Goal: Task Accomplishment & Management: Use online tool/utility

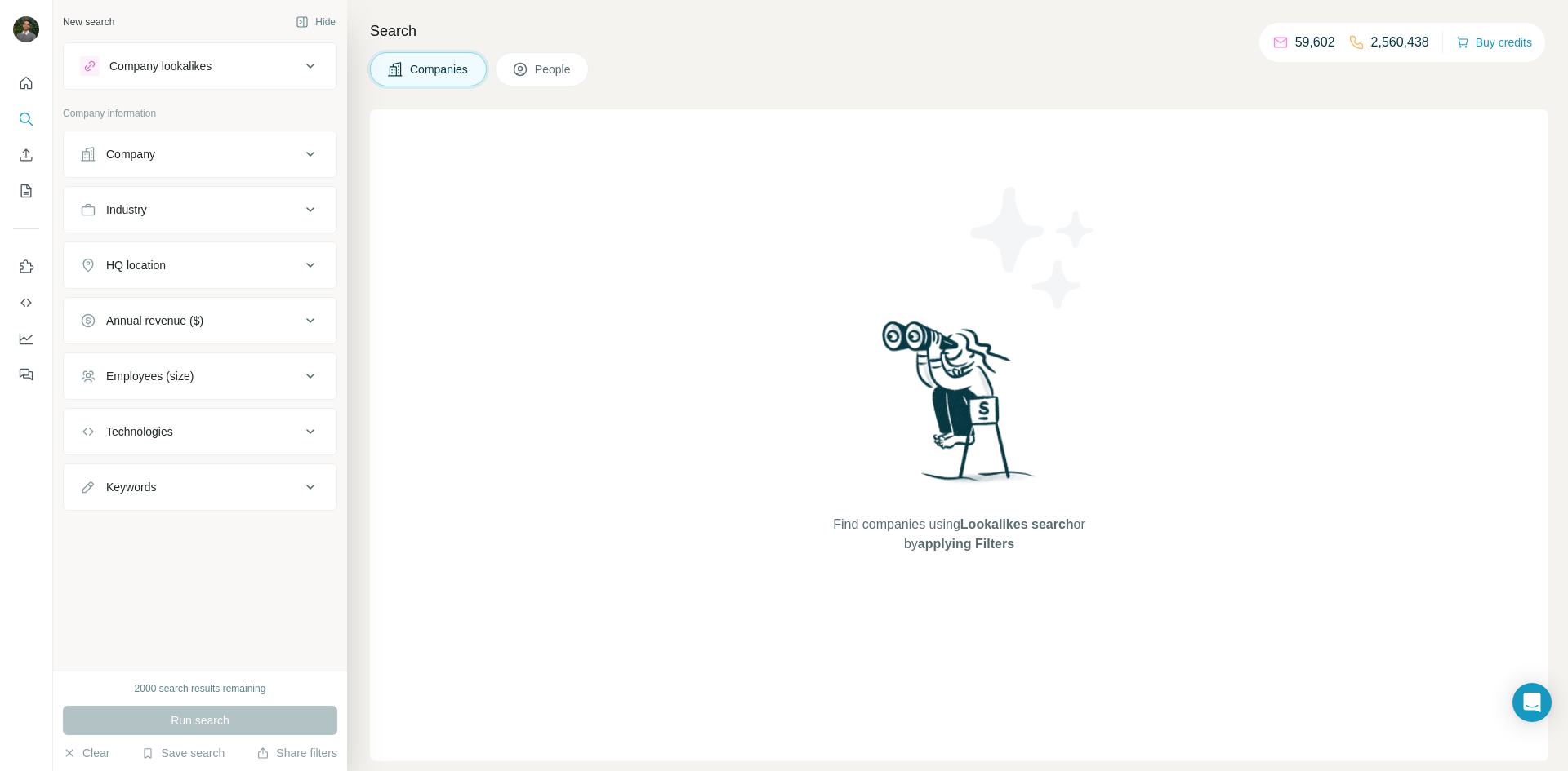
click at [210, 154] on div "Company" at bounding box center [191, 153] width 221 height 16
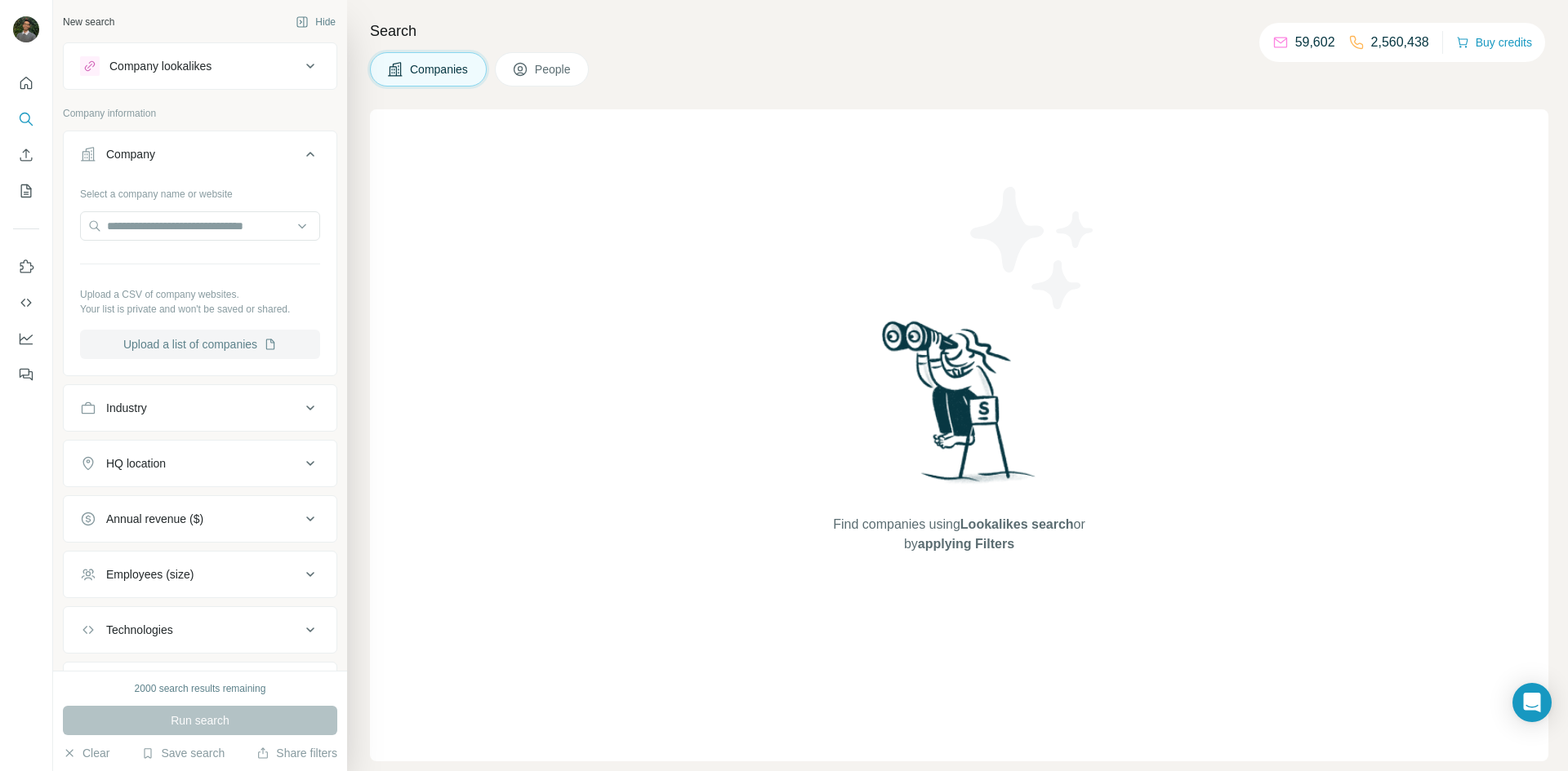
click at [244, 345] on button "Upload a list of companies" at bounding box center [200, 344] width 240 height 29
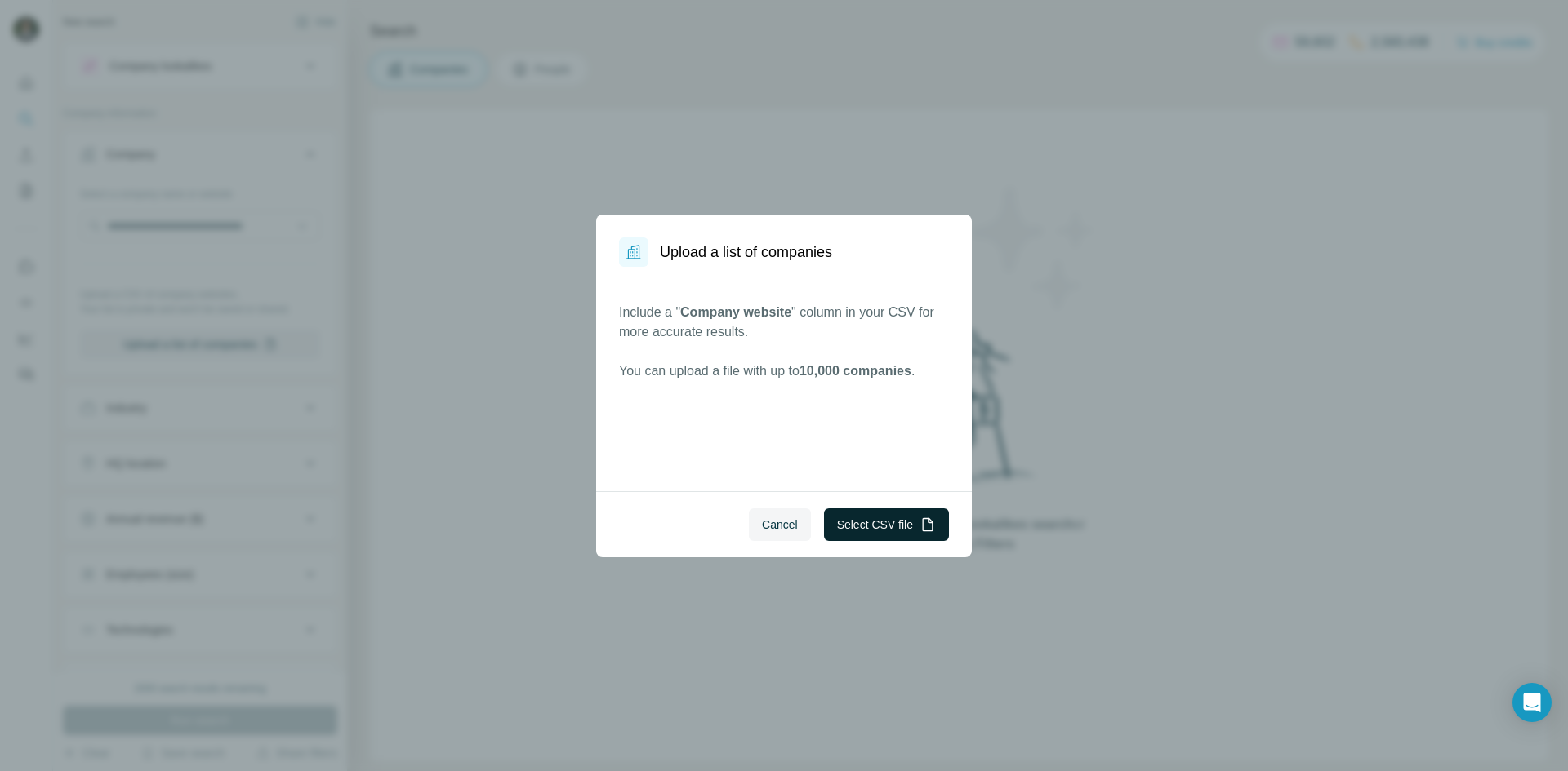
click at [896, 521] on button "Select CSV file" at bounding box center [886, 524] width 125 height 33
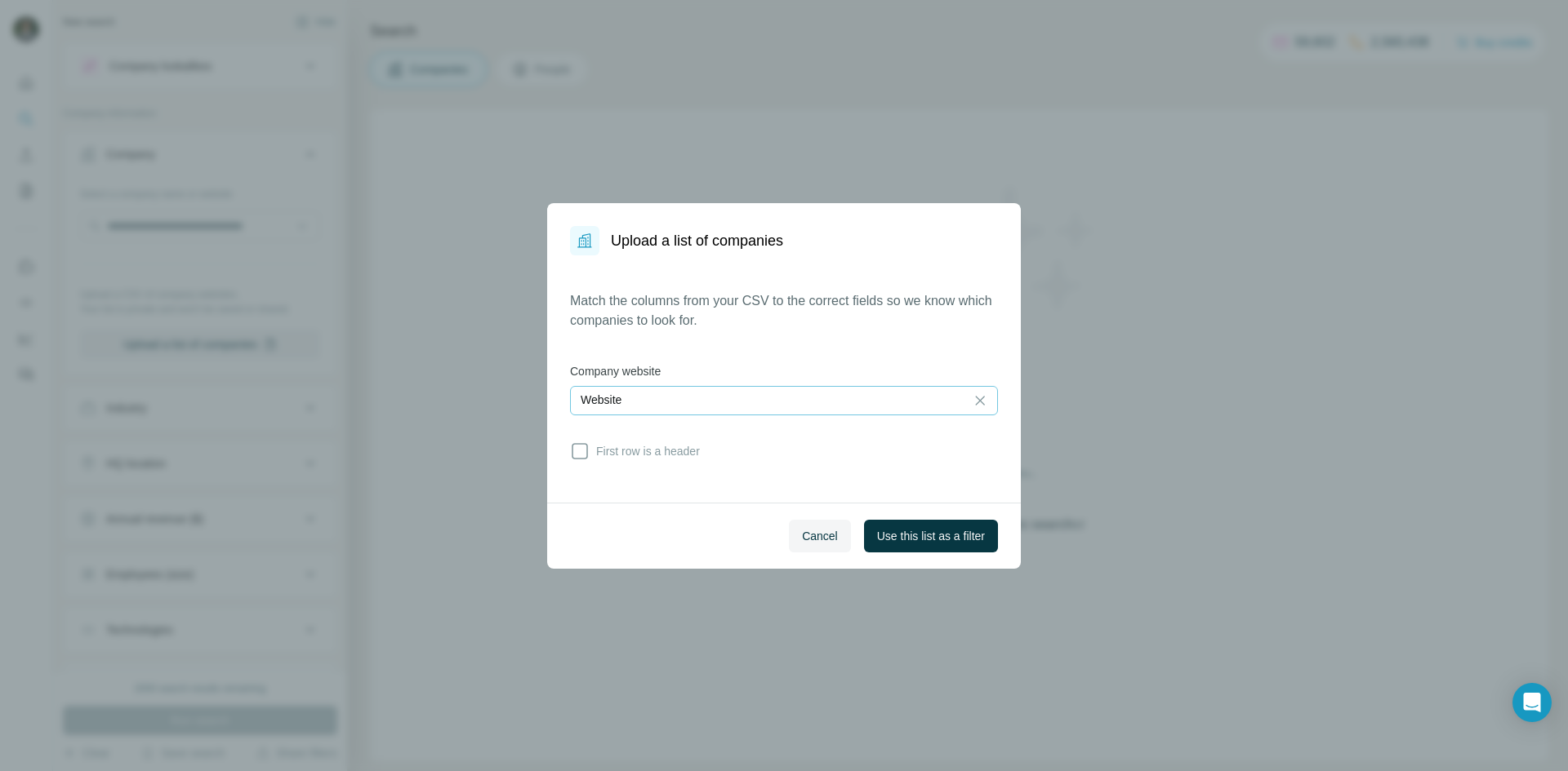
click at [691, 401] on div "Website" at bounding box center [768, 399] width 374 height 16
click at [691, 401] on input at bounding box center [768, 400] width 374 height 18
click at [920, 539] on span "Use this list as a filter" at bounding box center [930, 535] width 108 height 16
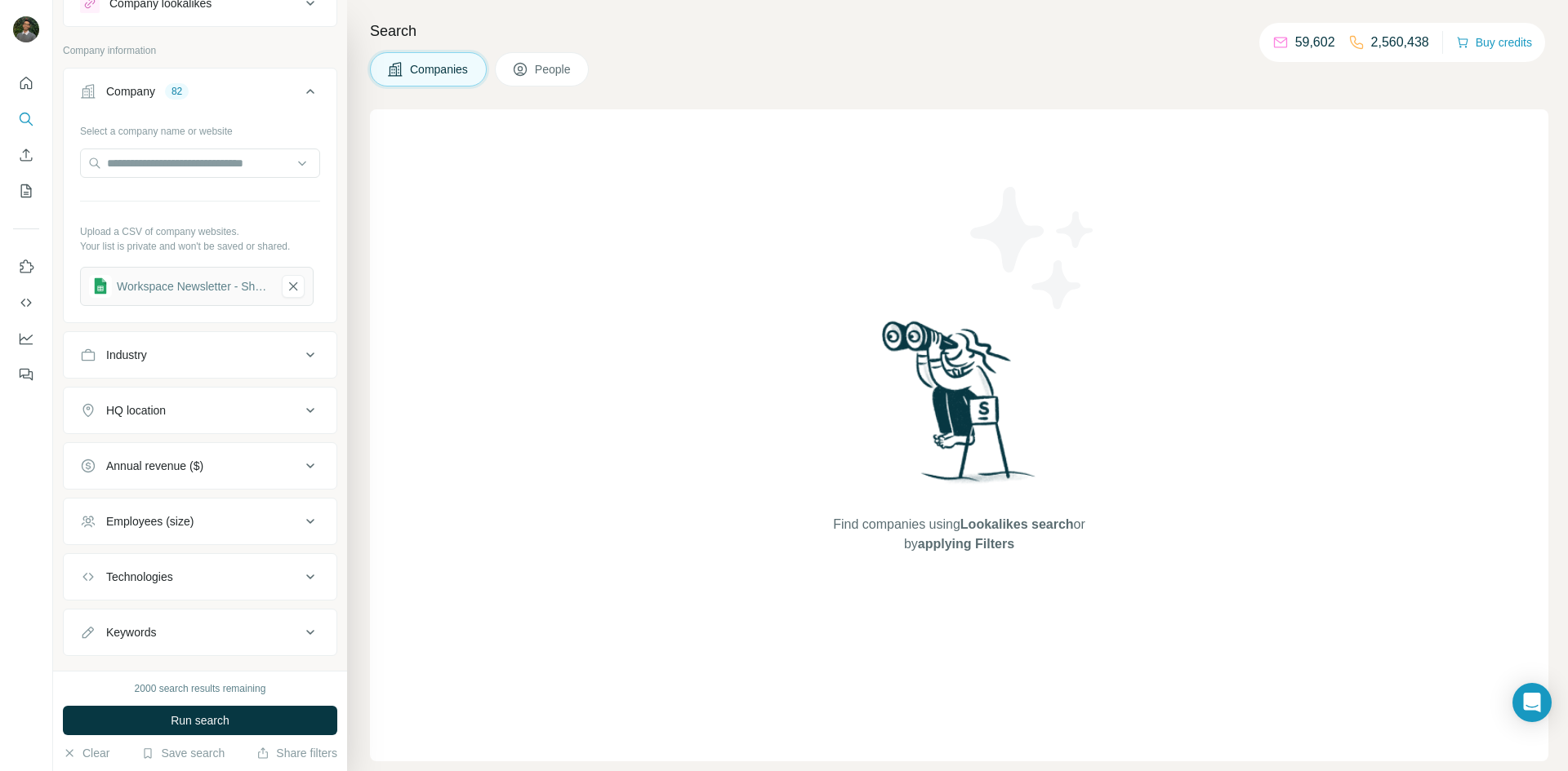
scroll to position [92, 0]
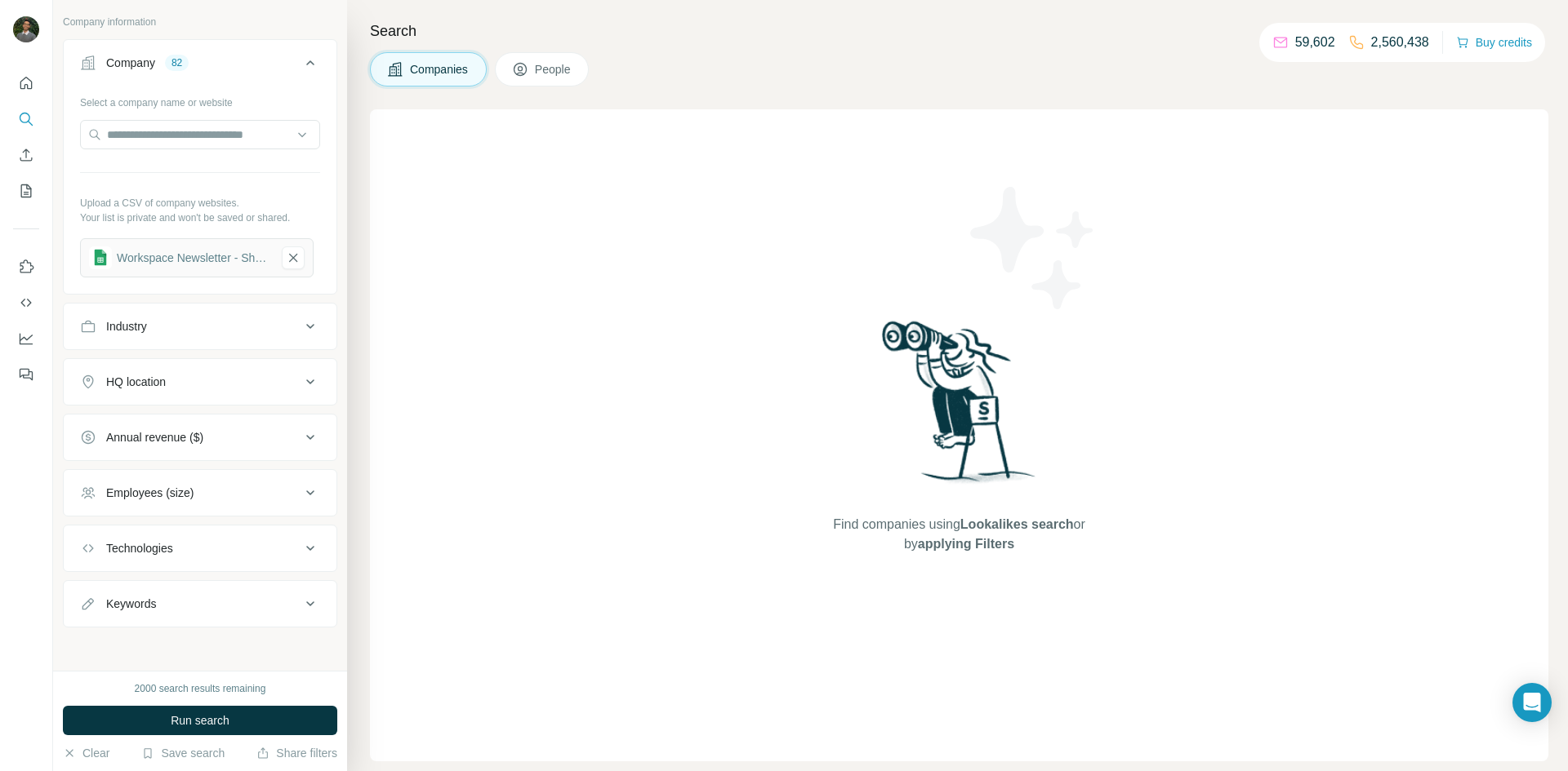
click at [221, 339] on button "Industry" at bounding box center [200, 326] width 273 height 39
click at [215, 333] on div "Industry" at bounding box center [191, 326] width 221 height 16
click at [195, 393] on button "HQ location" at bounding box center [200, 382] width 273 height 39
click at [205, 393] on button "HQ location" at bounding box center [200, 385] width 273 height 46
click at [231, 331] on div "Industry" at bounding box center [191, 326] width 221 height 16
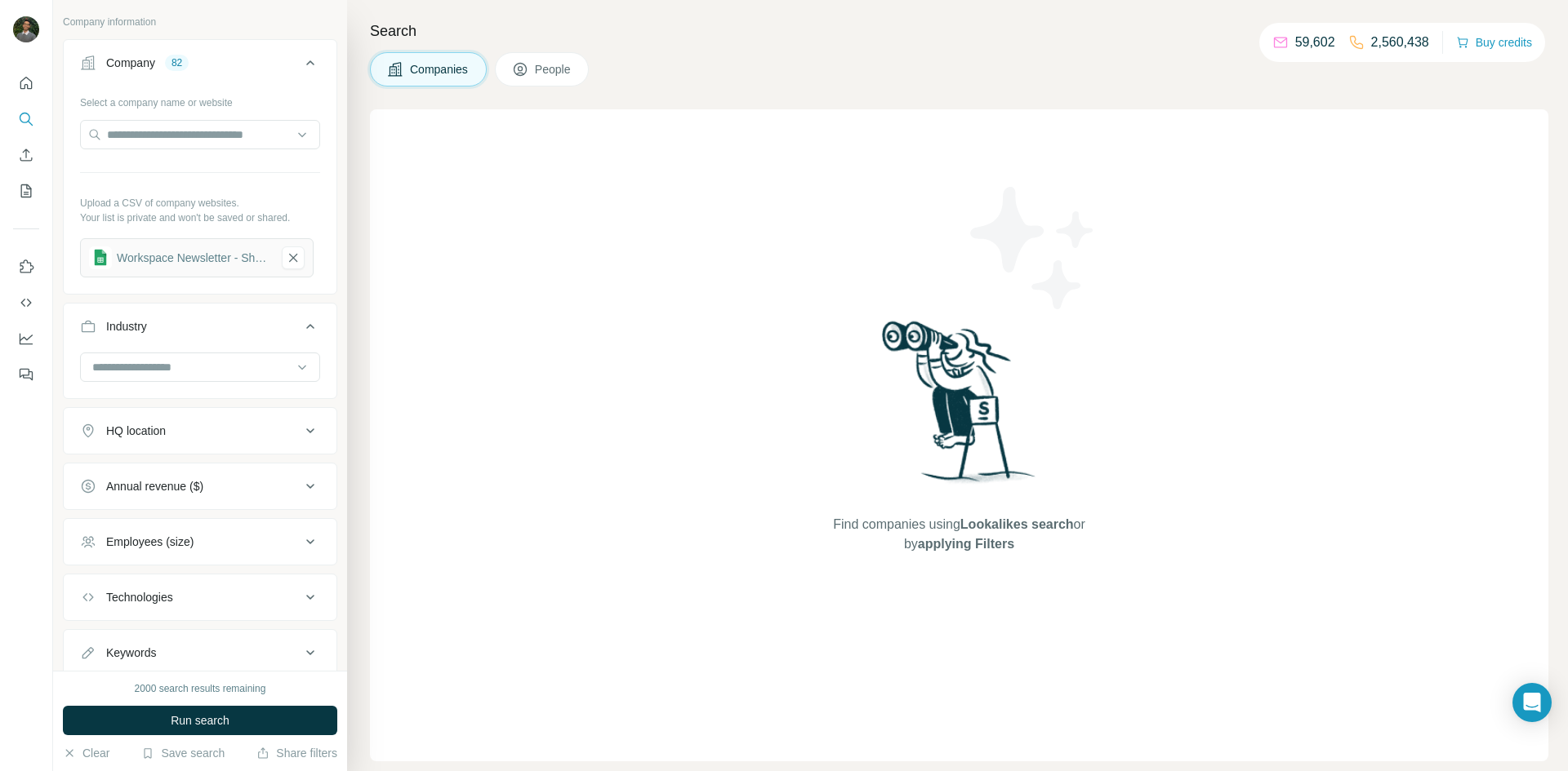
click at [231, 331] on div "Industry" at bounding box center [191, 326] width 221 height 16
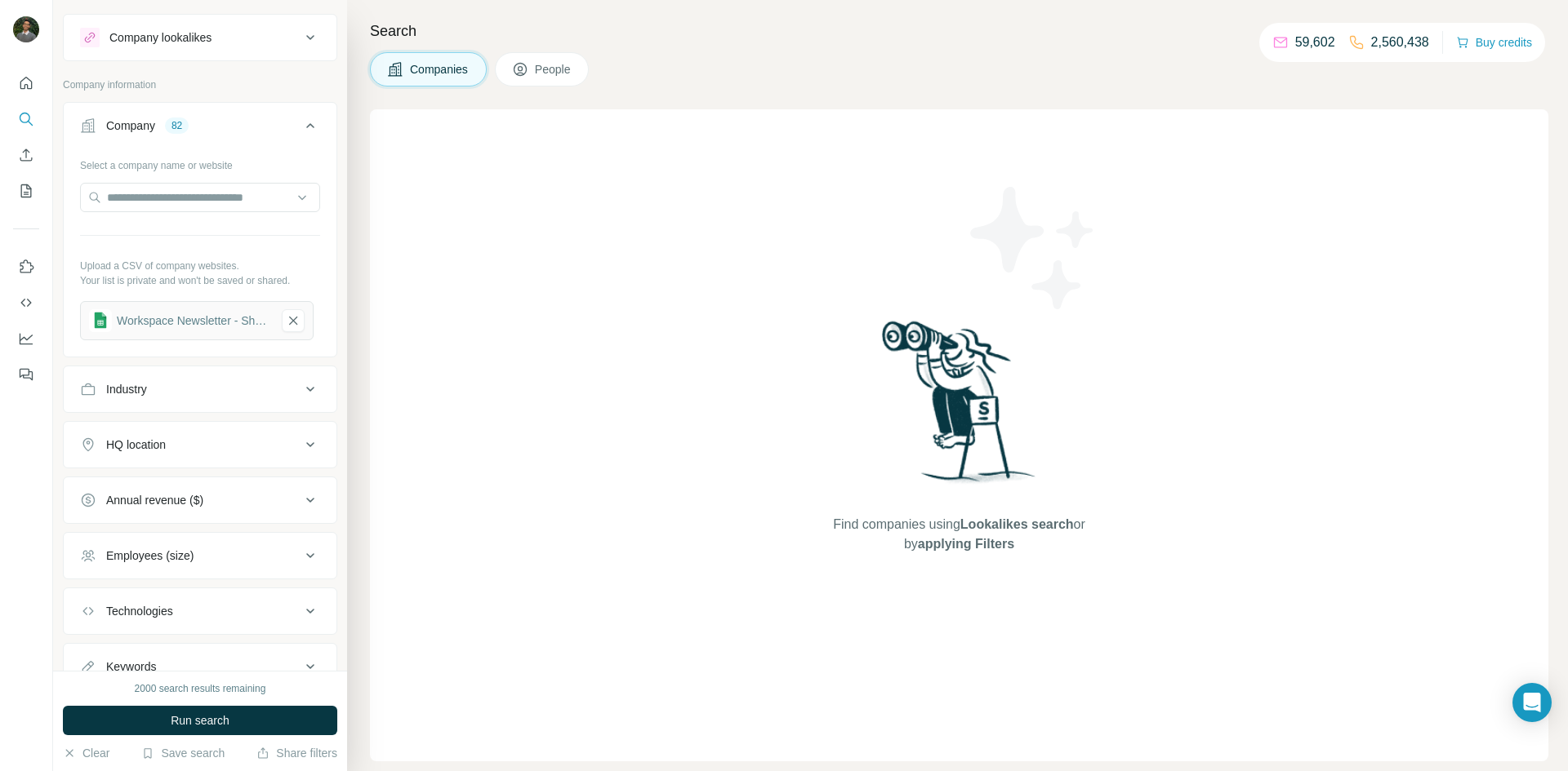
scroll to position [0, 0]
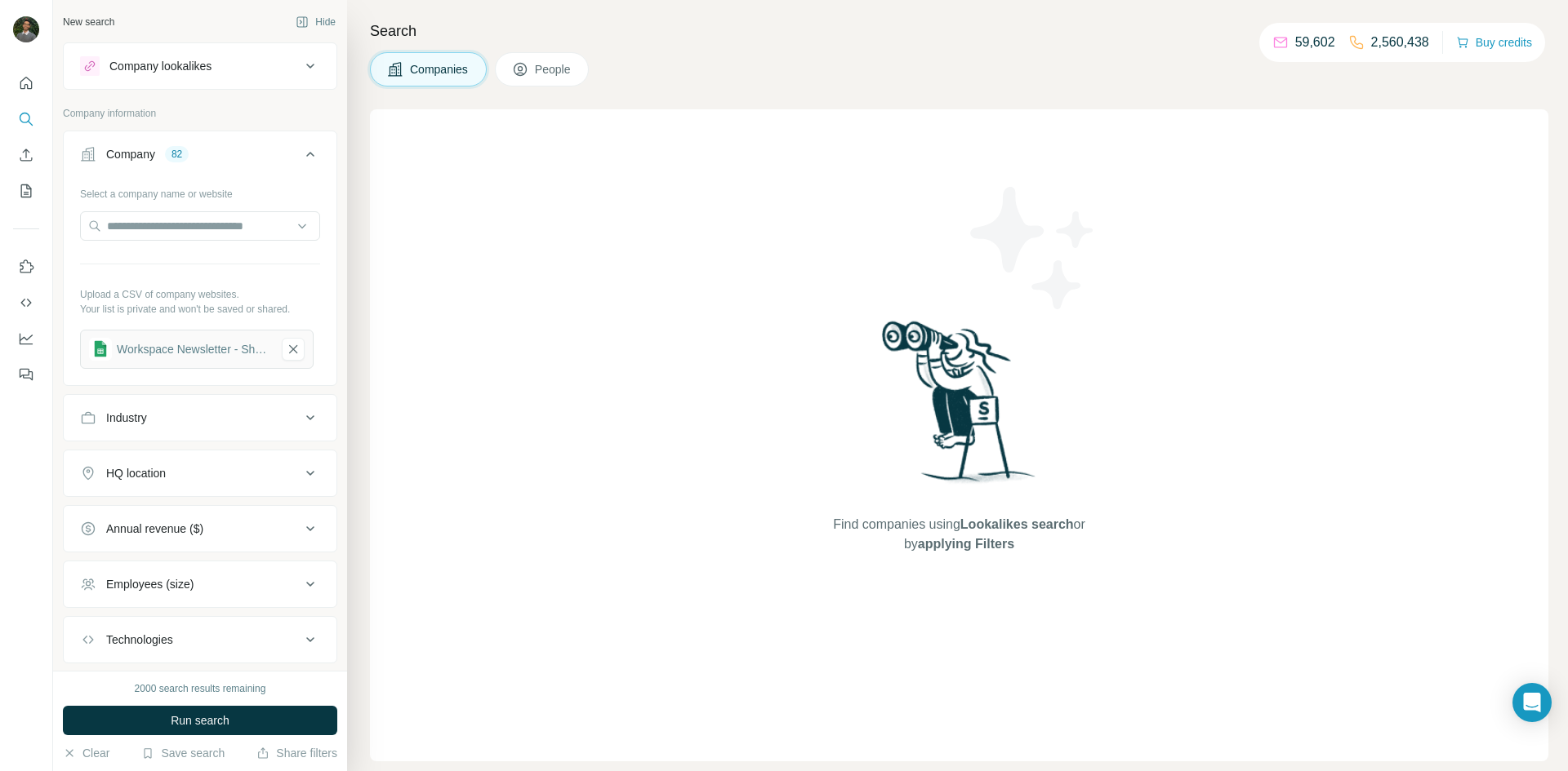
click at [575, 58] on button "People" at bounding box center [541, 69] width 94 height 35
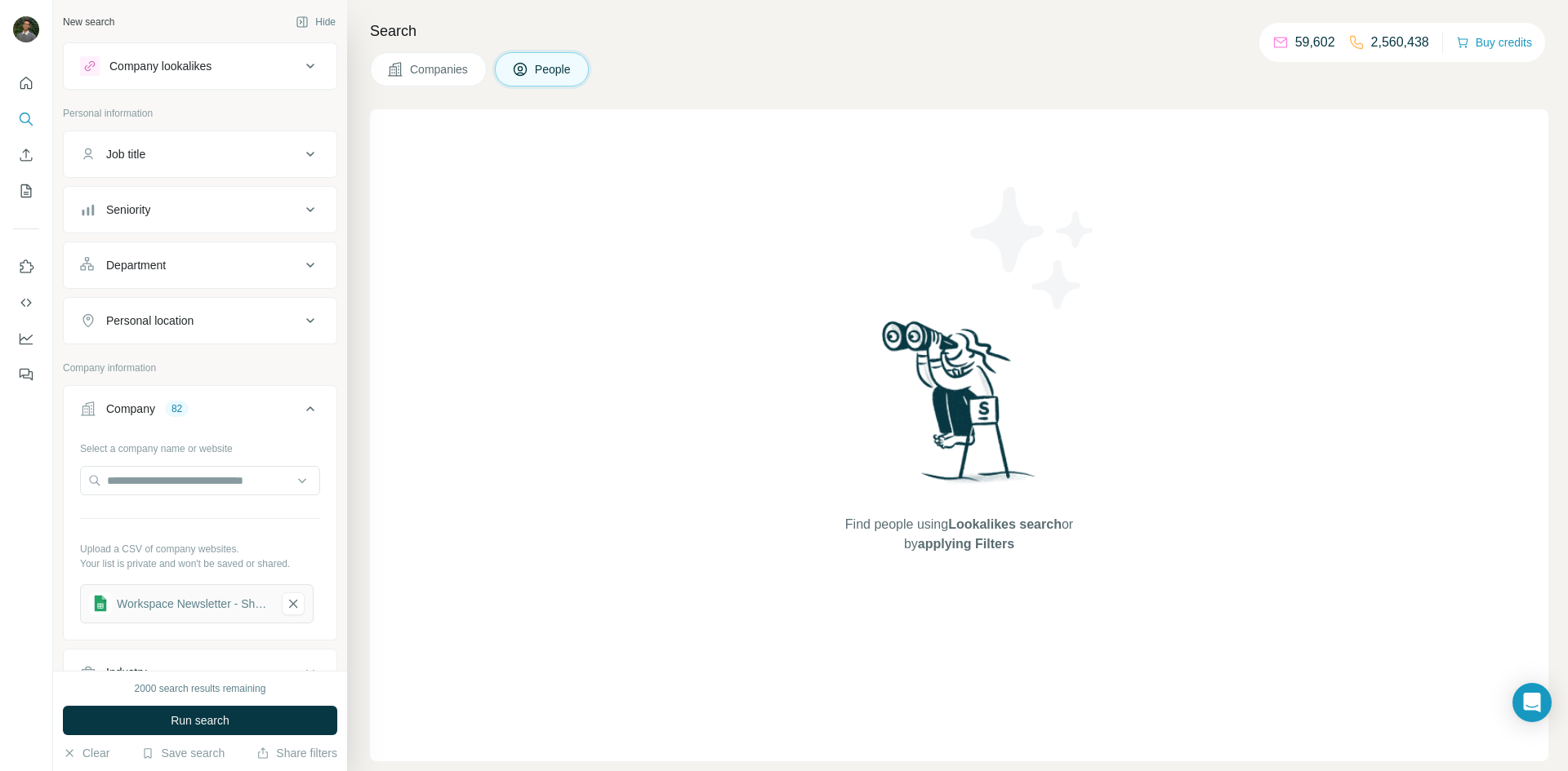
click at [252, 165] on button "Job title" at bounding box center [200, 154] width 273 height 39
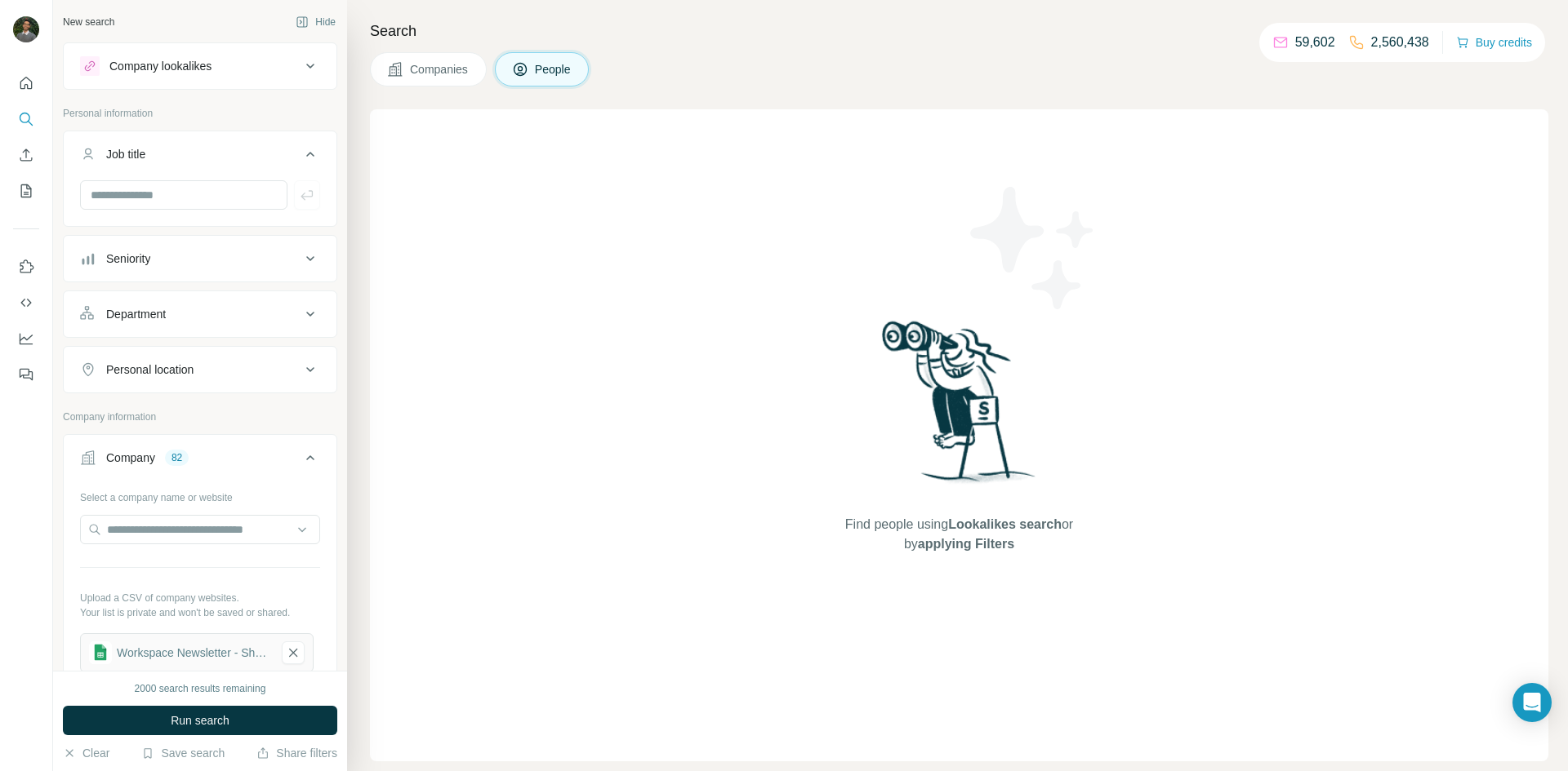
click at [459, 76] on span "Companies" at bounding box center [440, 69] width 60 height 16
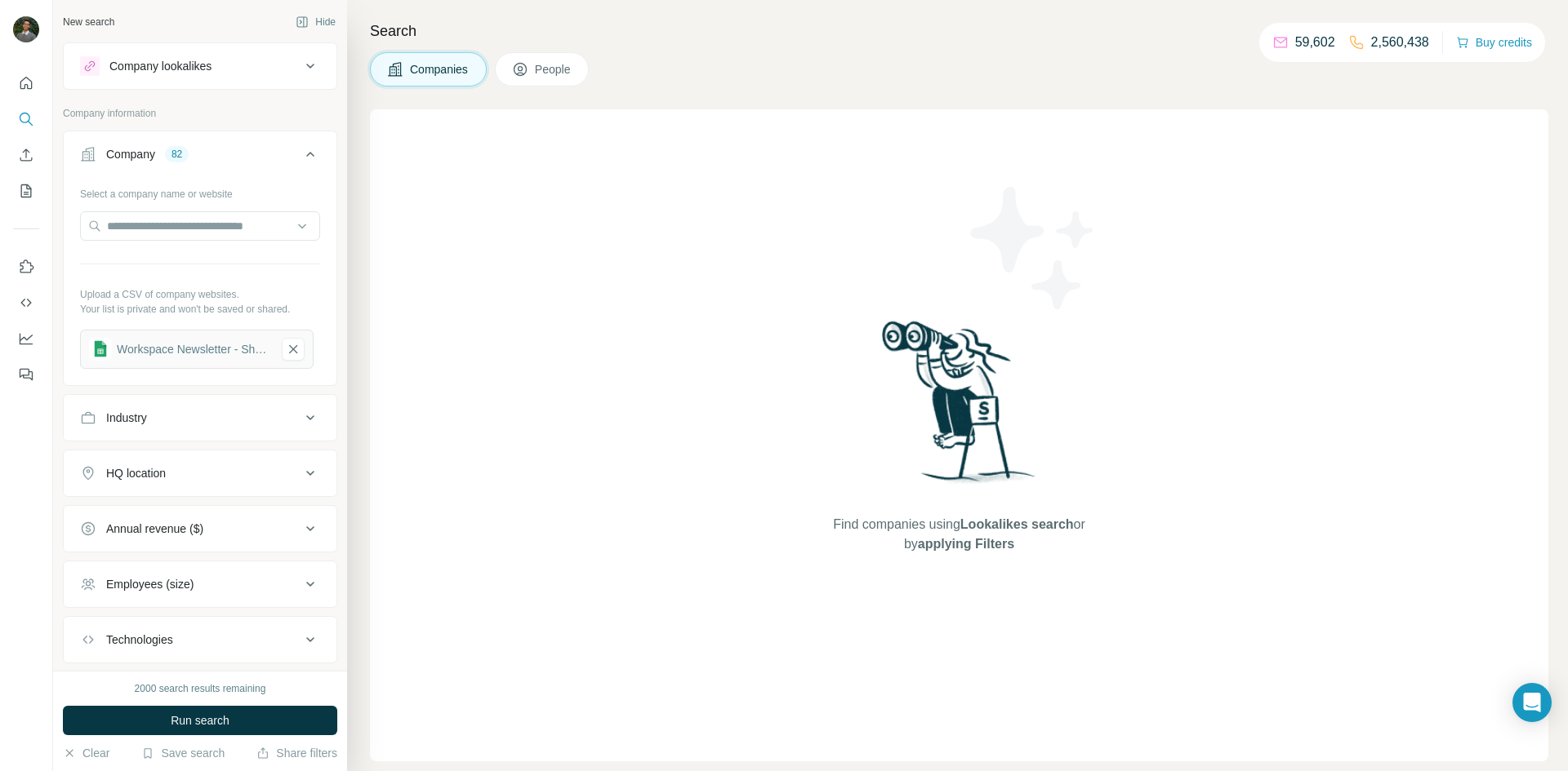
click at [543, 59] on button "People" at bounding box center [541, 69] width 94 height 35
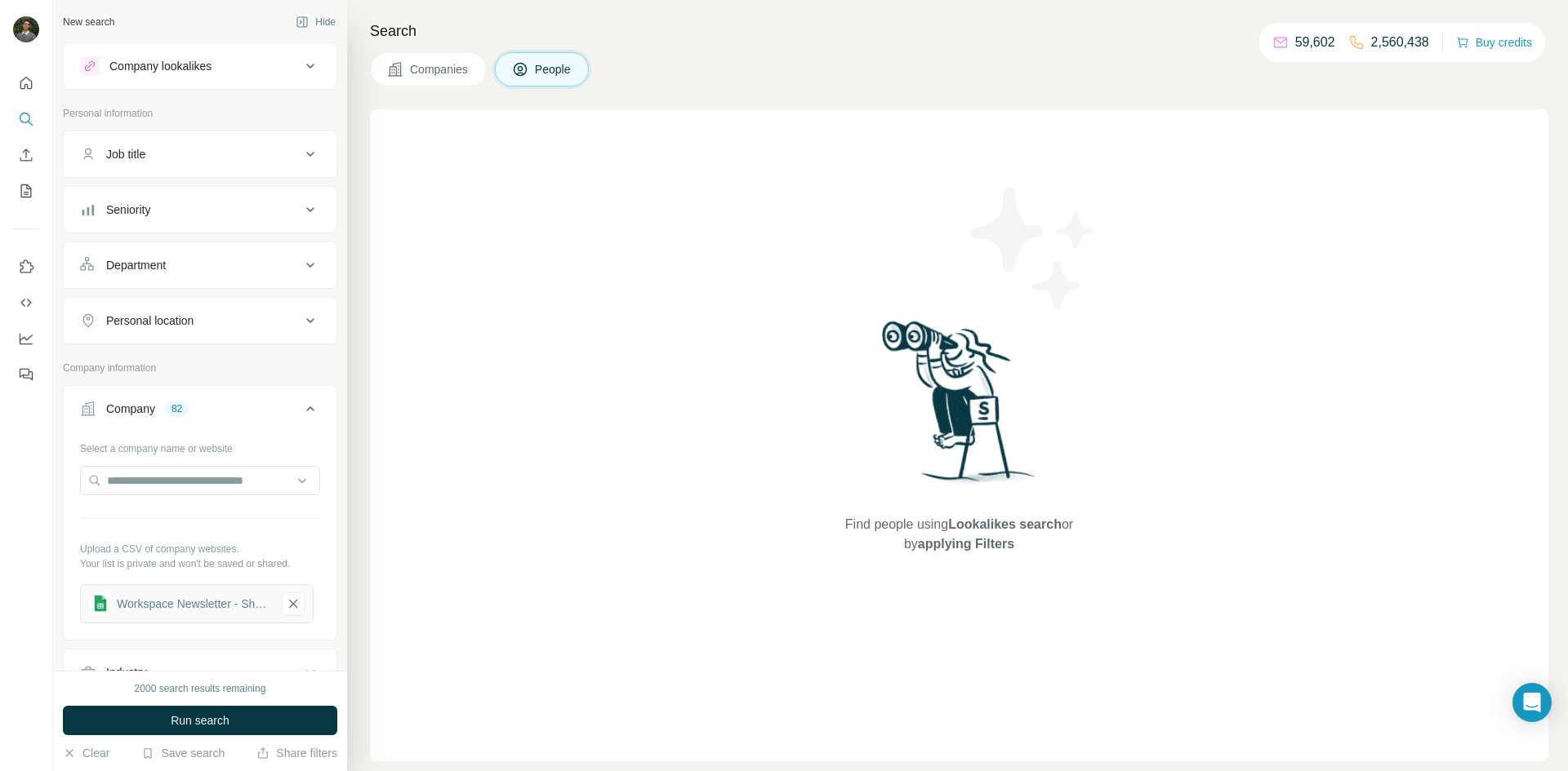
click at [216, 160] on div "Job title" at bounding box center [191, 153] width 221 height 16
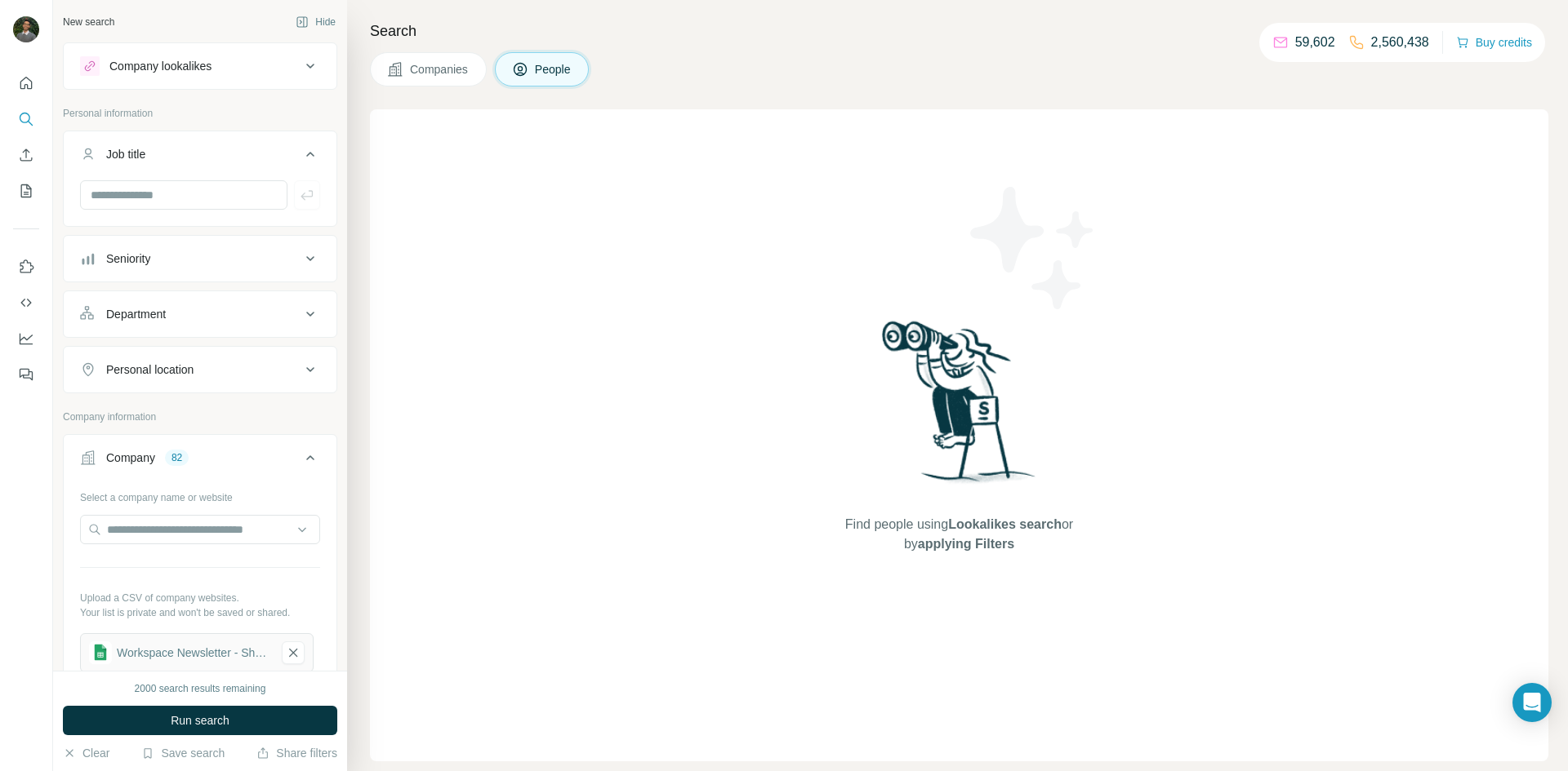
click at [180, 261] on div "Seniority" at bounding box center [191, 258] width 221 height 16
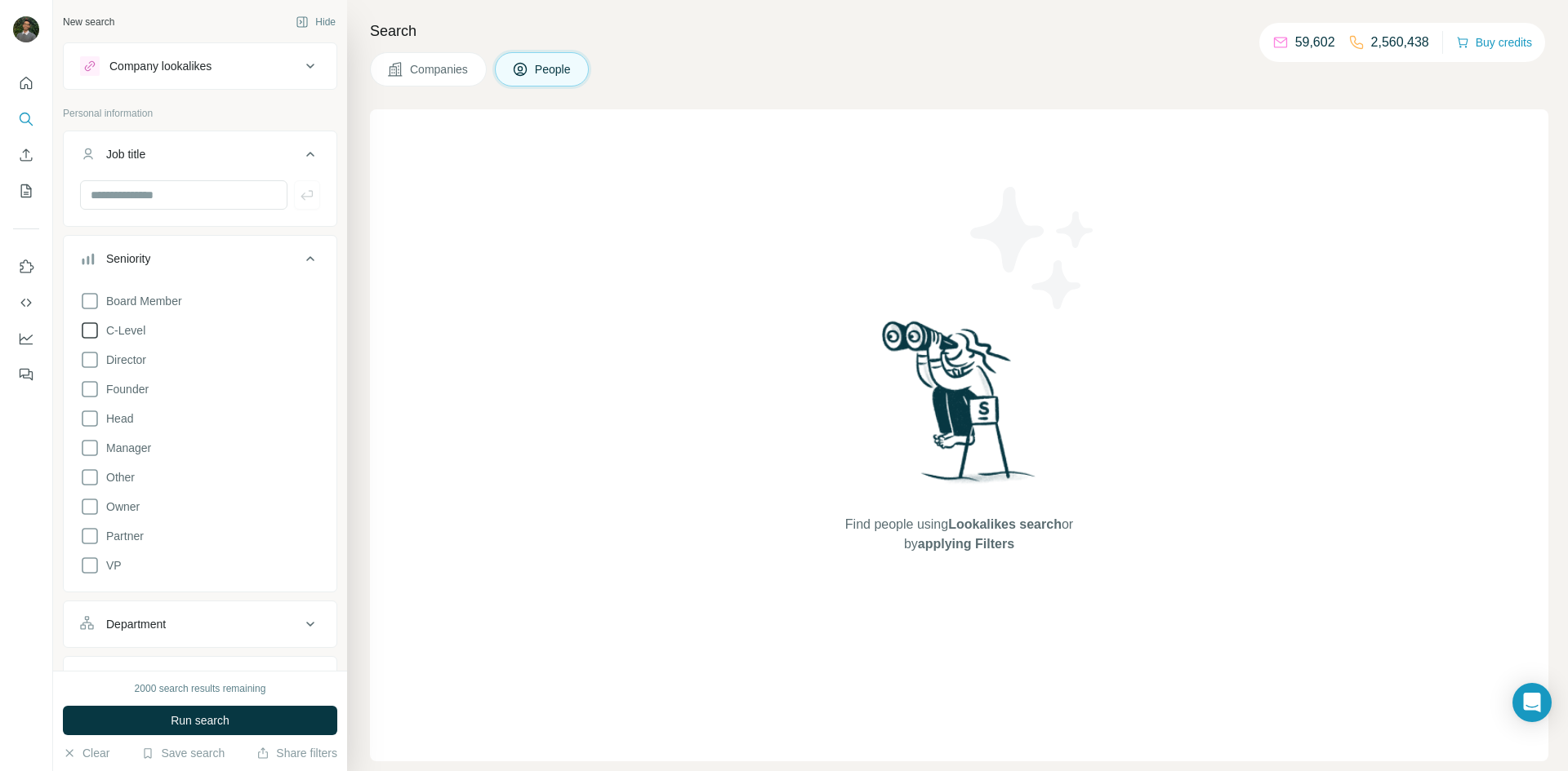
click at [99, 332] on icon at bounding box center [90, 330] width 20 height 20
click at [286, 250] on div "Seniority 1" at bounding box center [191, 258] width 221 height 16
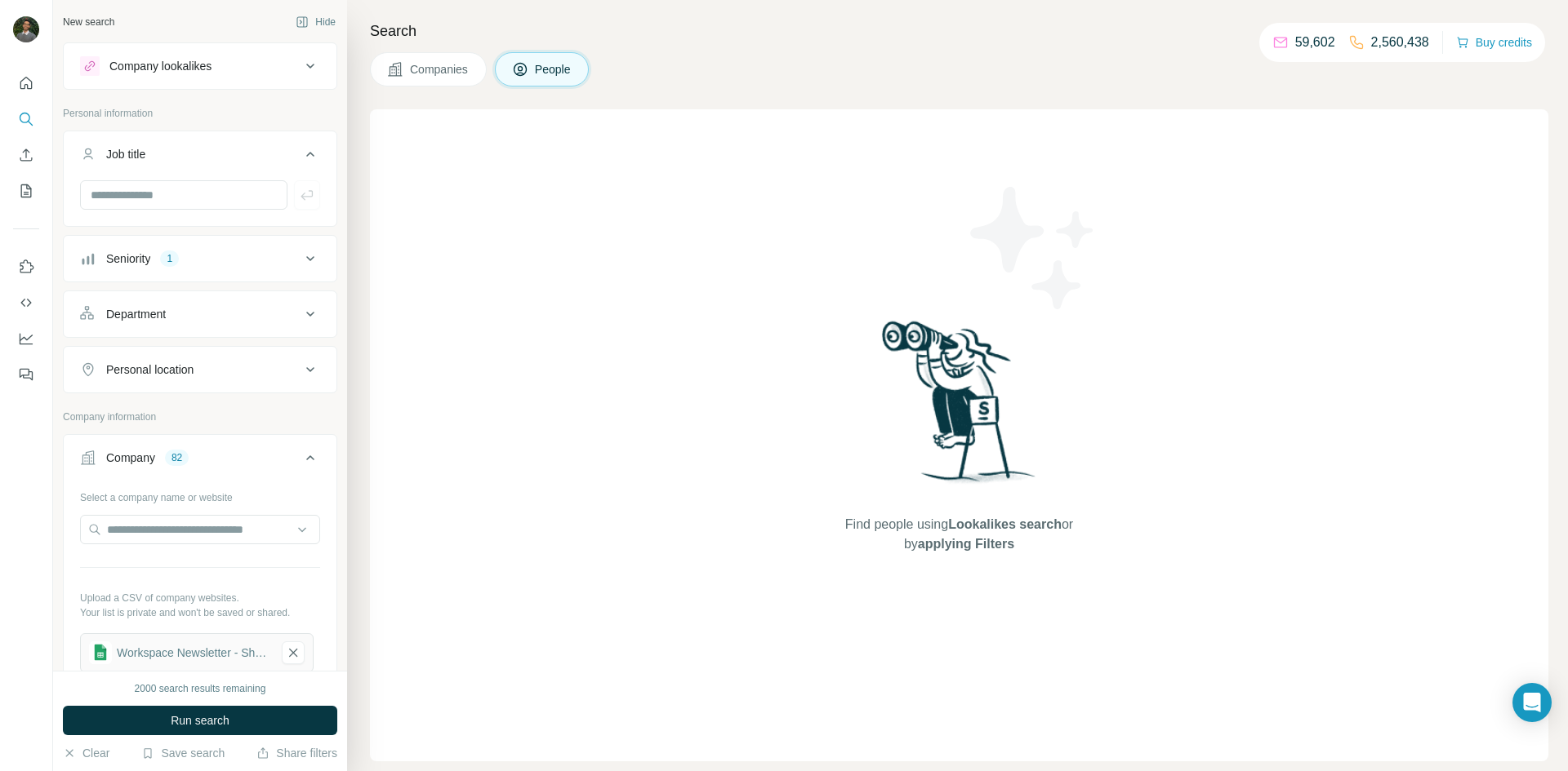
click at [199, 318] on div "Department" at bounding box center [191, 314] width 221 height 16
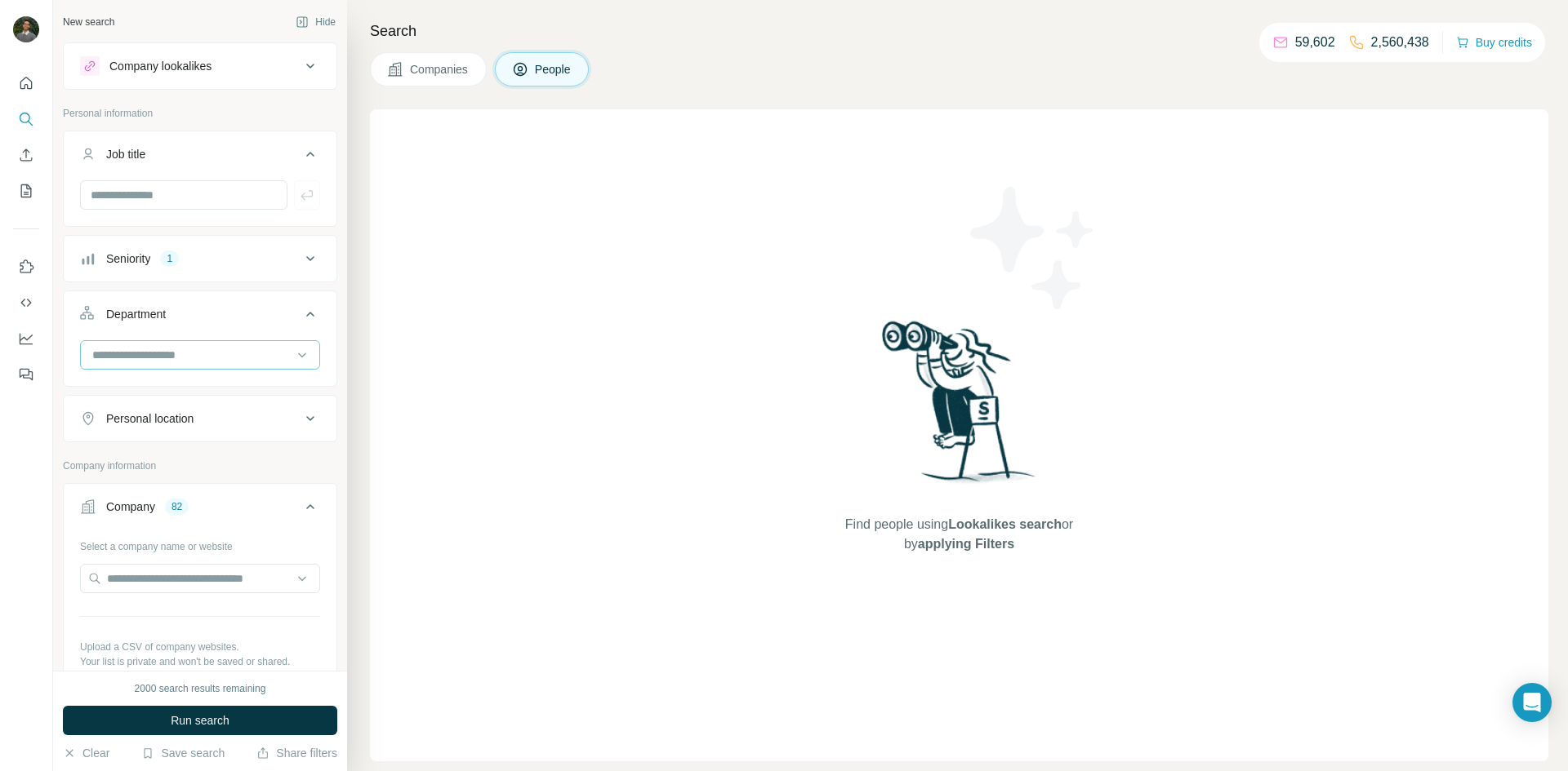
click at [196, 360] on input at bounding box center [192, 354] width 202 height 18
click at [207, 317] on div "Department" at bounding box center [191, 314] width 221 height 16
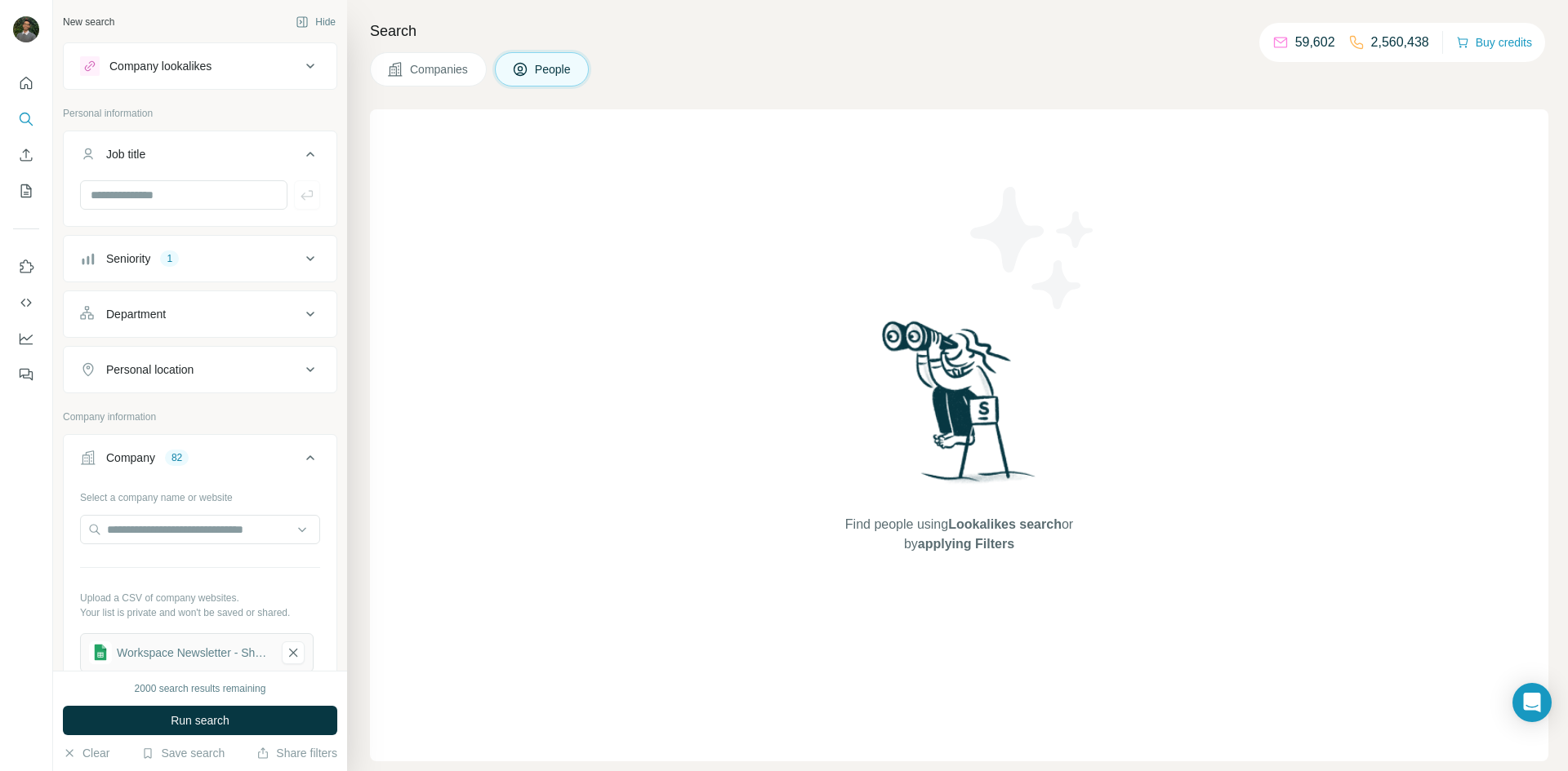
click at [199, 309] on div "Department" at bounding box center [191, 314] width 221 height 16
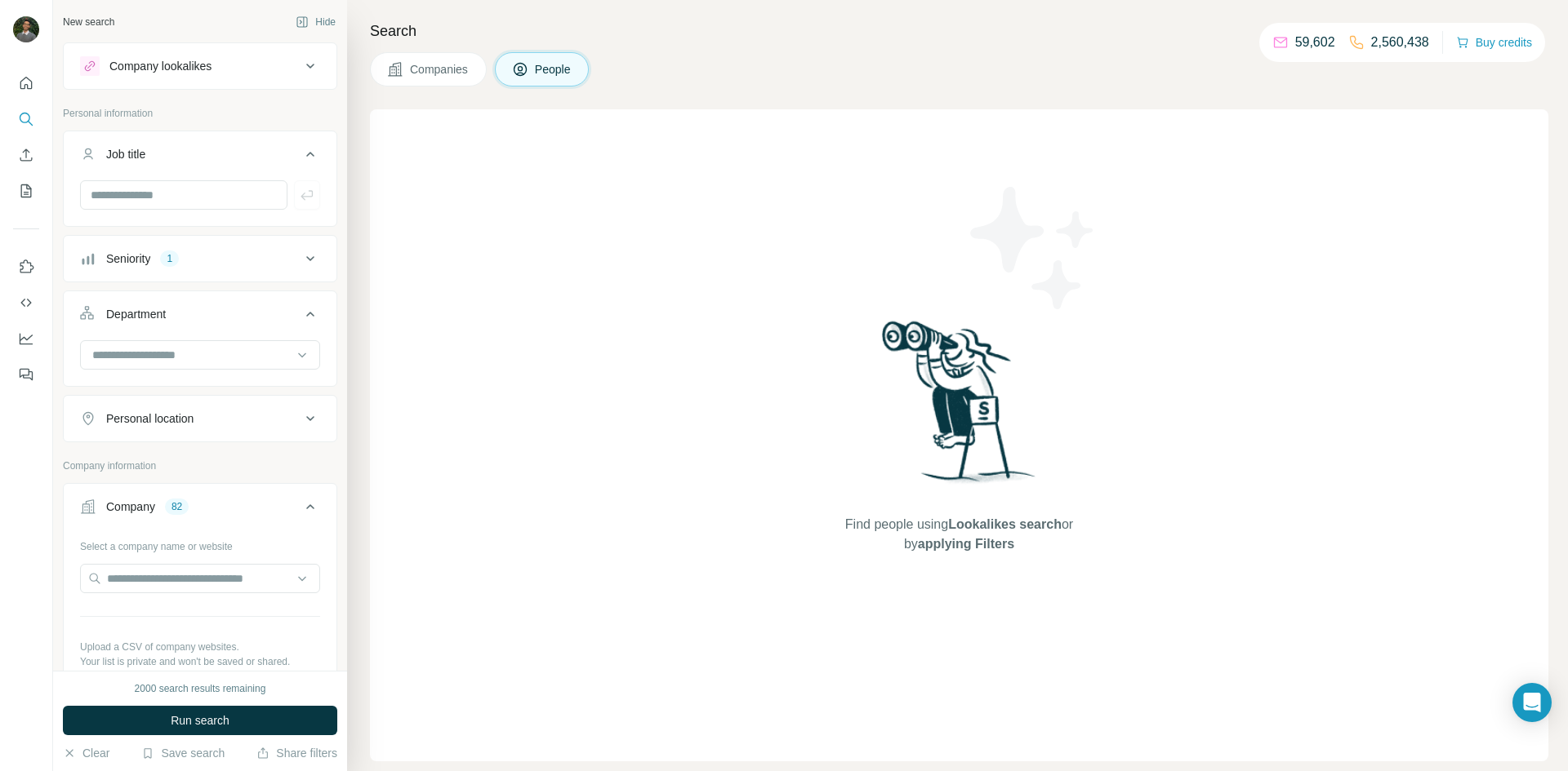
click at [199, 309] on div "Department" at bounding box center [191, 314] width 221 height 16
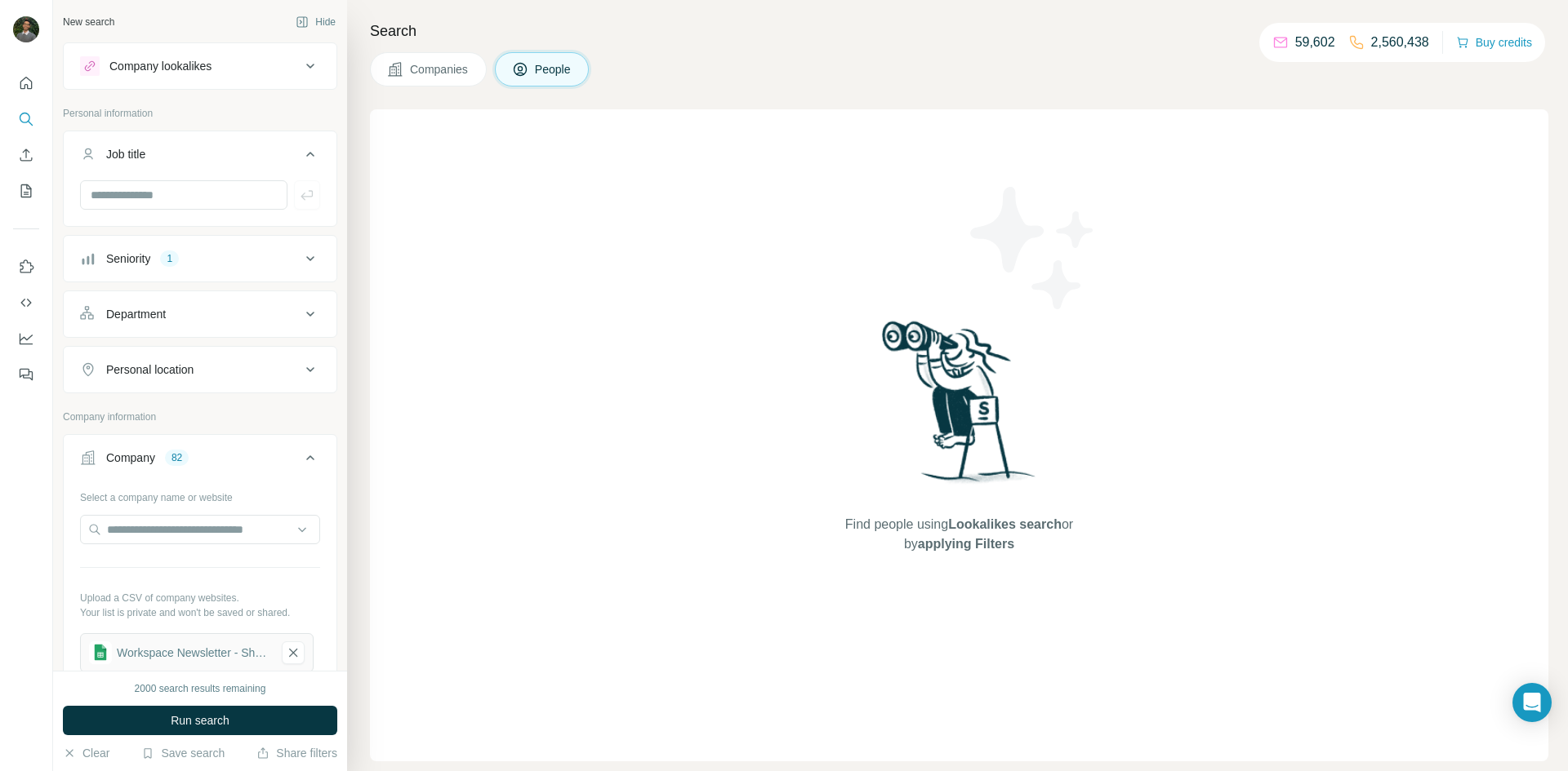
click at [178, 377] on div "Personal location" at bounding box center [150, 369] width 87 height 16
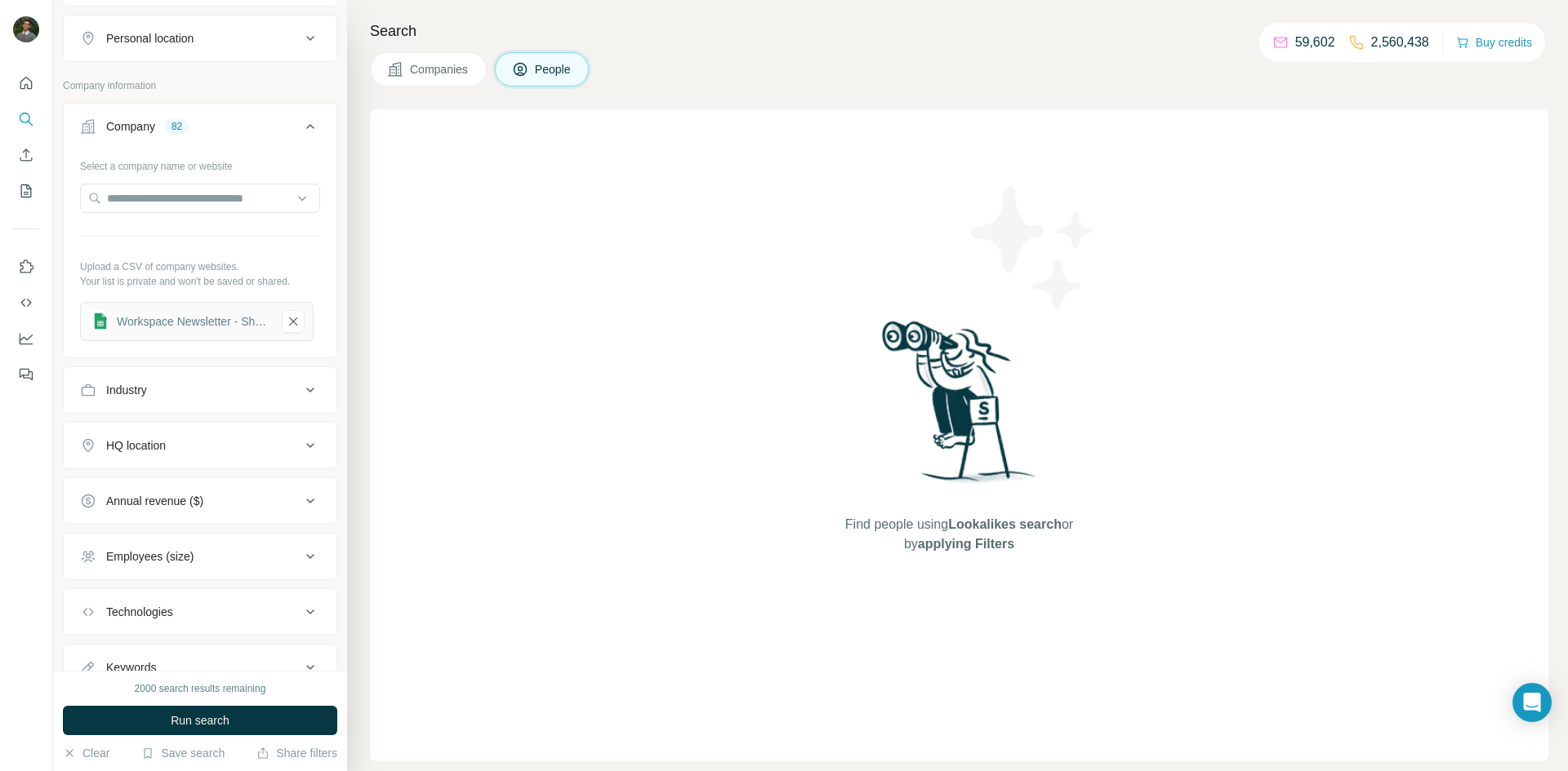
scroll to position [397, 0]
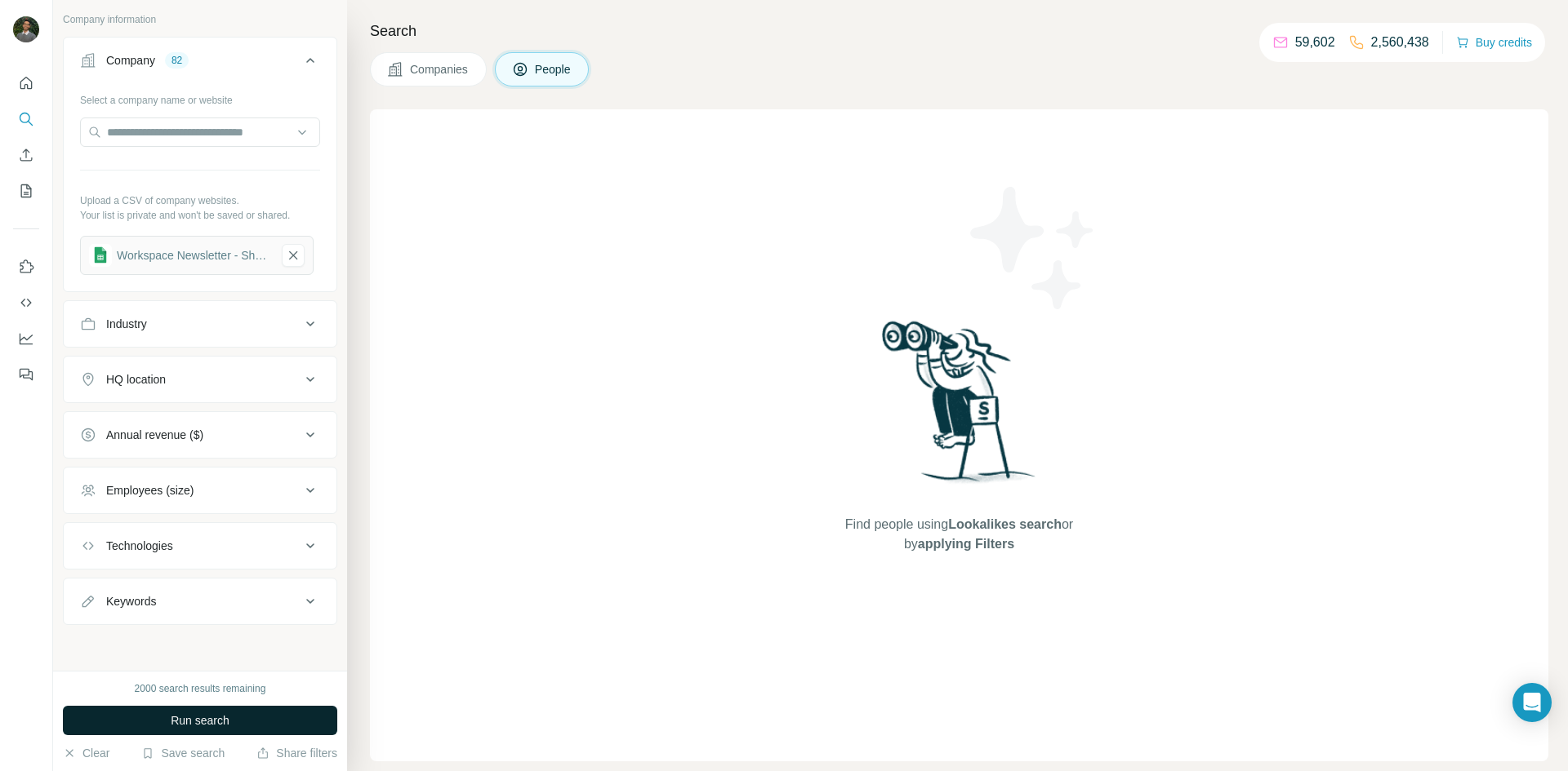
click at [218, 718] on span "Run search" at bounding box center [200, 721] width 59 height 16
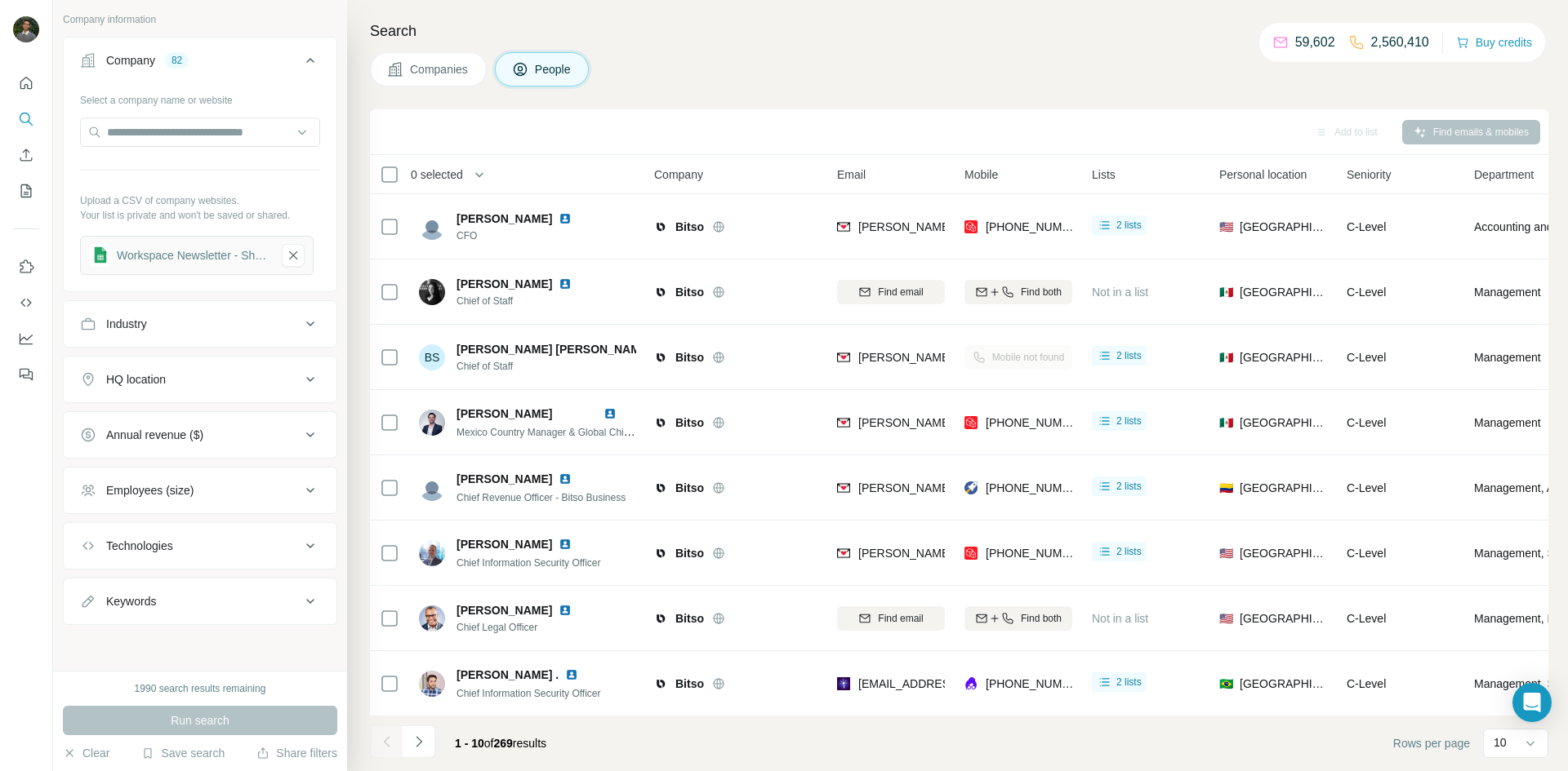
click at [207, 384] on div "HQ location" at bounding box center [191, 378] width 221 height 16
click at [161, 422] on input "text" at bounding box center [200, 420] width 240 height 29
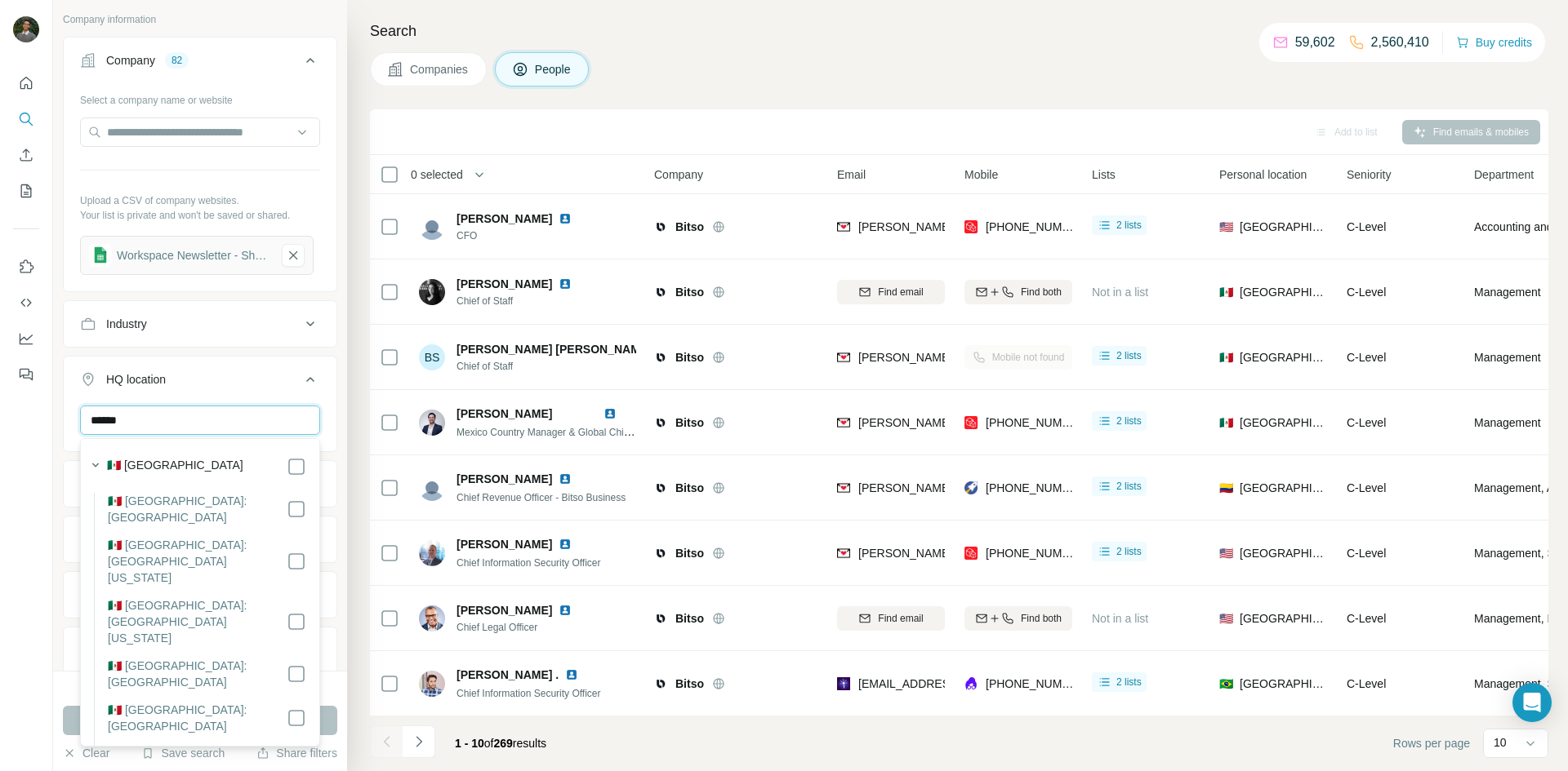
type input "******"
click at [210, 462] on div "🇲🇽 [GEOGRAPHIC_DATA]" at bounding box center [206, 466] width 199 height 20
click at [97, 468] on icon "button" at bounding box center [94, 464] width 16 height 16
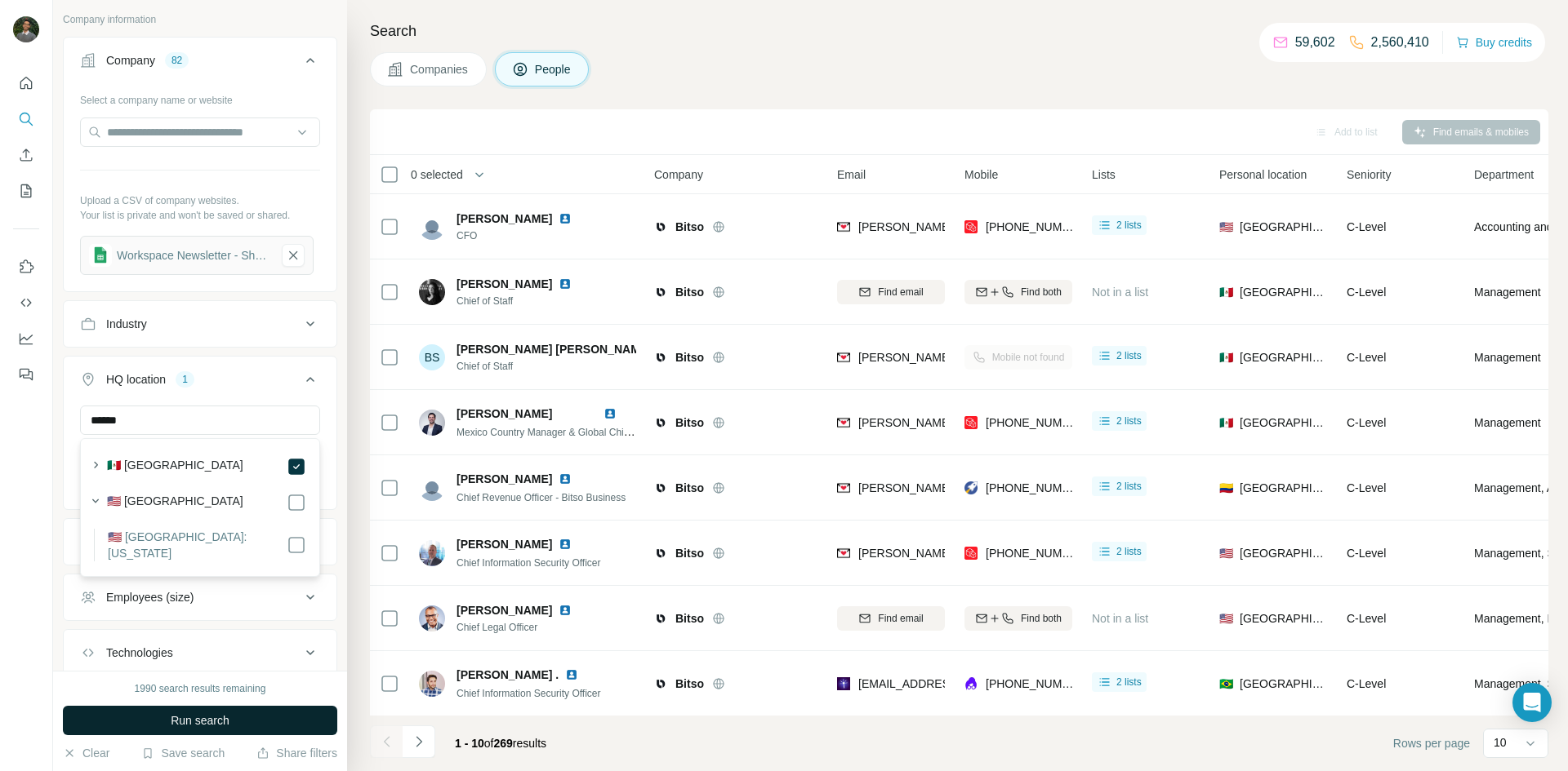
click at [212, 726] on span "Run search" at bounding box center [200, 721] width 59 height 16
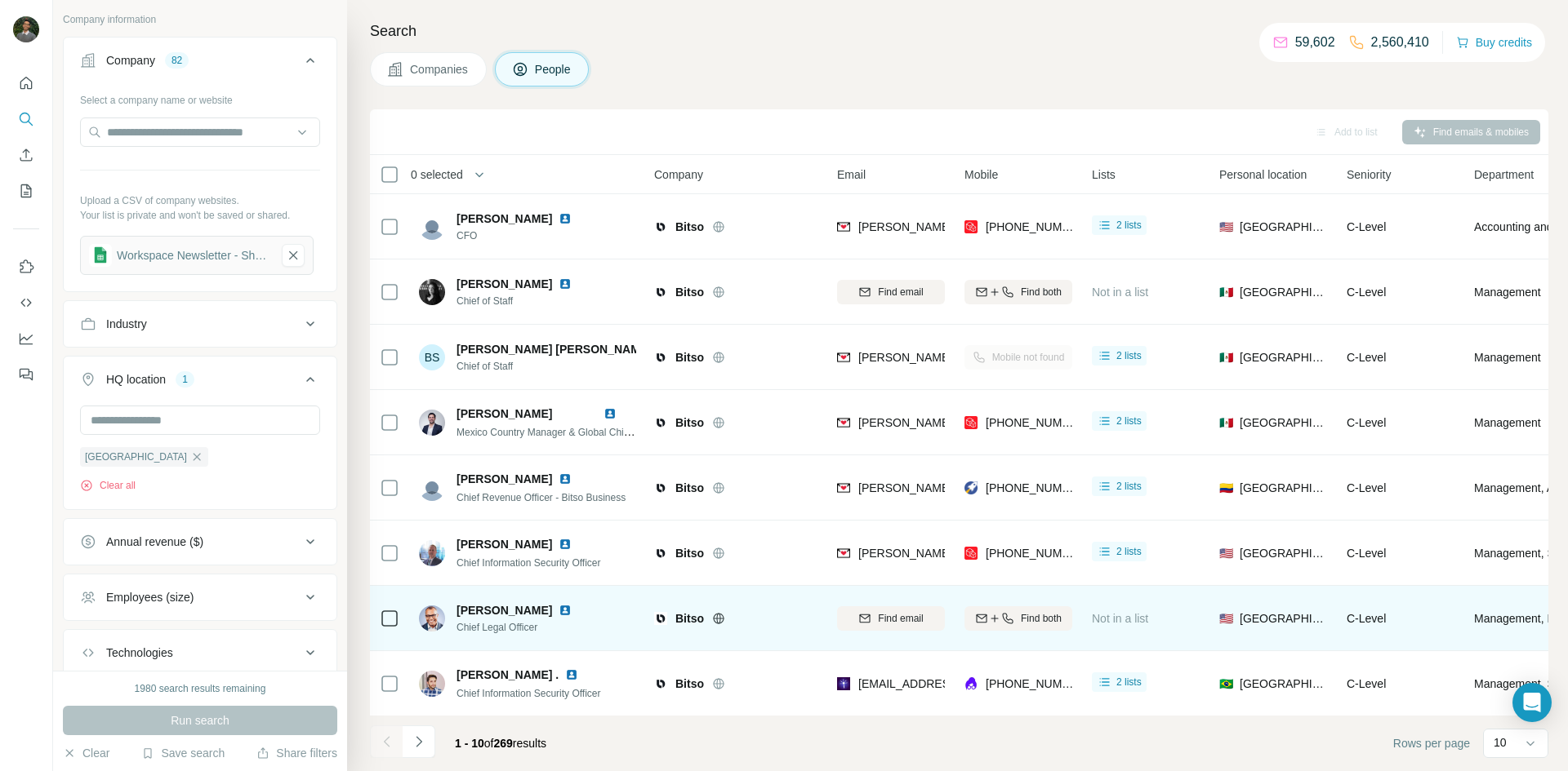
scroll to position [132, 0]
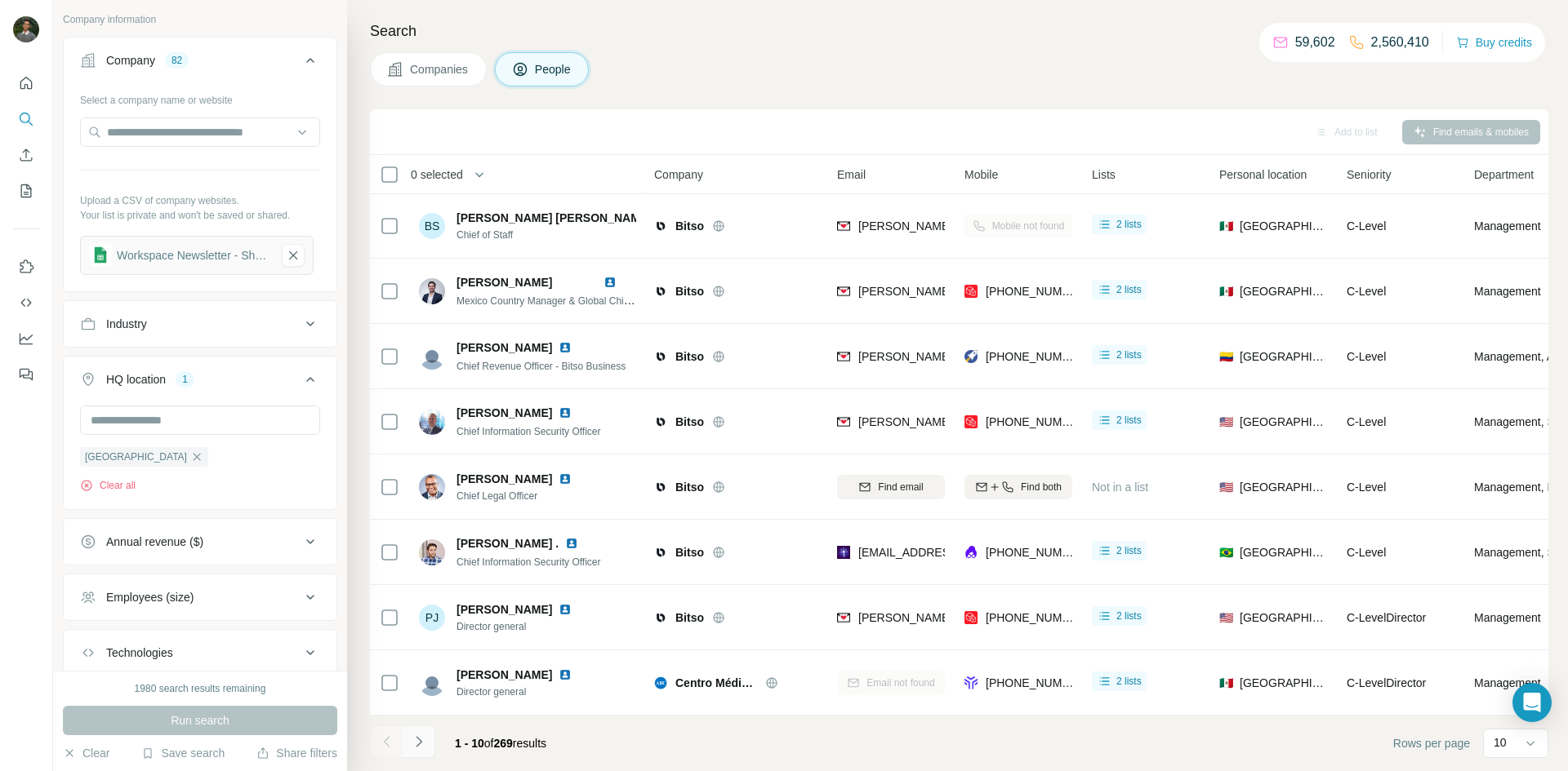
click at [422, 740] on icon "Navigate to next page" at bounding box center [418, 741] width 16 height 16
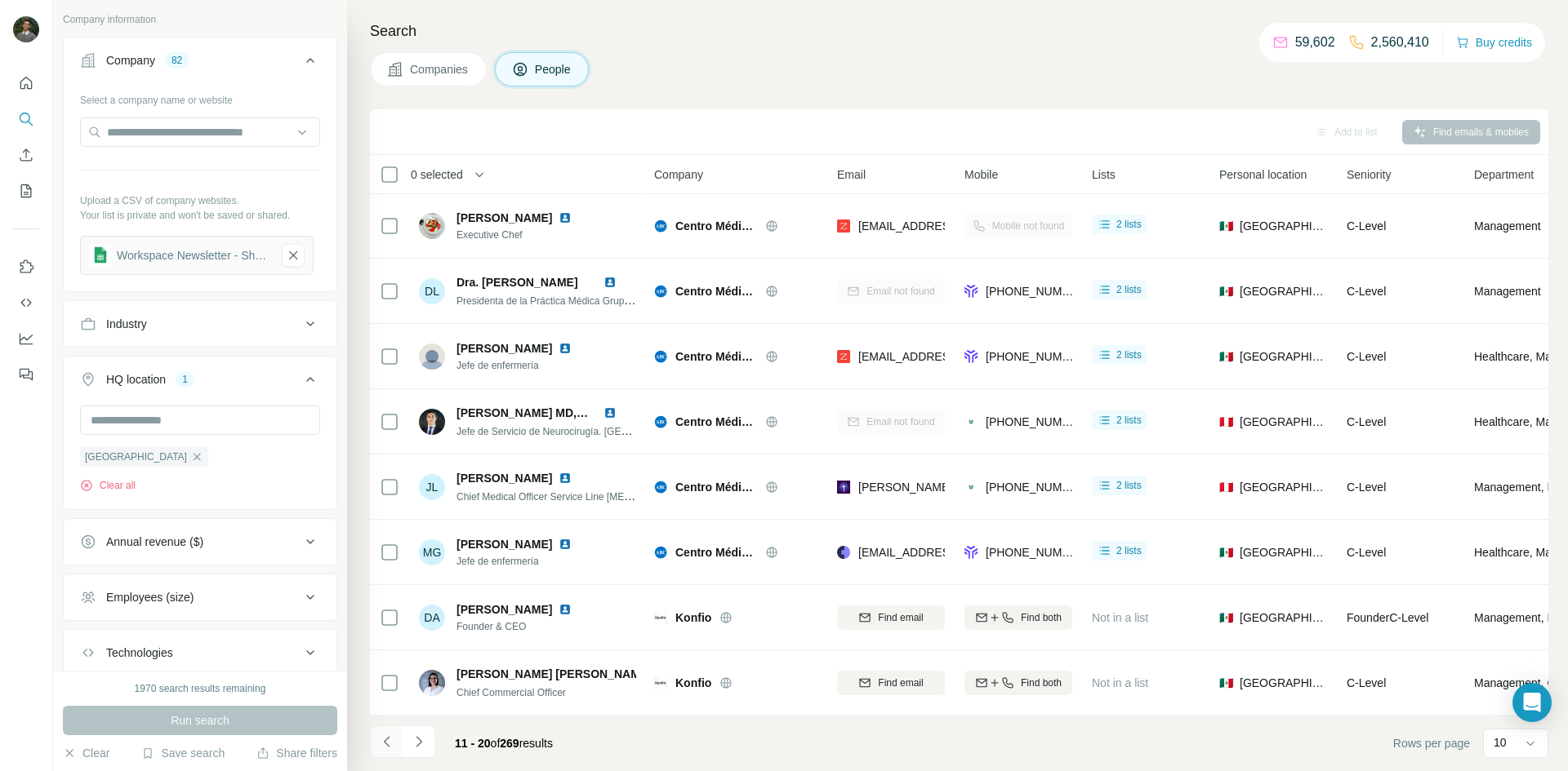
click at [394, 751] on button "Navigate to previous page" at bounding box center [386, 742] width 33 height 33
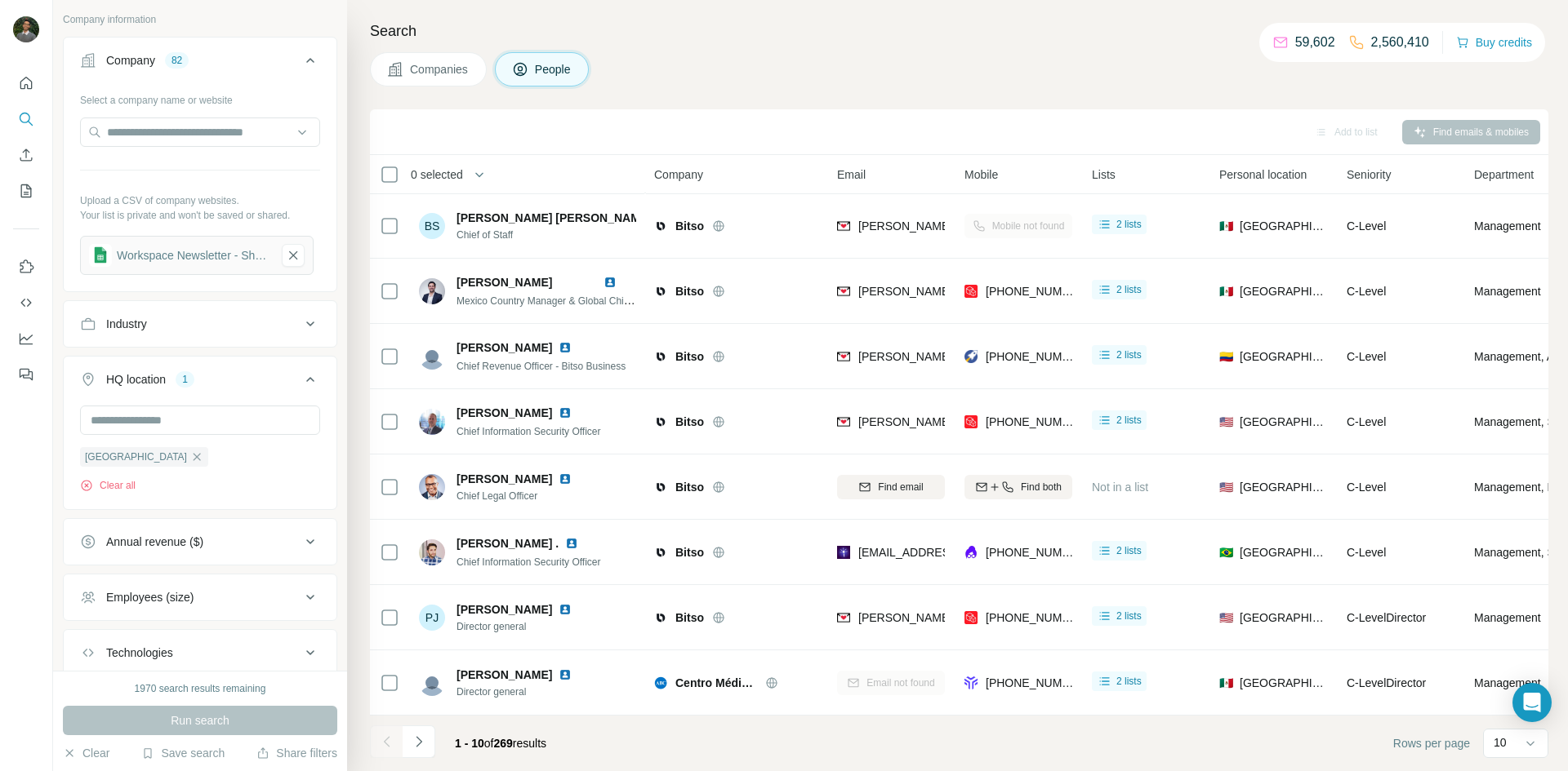
click at [441, 176] on span "0 selected" at bounding box center [437, 174] width 52 height 16
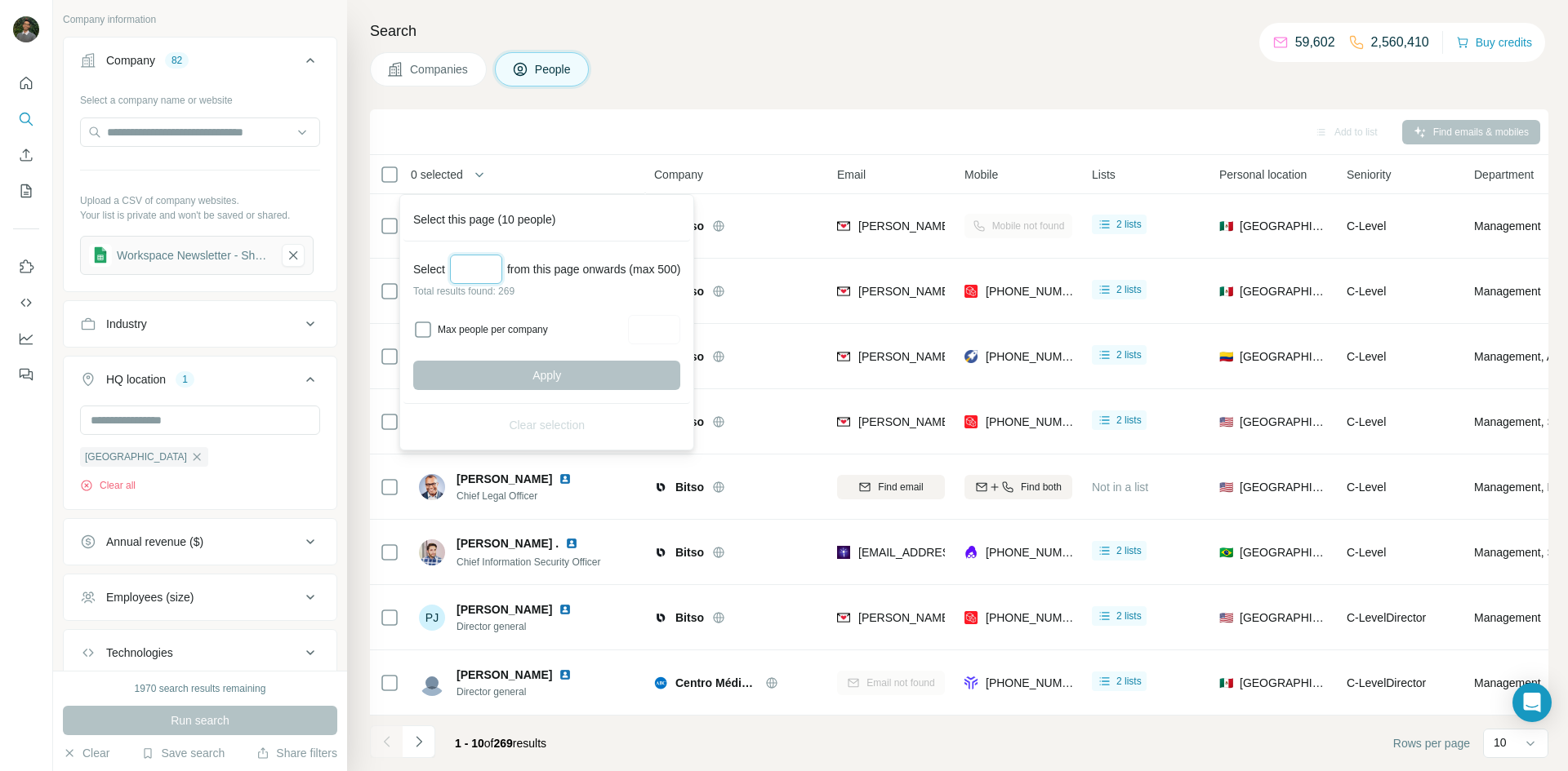
click at [473, 265] on input "Select a number (up to 500)" at bounding box center [476, 269] width 52 height 29
type input "***"
click at [528, 377] on button "Apply" at bounding box center [547, 375] width 267 height 29
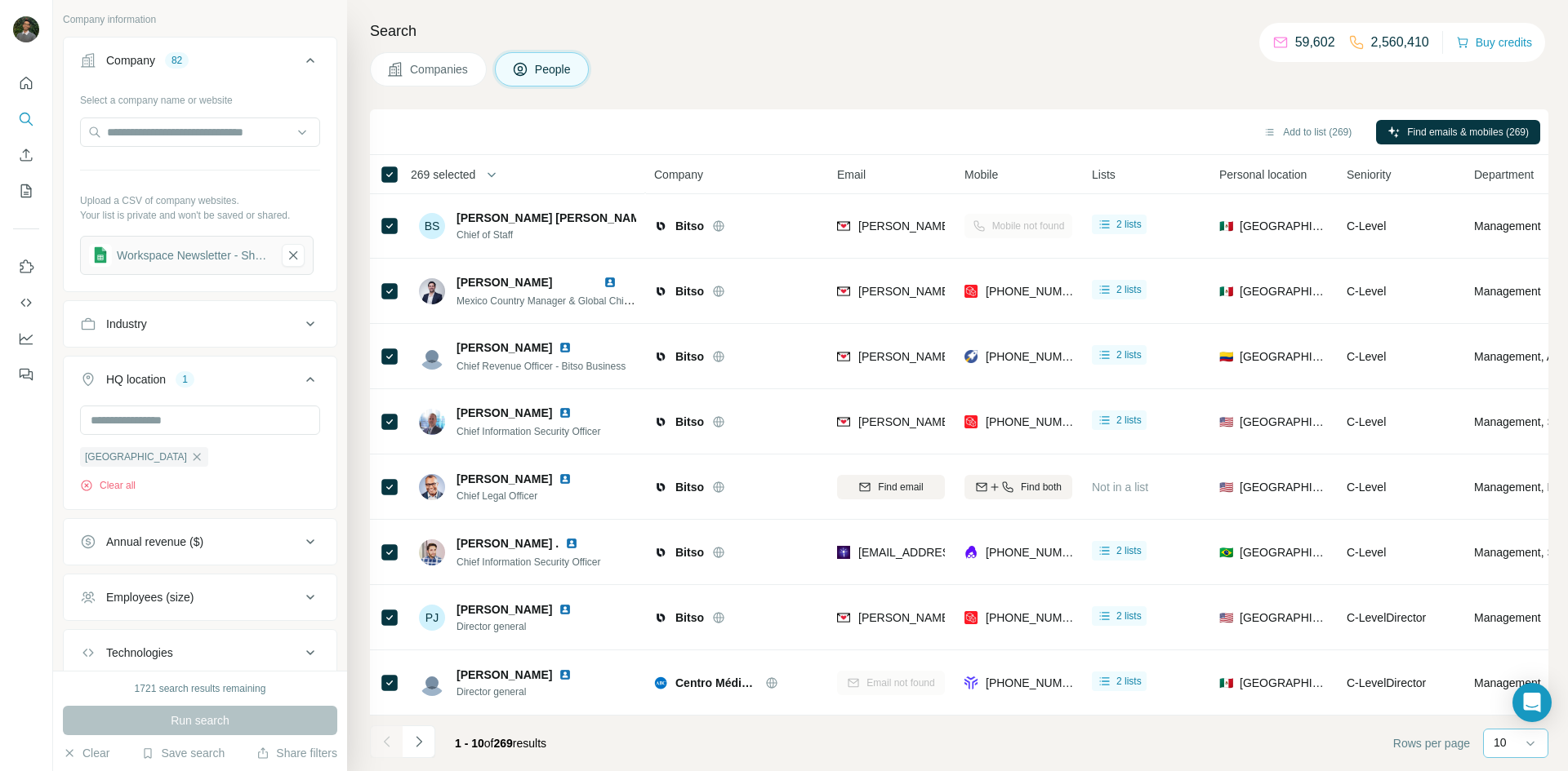
click at [1503, 750] on p "10" at bounding box center [1501, 742] width 13 height 16
click at [1339, 746] on footer "1 - 10 of 269 results Rows per page 10" at bounding box center [959, 743] width 1178 height 55
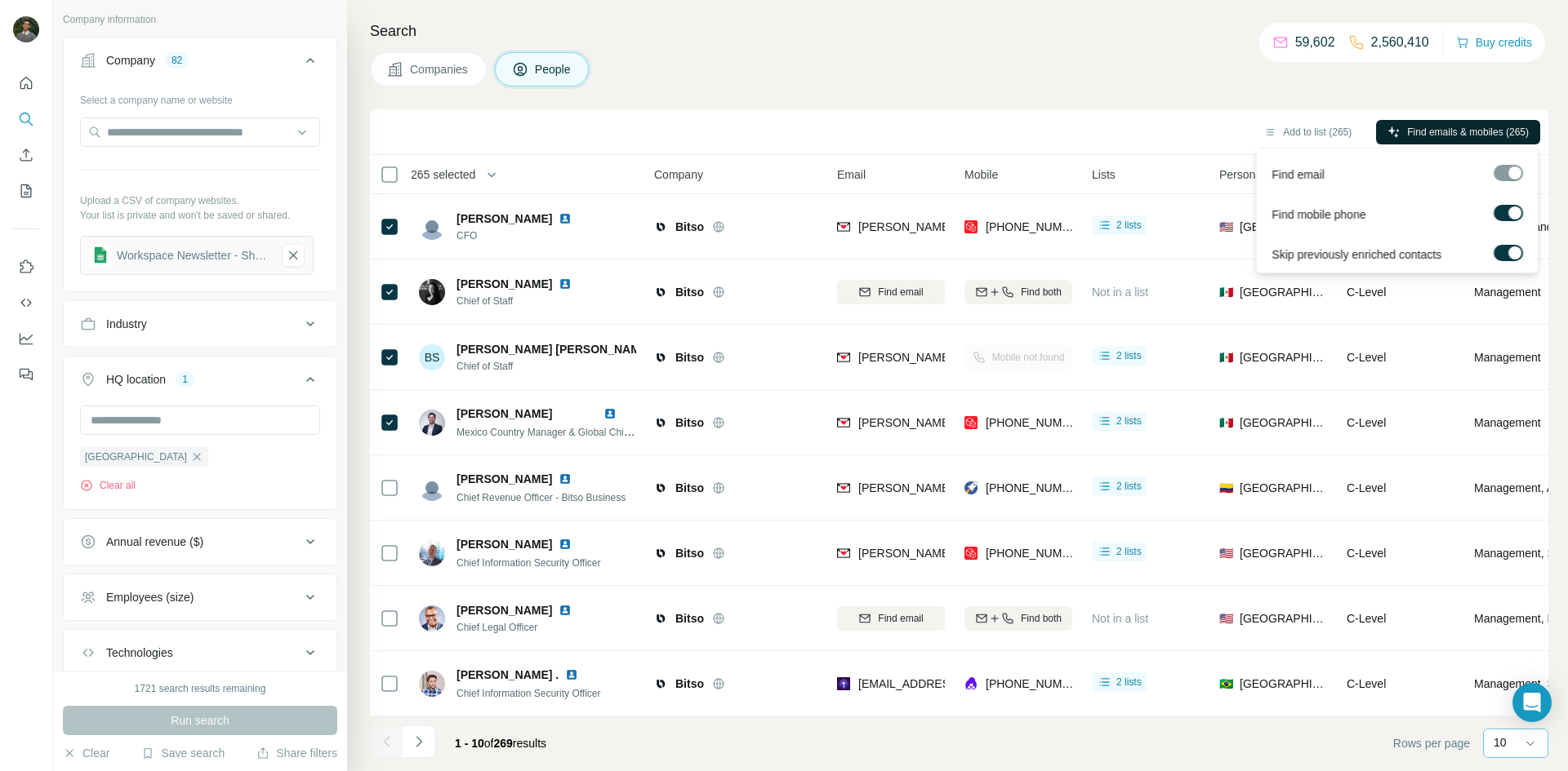
click at [1456, 136] on span "Find emails & mobiles (265)" at bounding box center [1468, 133] width 122 height 15
click at [1475, 128] on span "Find emails & mobiles (269)" at bounding box center [1468, 133] width 122 height 15
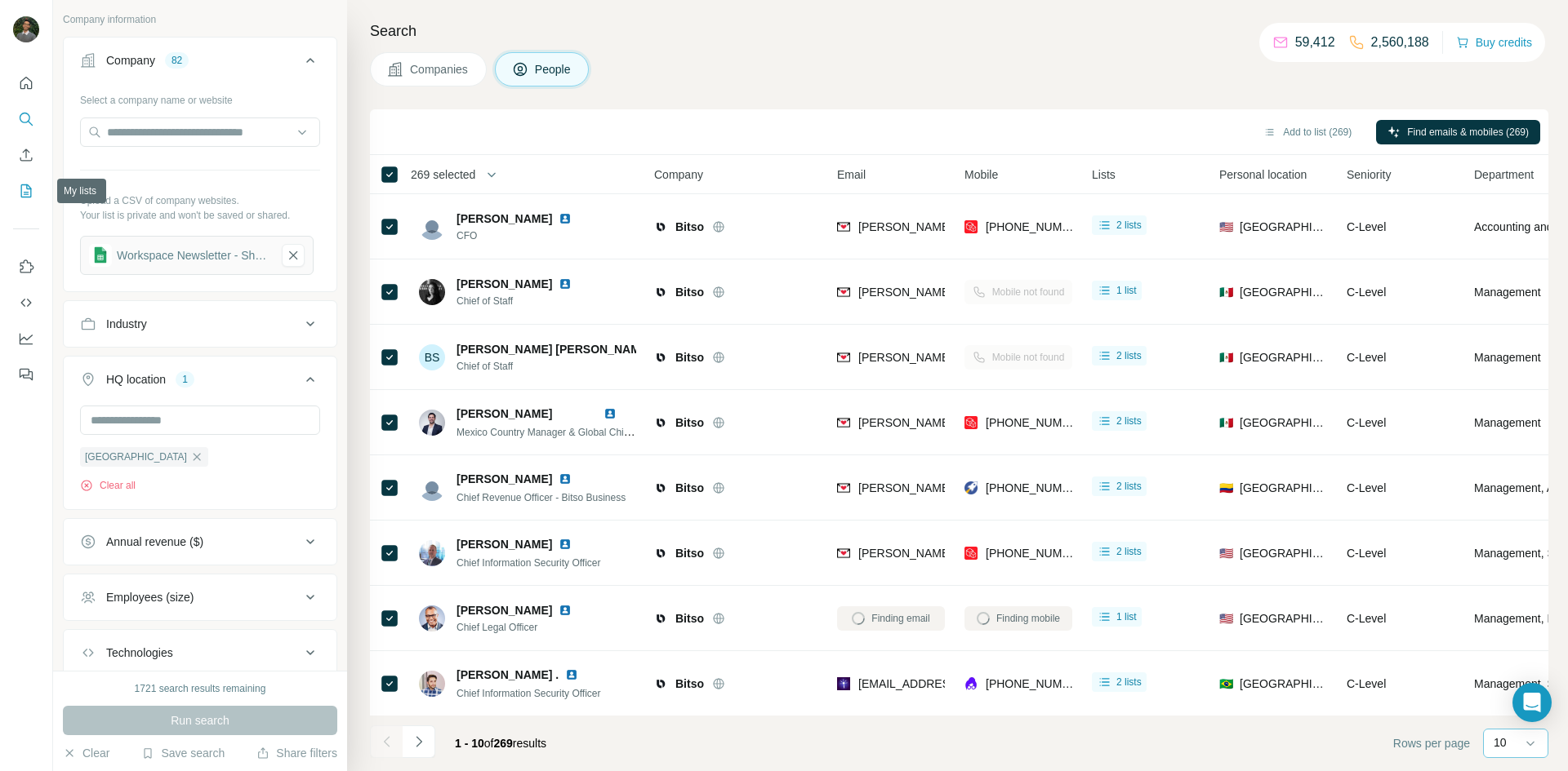
click at [24, 198] on icon "My lists" at bounding box center [25, 191] width 16 height 16
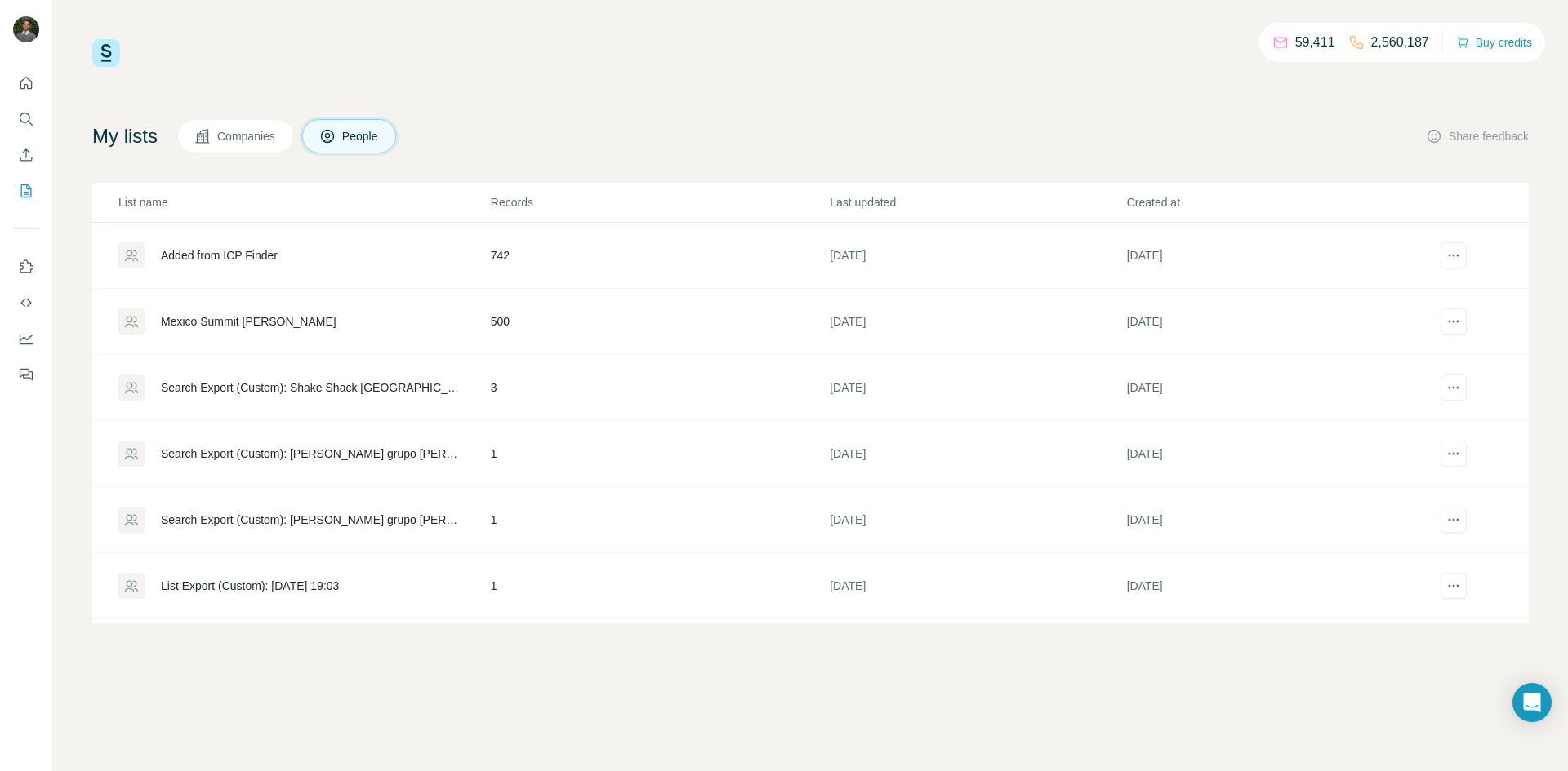
click at [262, 133] on span "Companies" at bounding box center [247, 136] width 60 height 16
click at [367, 133] on span "People" at bounding box center [361, 136] width 37 height 16
click at [27, 112] on icon "Search" at bounding box center [25, 119] width 16 height 16
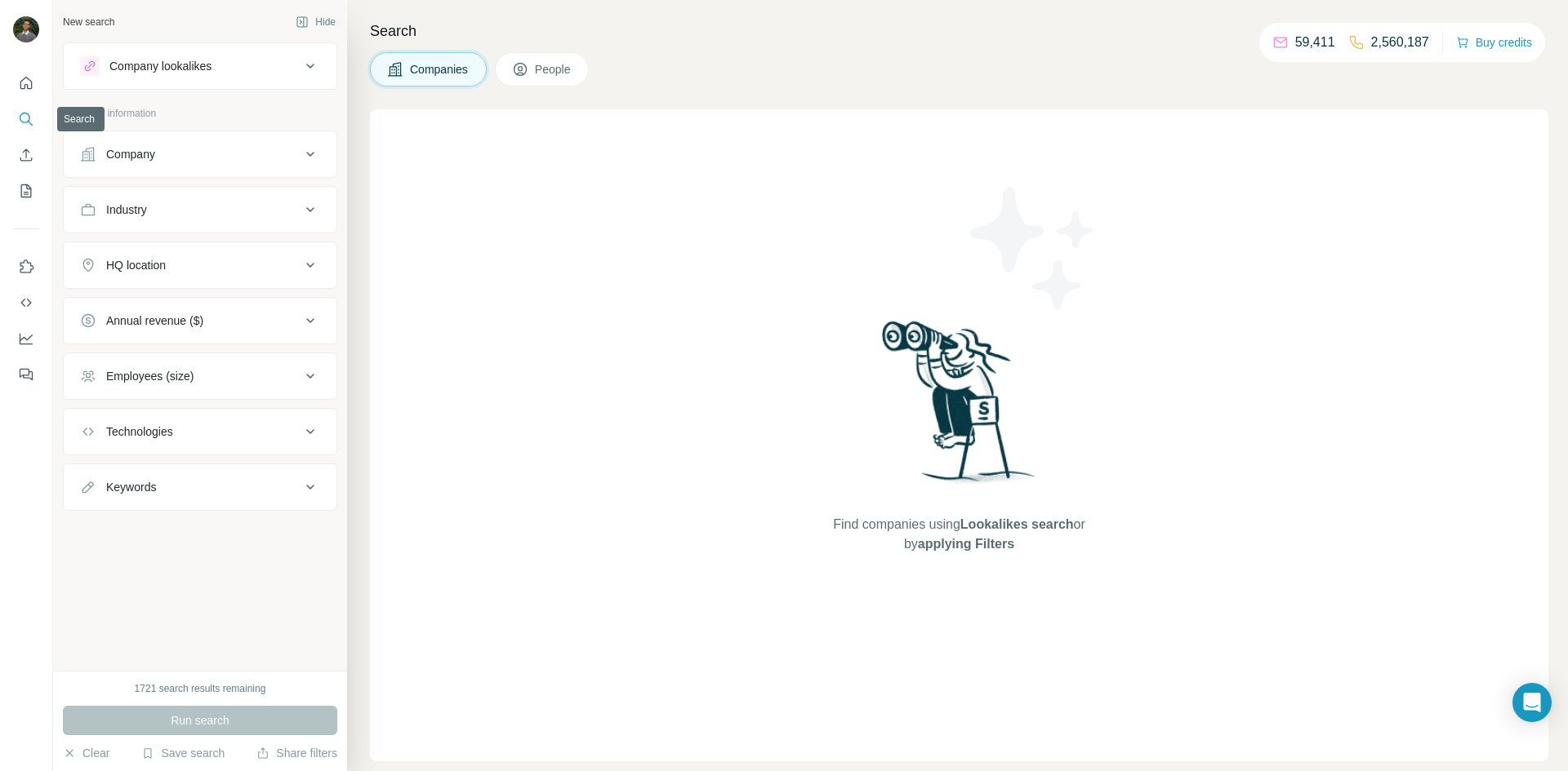
click at [37, 116] on button "Search" at bounding box center [26, 119] width 26 height 29
click at [189, 158] on div "Company" at bounding box center [191, 153] width 221 height 16
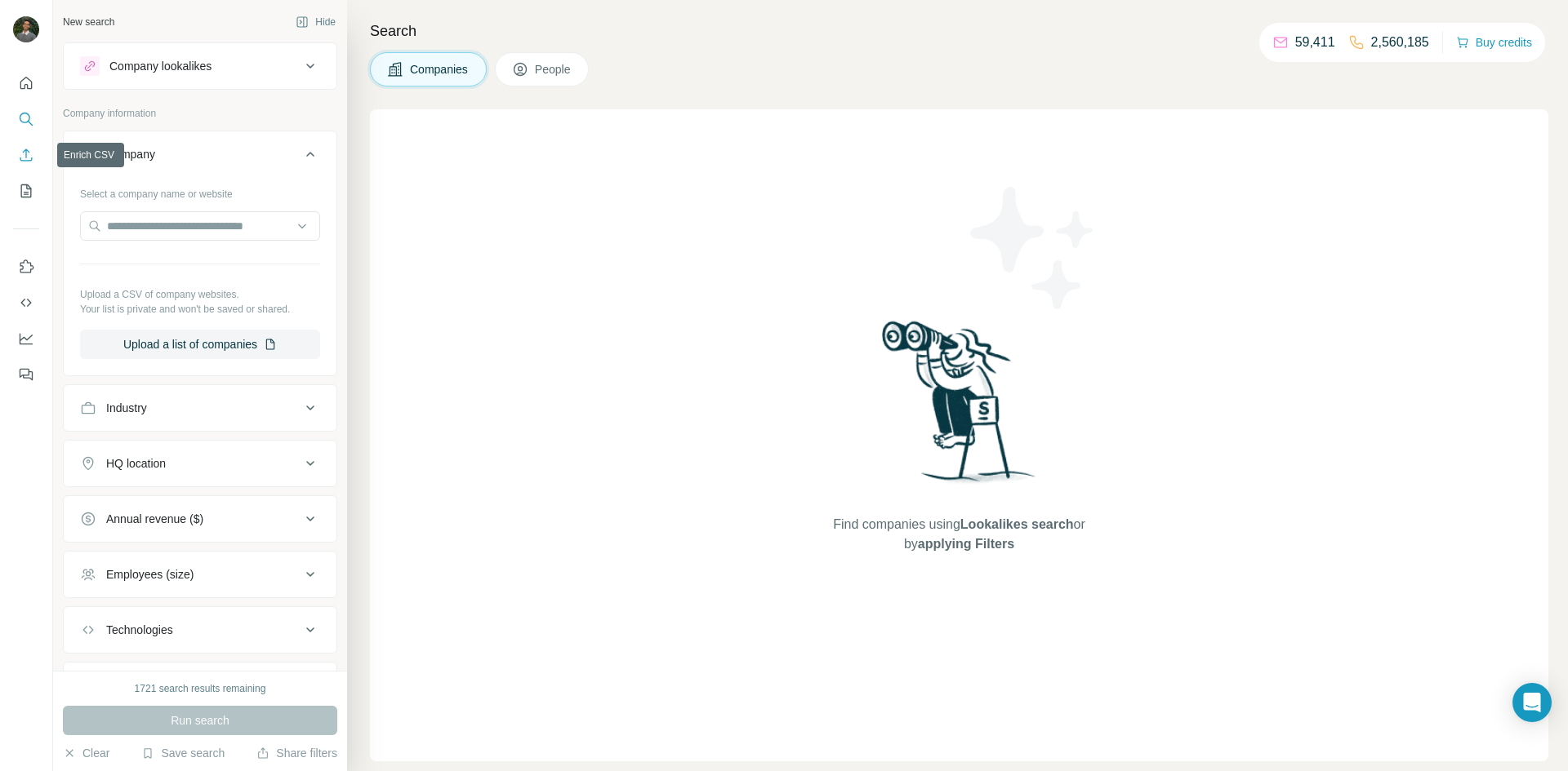
click at [28, 162] on icon "Enrich CSV" at bounding box center [25, 154] width 16 height 16
click at [33, 196] on icon "My lists" at bounding box center [25, 191] width 16 height 16
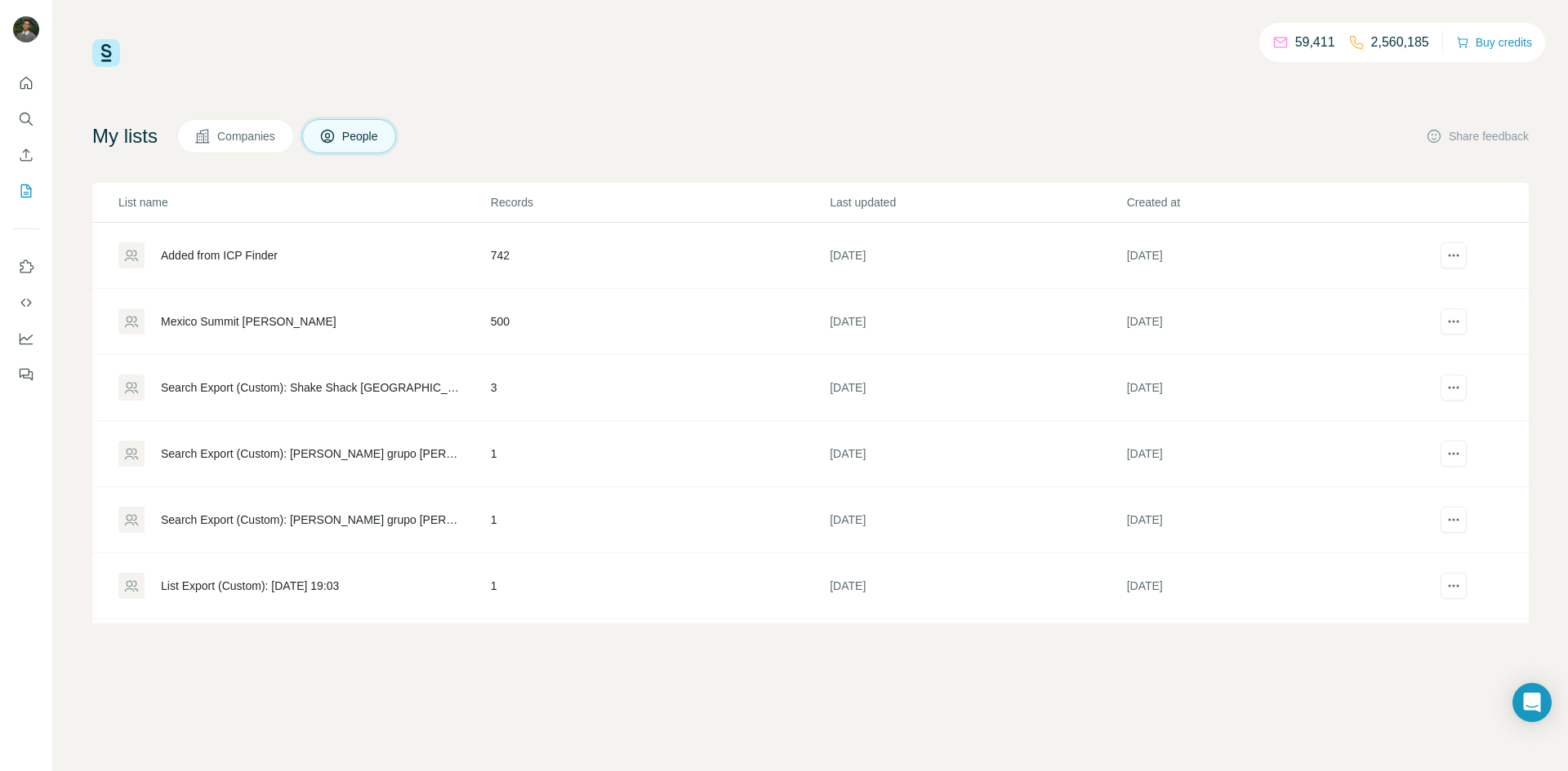
click at [247, 125] on button "Companies" at bounding box center [236, 136] width 117 height 35
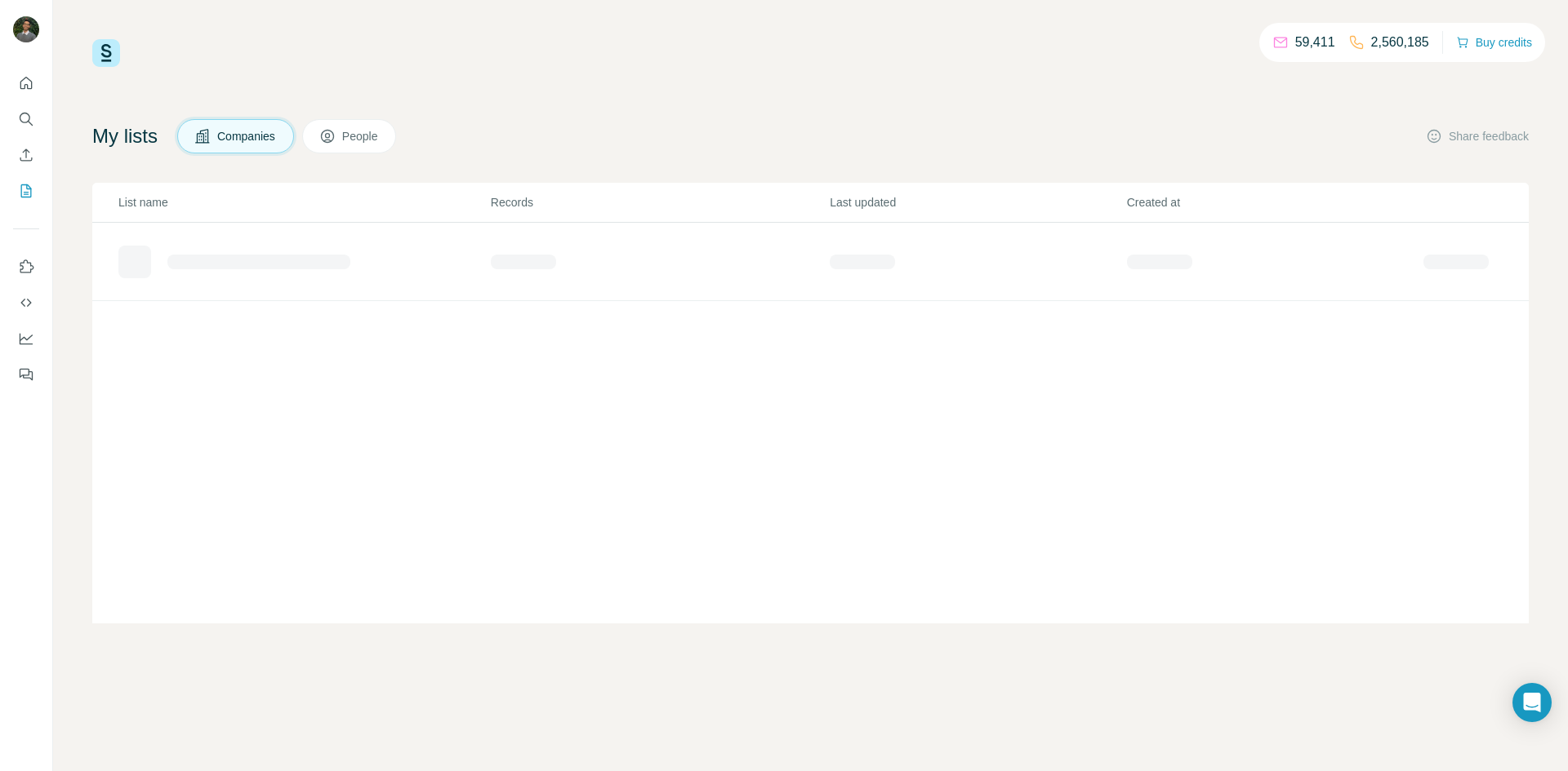
click at [397, 134] on button "People" at bounding box center [349, 136] width 94 height 35
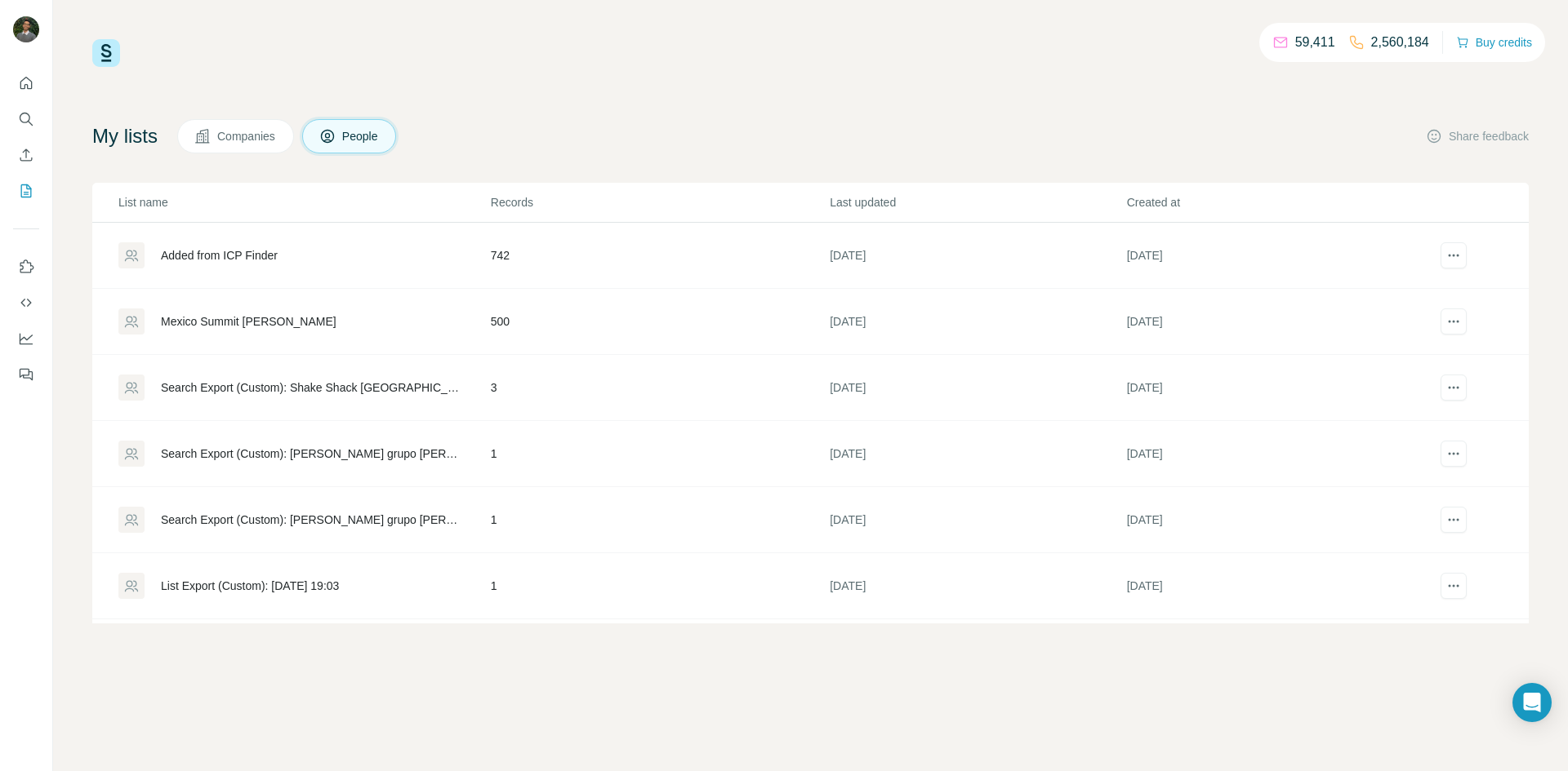
click at [235, 257] on div "Added from ICP Finder" at bounding box center [219, 255] width 117 height 16
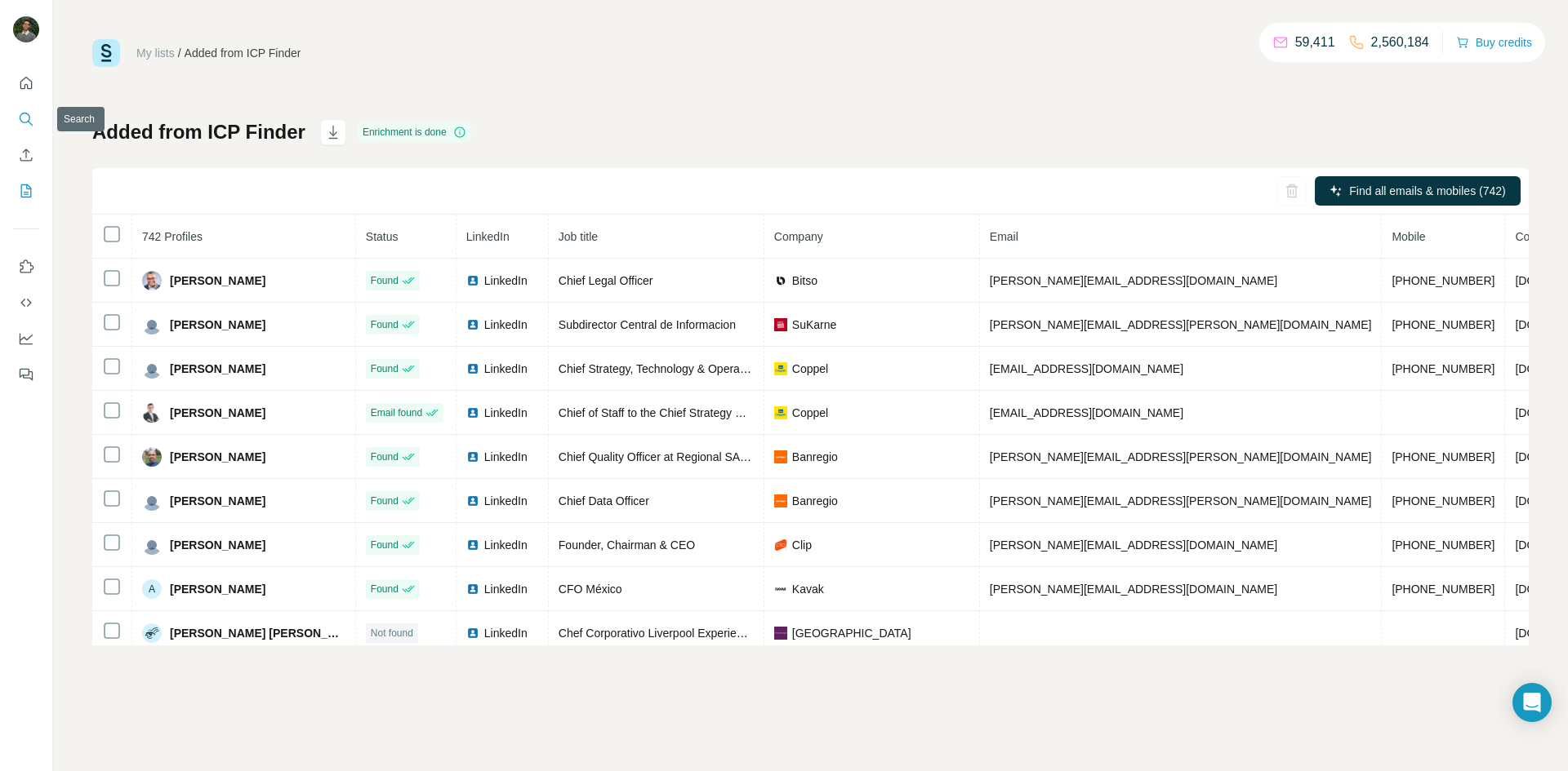
click at [24, 113] on icon "Search" at bounding box center [24, 118] width 10 height 10
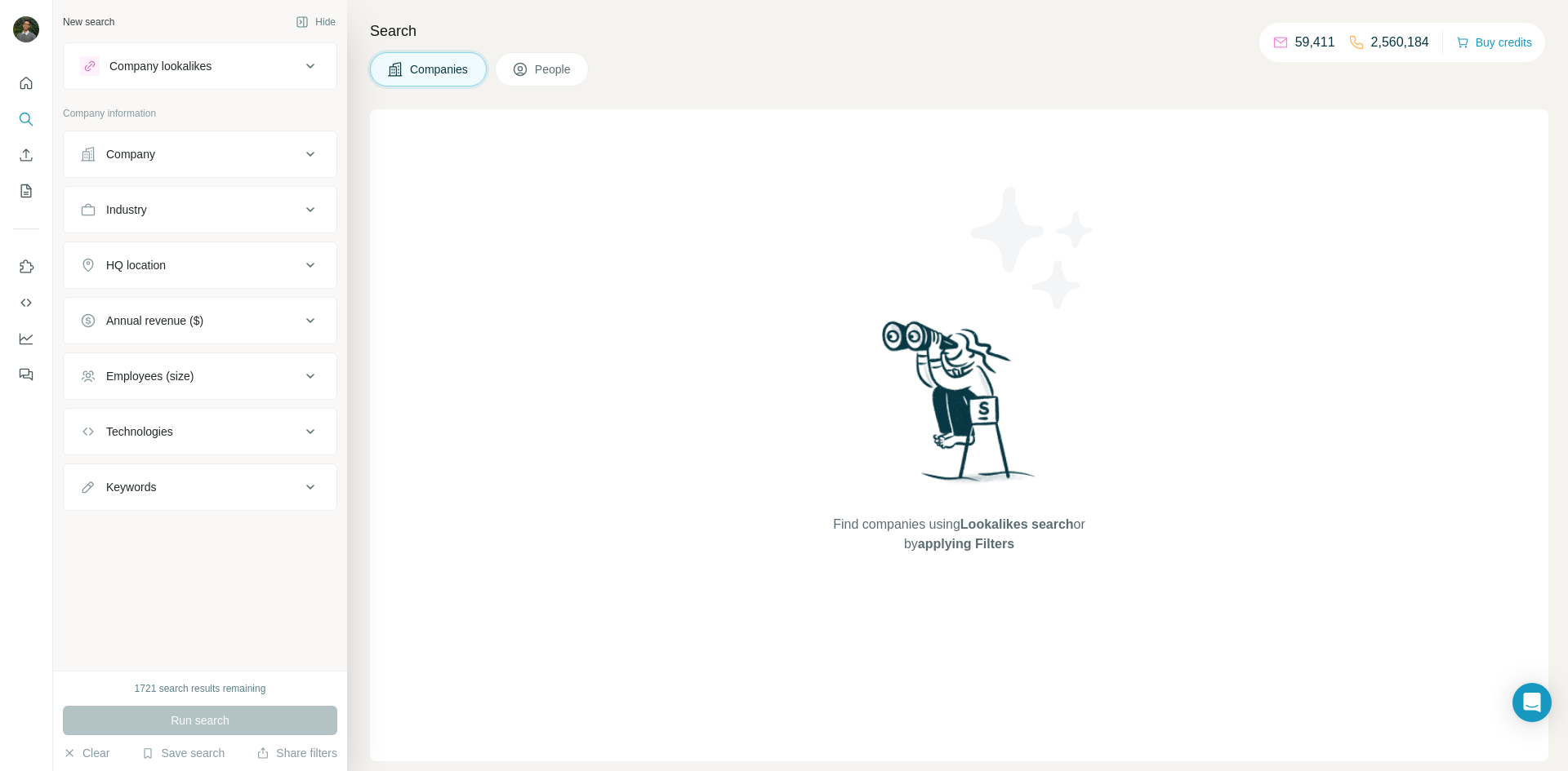
click at [225, 83] on button "Company lookalikes" at bounding box center [200, 66] width 273 height 39
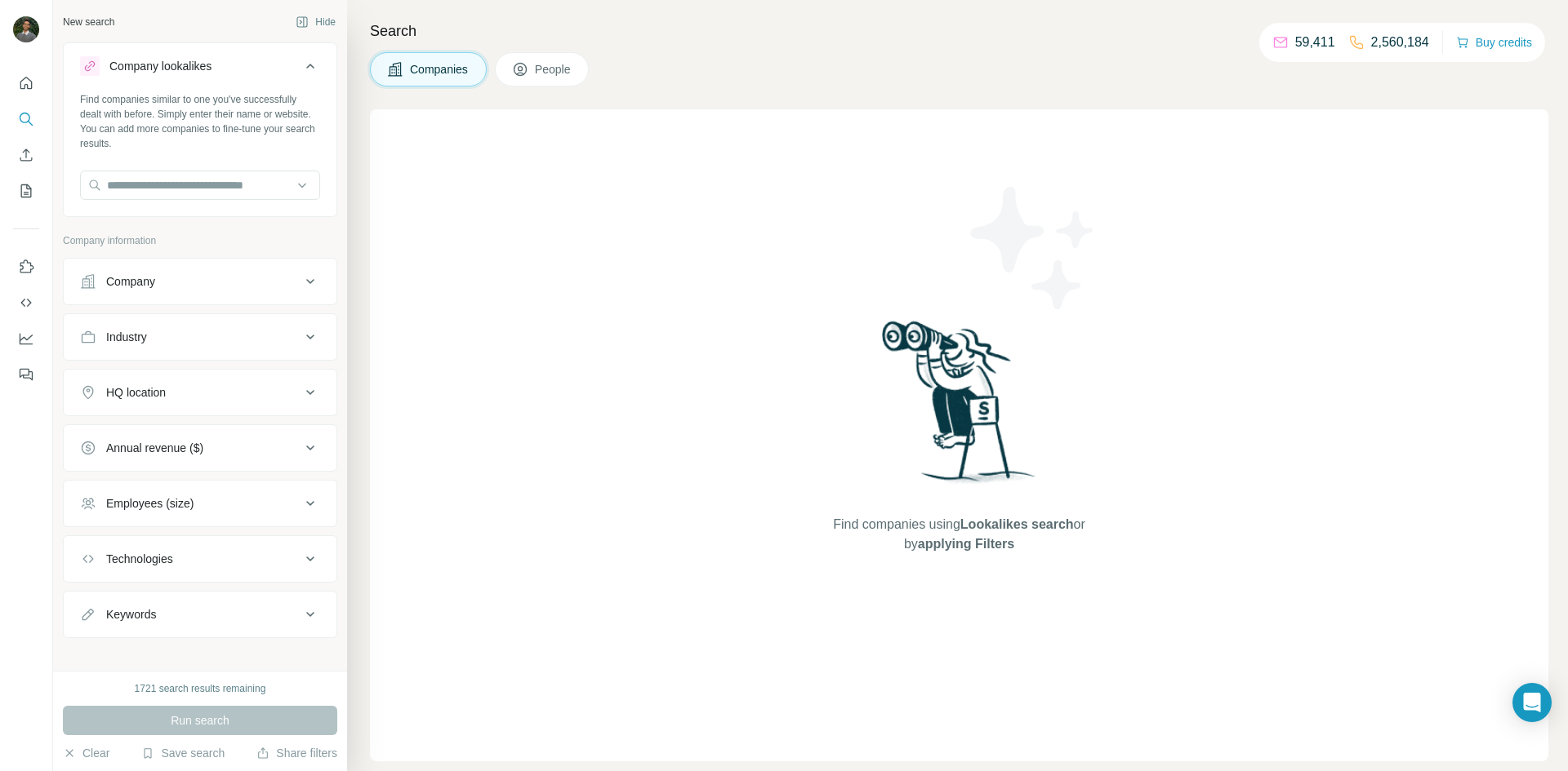
click at [317, 61] on icon at bounding box center [309, 65] width 20 height 20
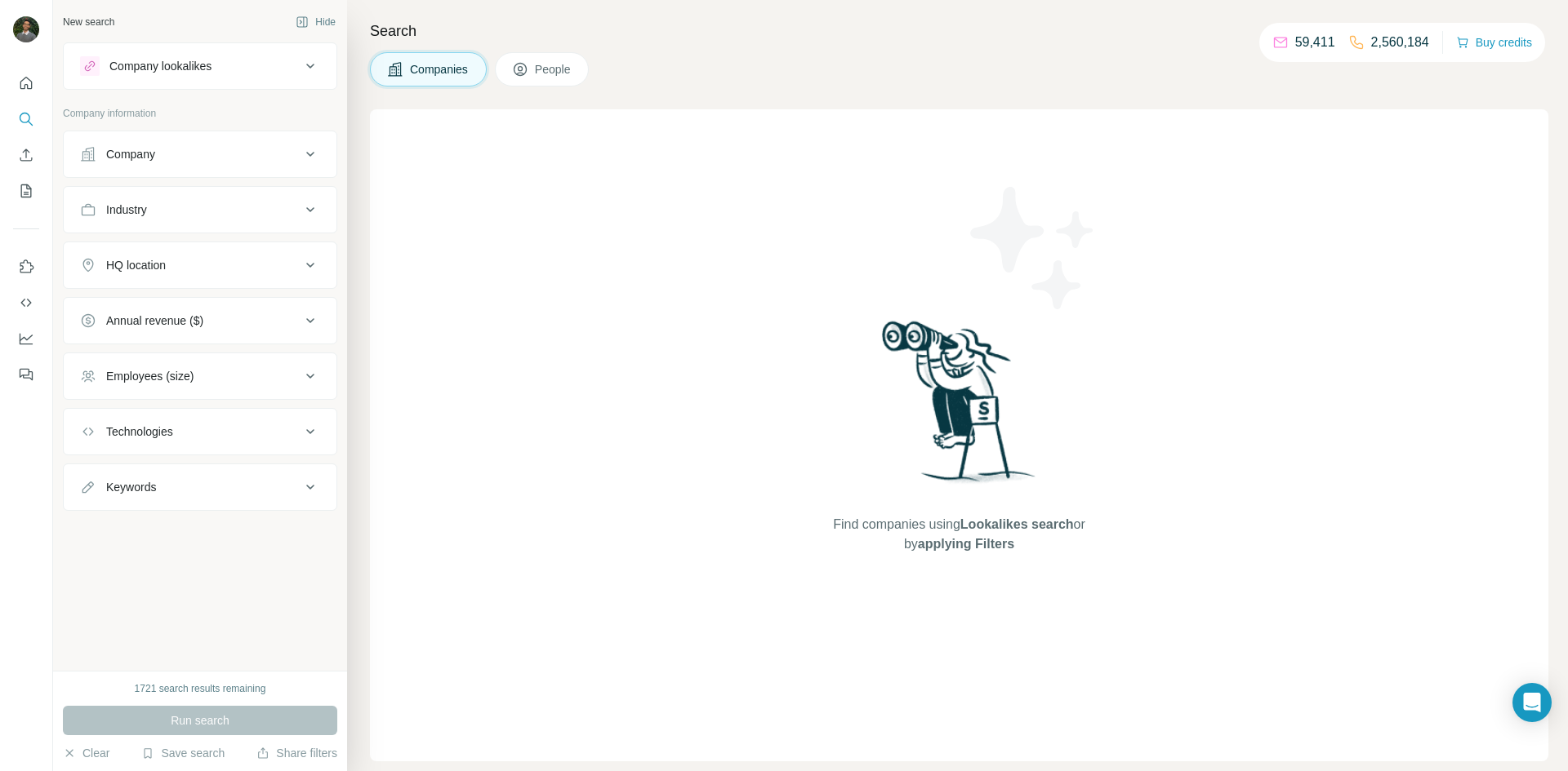
click at [538, 68] on button "People" at bounding box center [541, 69] width 94 height 35
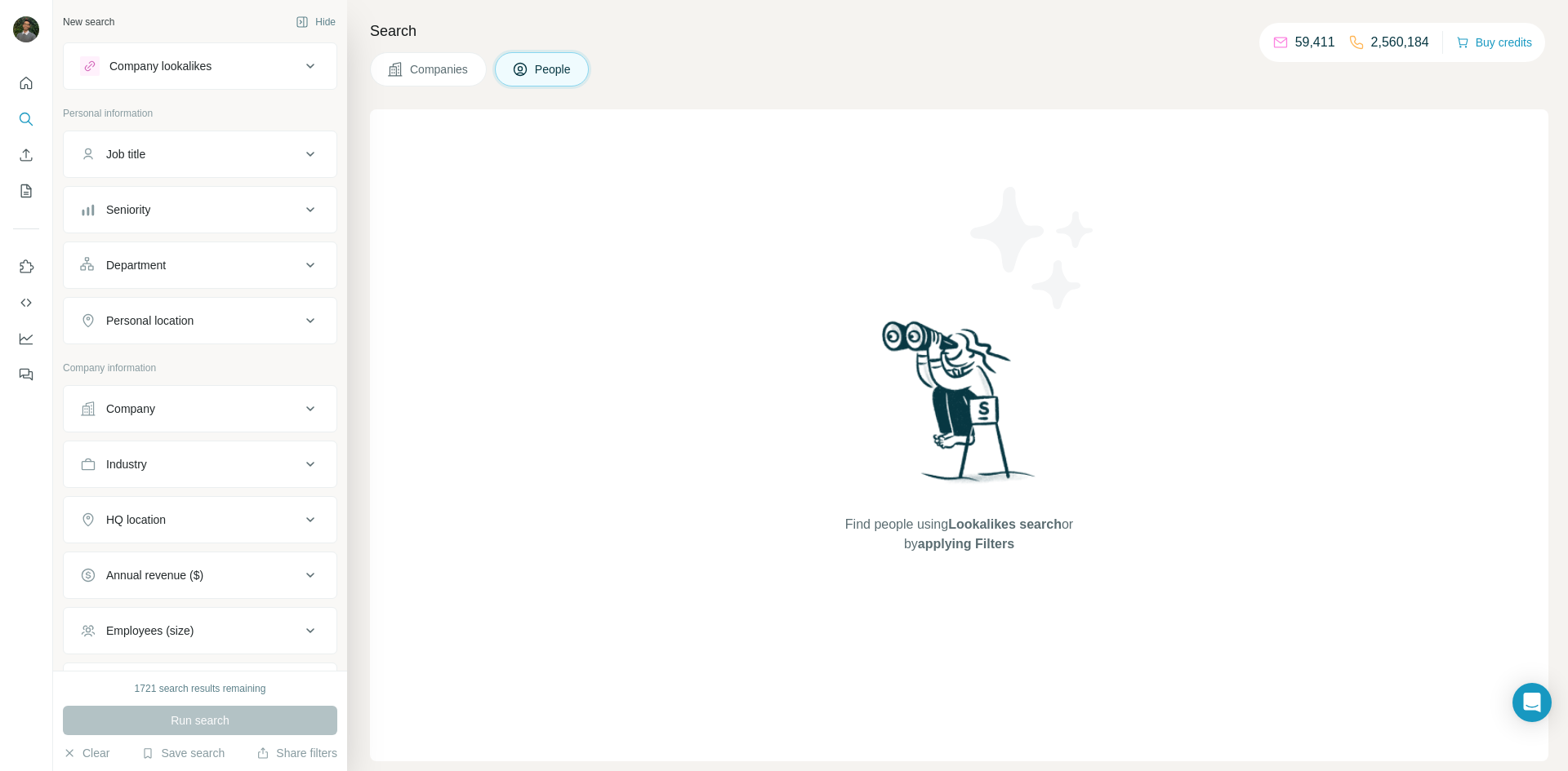
click at [223, 424] on button "Company" at bounding box center [200, 409] width 273 height 39
click at [180, 604] on button "Upload a list of companies" at bounding box center [200, 598] width 240 height 29
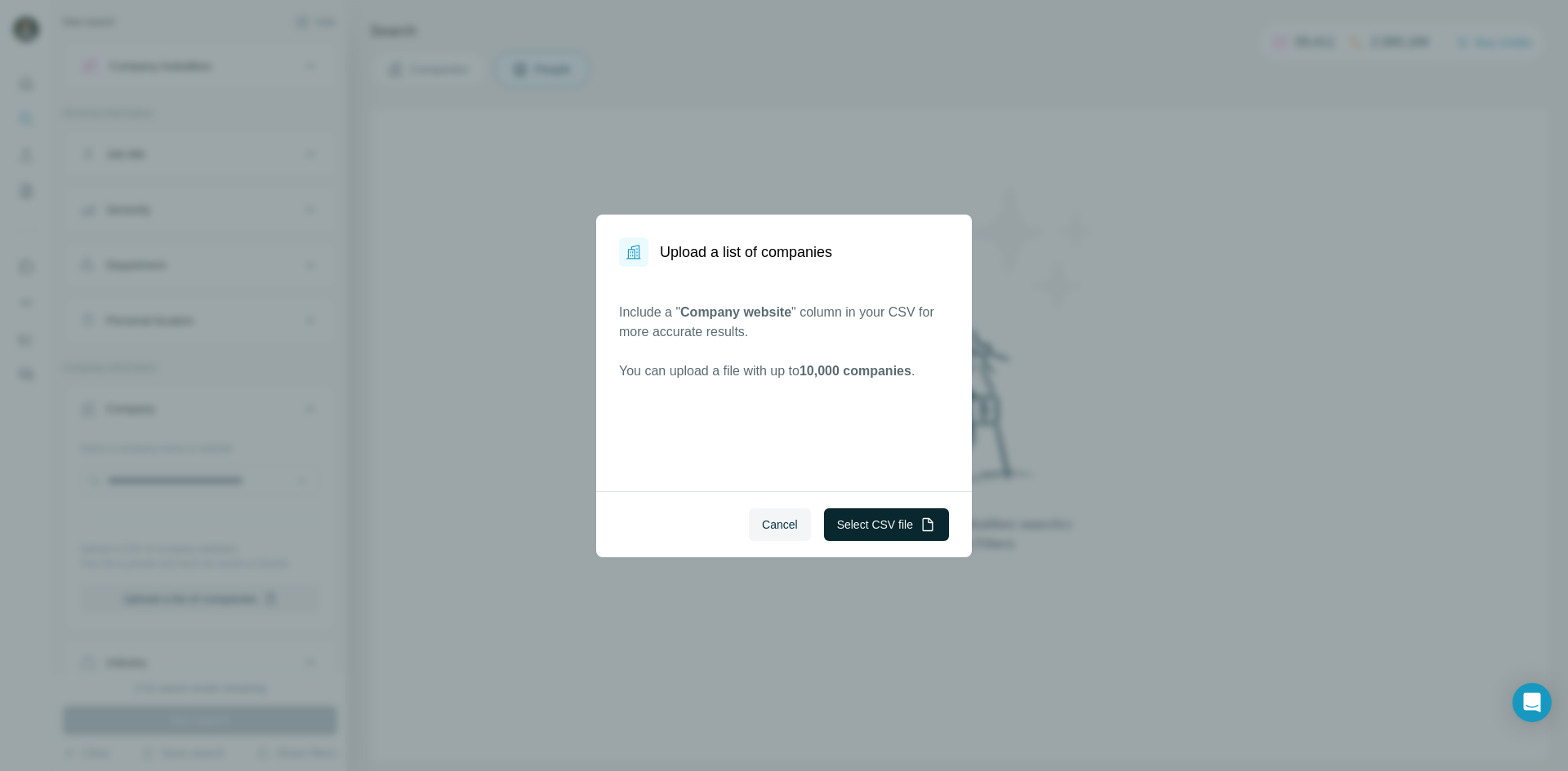
click at [883, 532] on button "Select CSV file" at bounding box center [886, 524] width 125 height 33
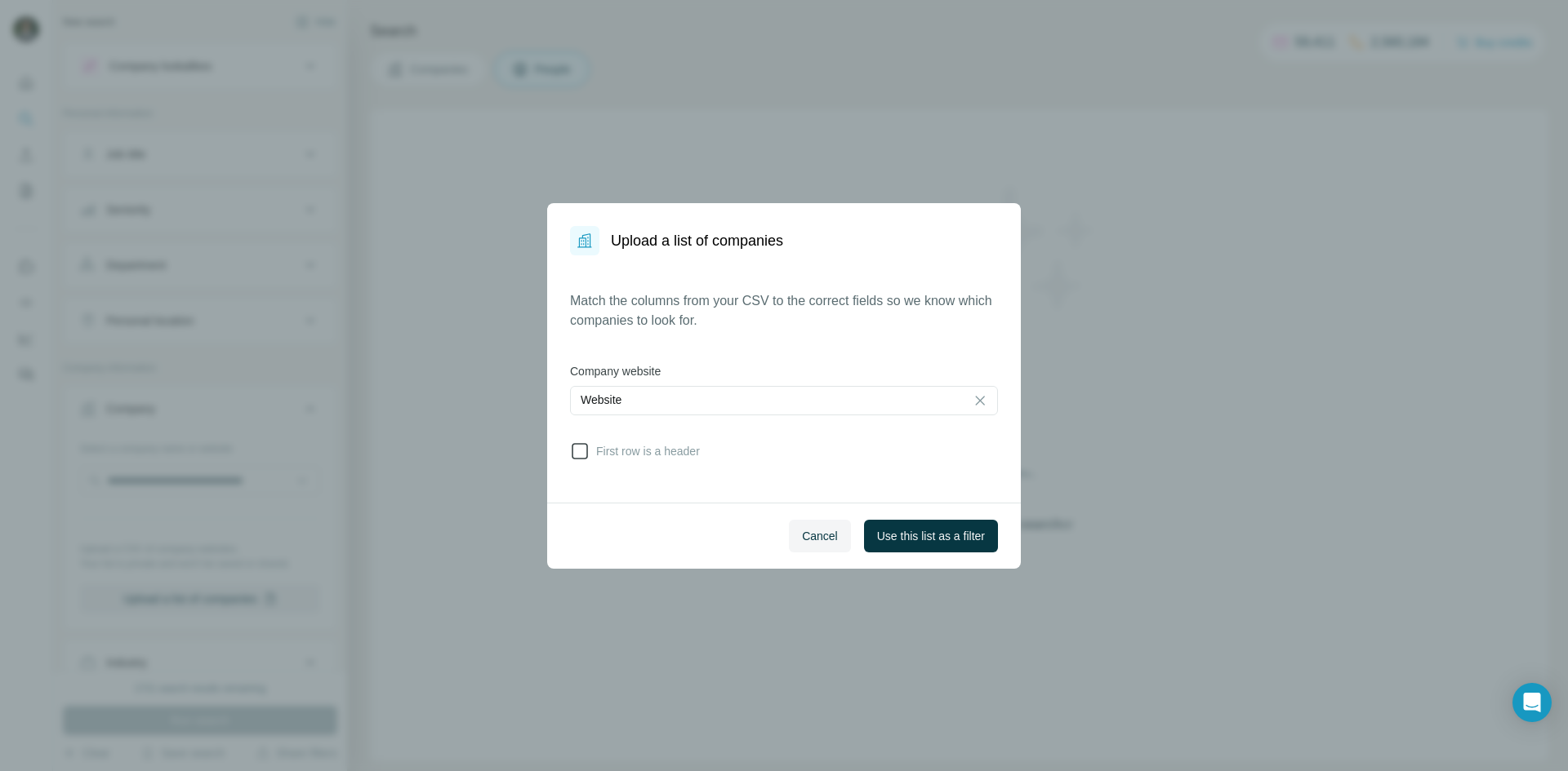
click at [651, 455] on span "First row is a header" at bounding box center [645, 450] width 110 height 16
click at [933, 544] on button "Use this list as a filter" at bounding box center [930, 535] width 134 height 33
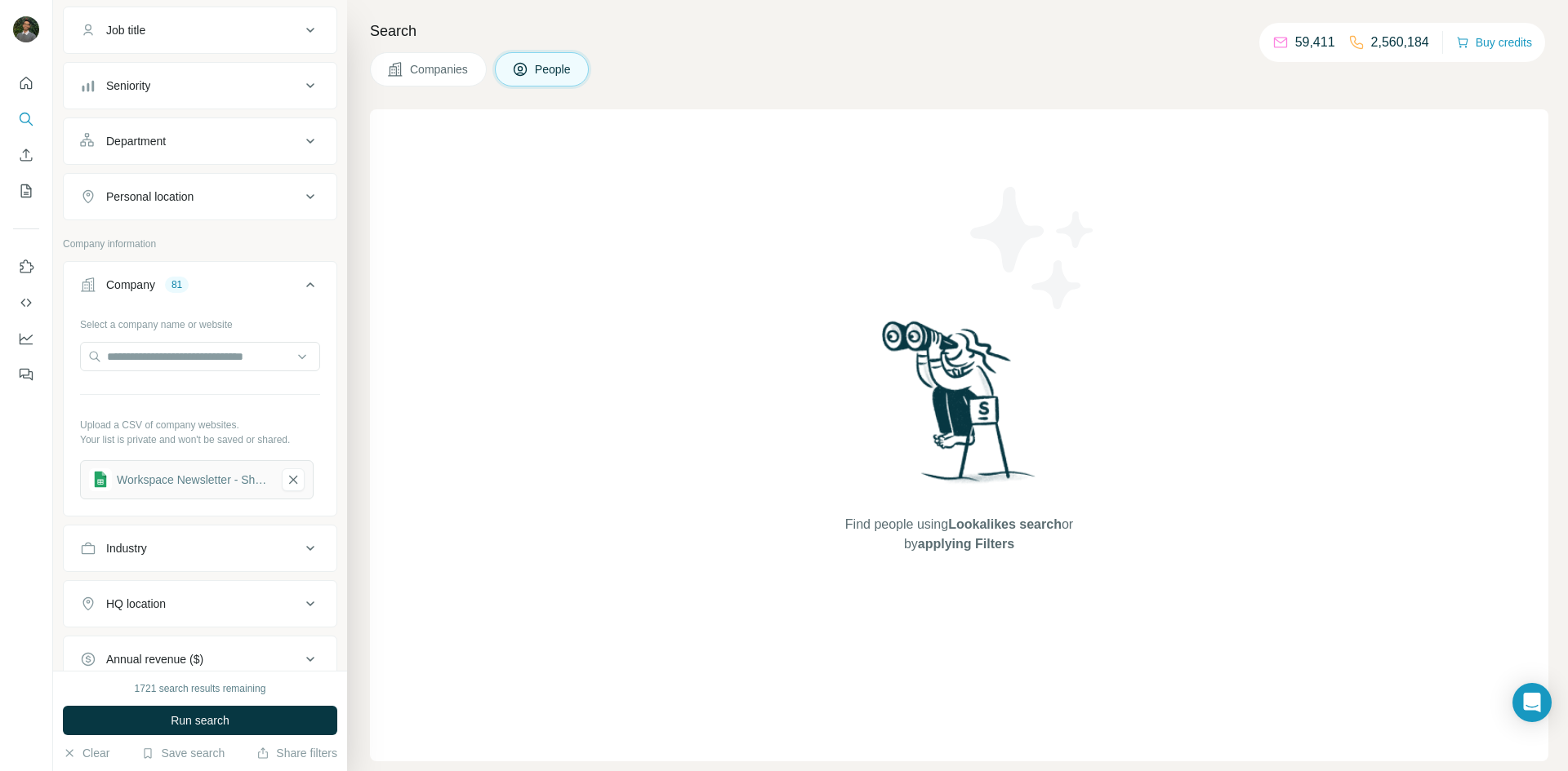
scroll to position [274, 0]
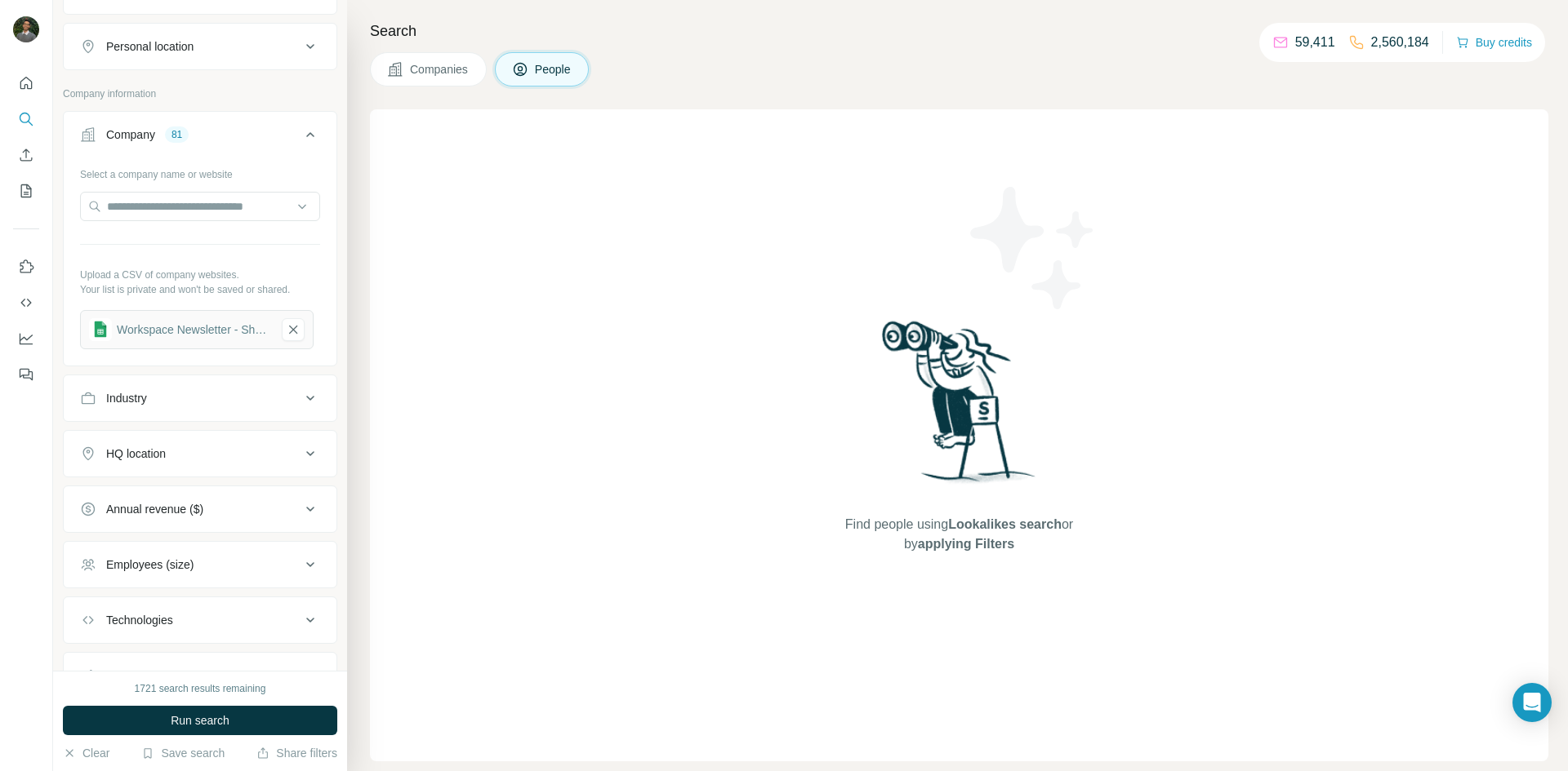
click at [172, 327] on div "Workspace Newsletter - Sheet1" at bounding box center [194, 329] width 153 height 16
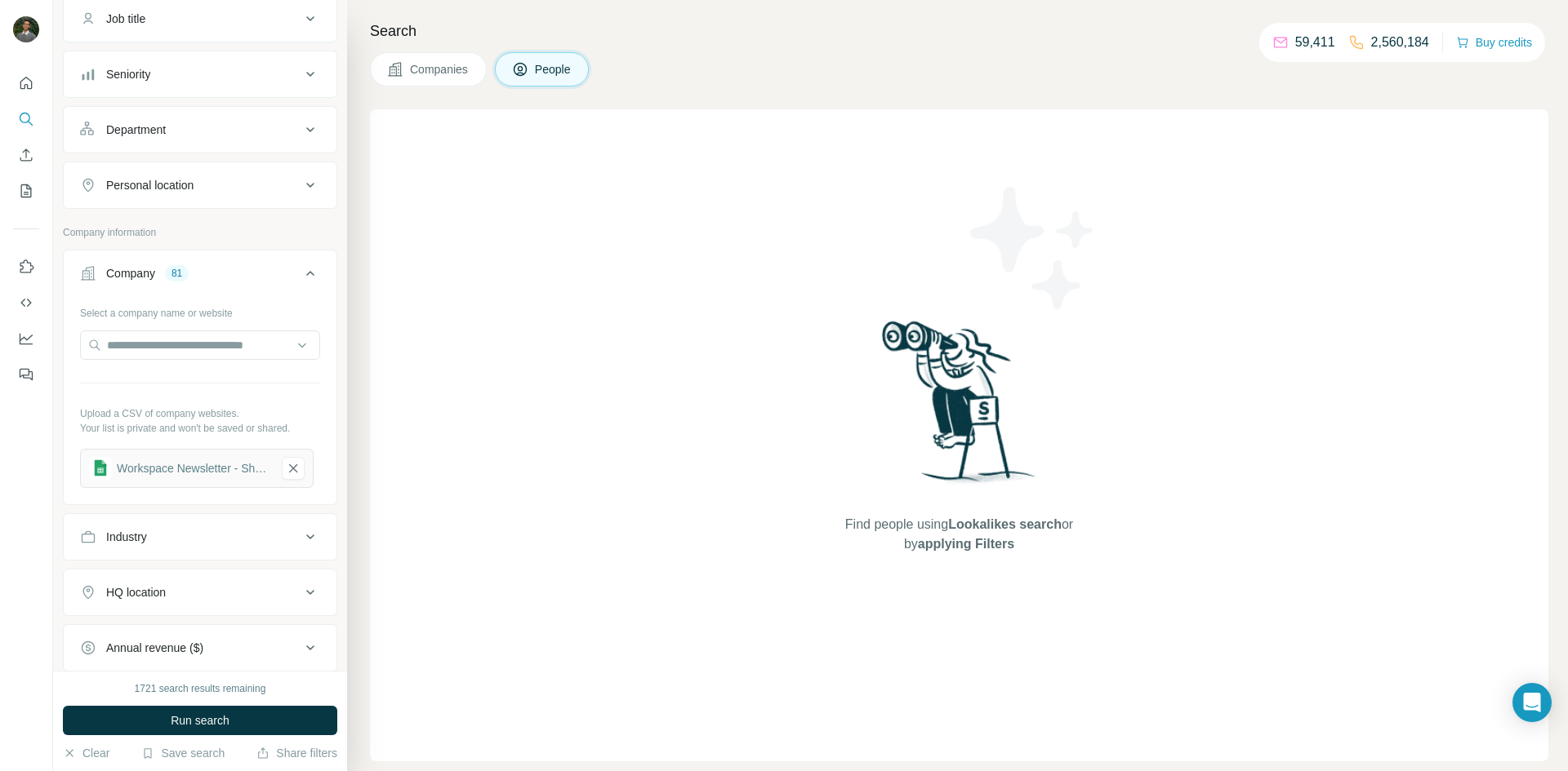
scroll to position [0, 0]
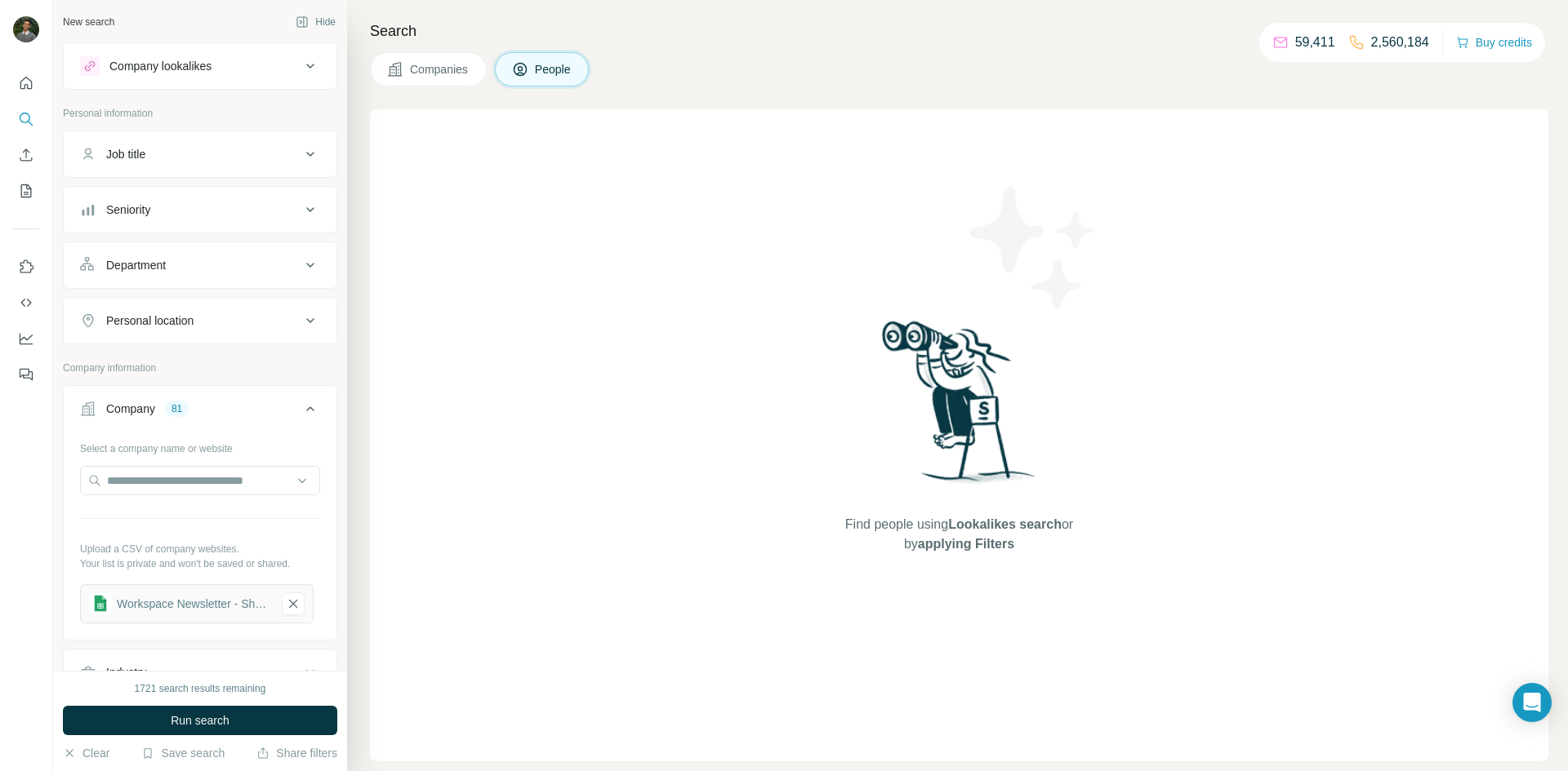
click at [193, 212] on div "Seniority" at bounding box center [191, 209] width 221 height 16
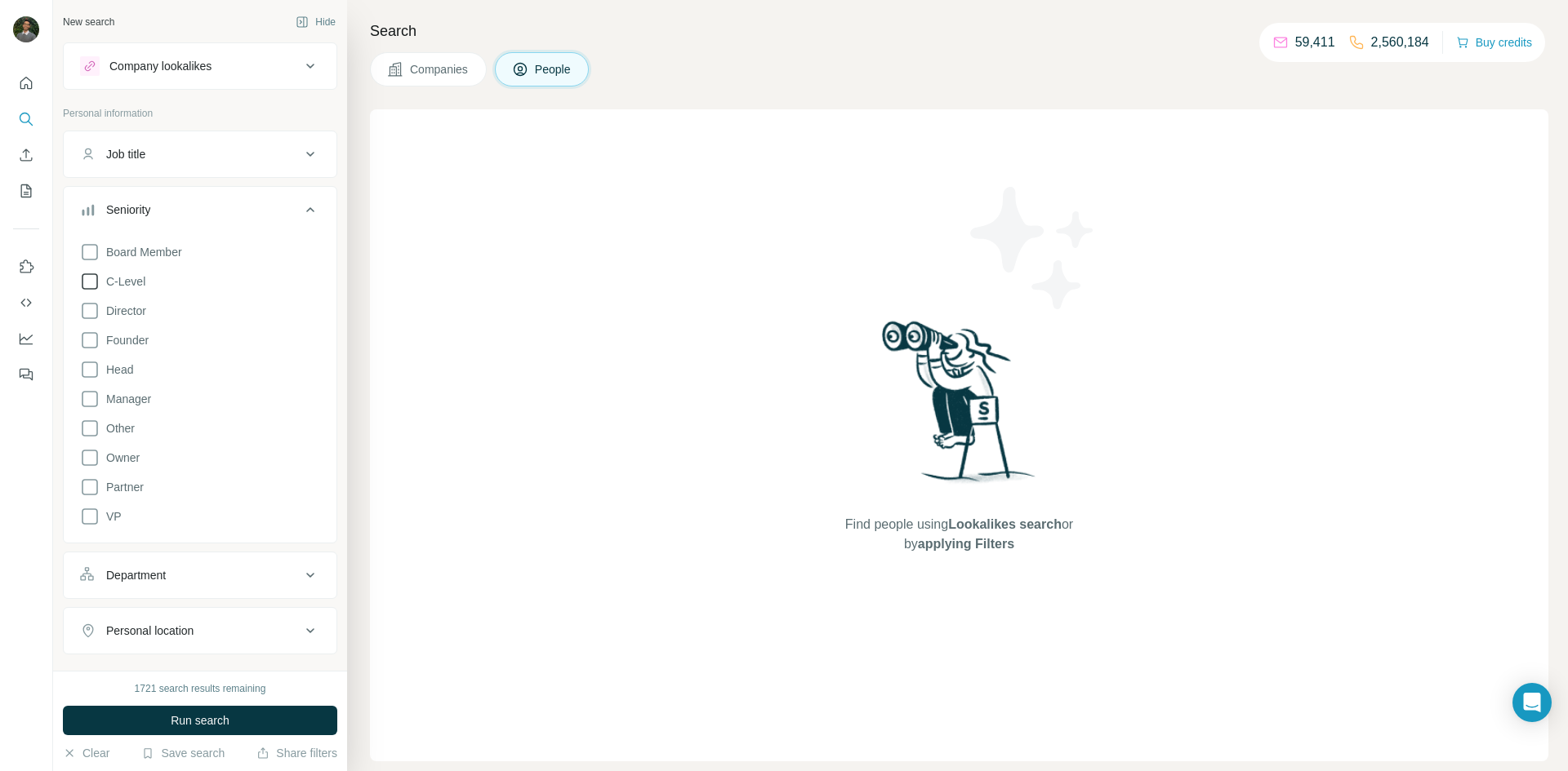
click at [104, 276] on span "C-Level" at bounding box center [122, 281] width 46 height 16
click at [93, 307] on icon at bounding box center [90, 310] width 20 height 20
click at [89, 335] on icon at bounding box center [90, 340] width 20 height 20
click at [296, 209] on div "Seniority 4" at bounding box center [191, 209] width 221 height 16
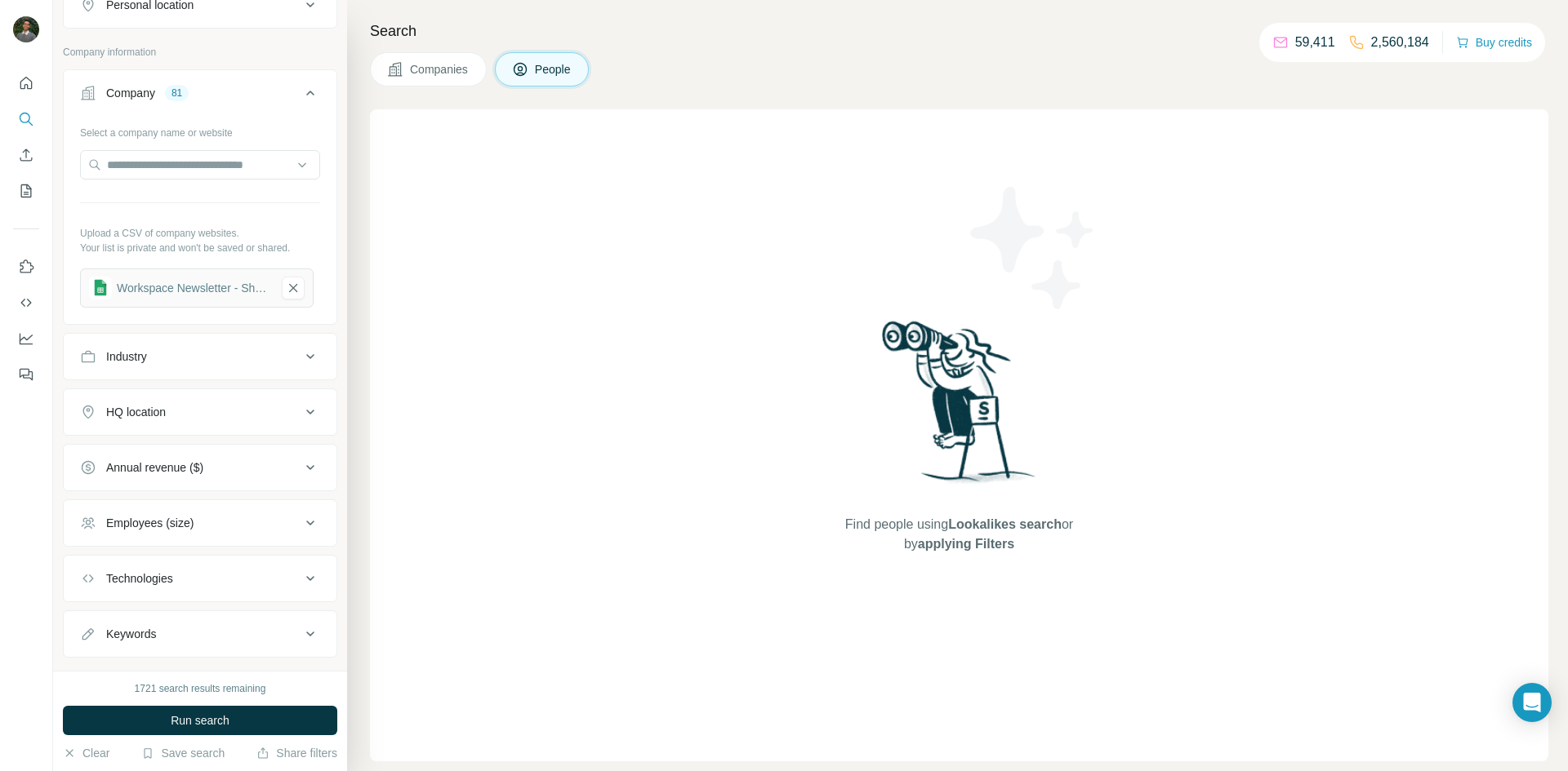
scroll to position [349, 0]
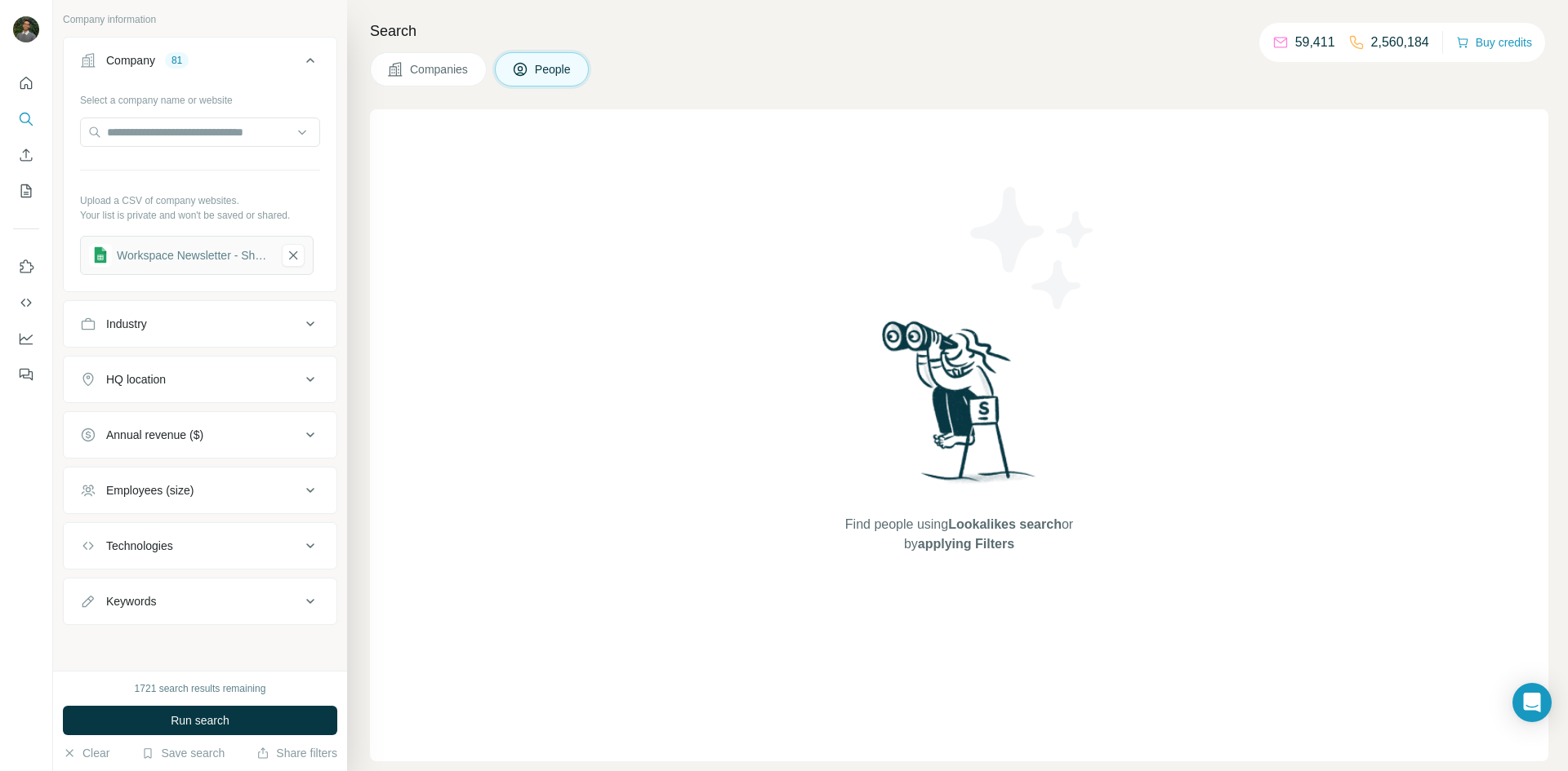
click at [204, 314] on button "Industry" at bounding box center [200, 324] width 273 height 39
click at [191, 328] on div "Industry" at bounding box center [191, 323] width 221 height 16
click at [157, 379] on div "HQ location" at bounding box center [137, 378] width 60 height 16
click at [216, 425] on input "text" at bounding box center [200, 420] width 240 height 29
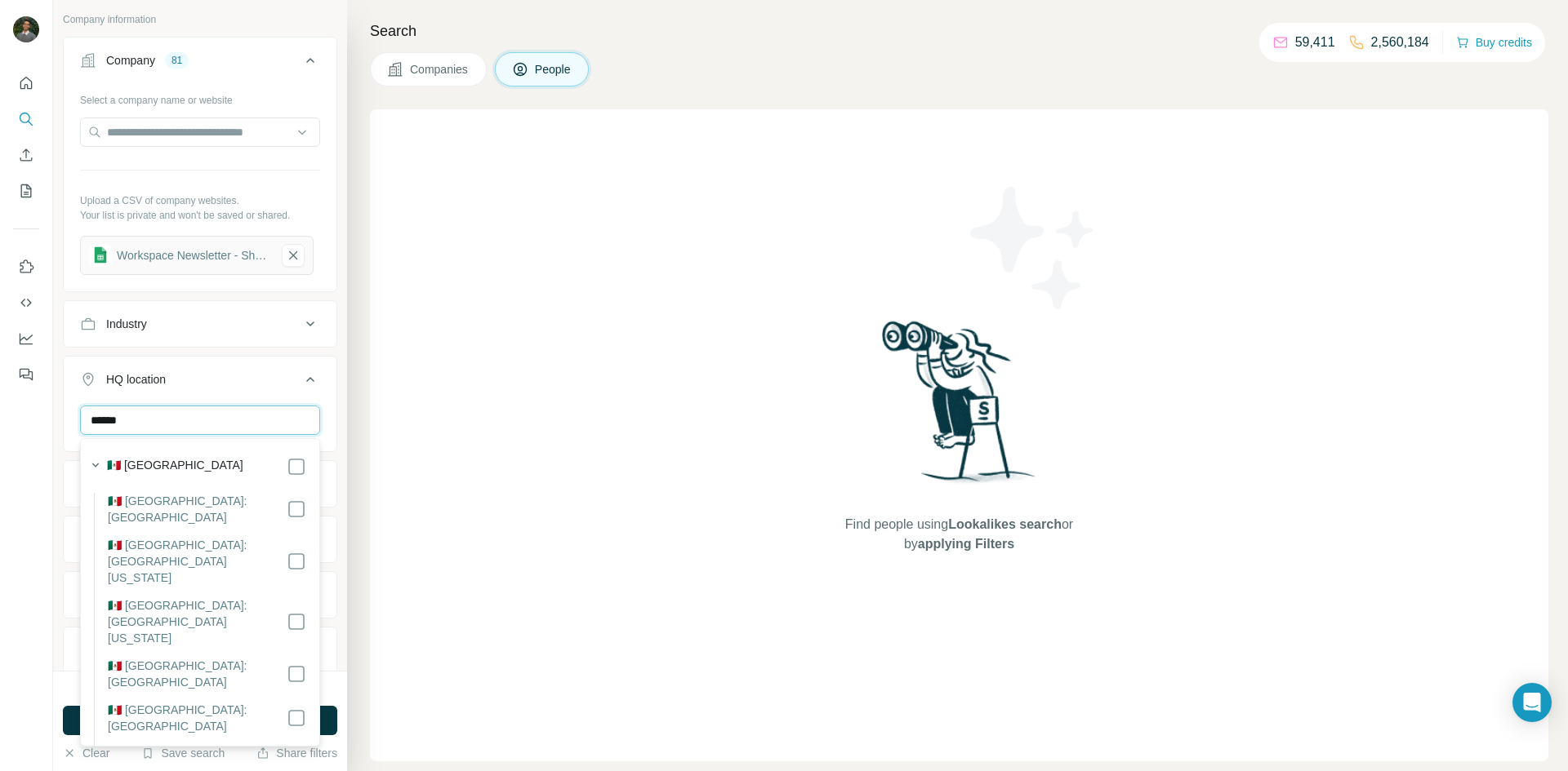
type input "******"
drag, startPoint x: 252, startPoint y: 481, endPoint x: 281, endPoint y: 464, distance: 33.6
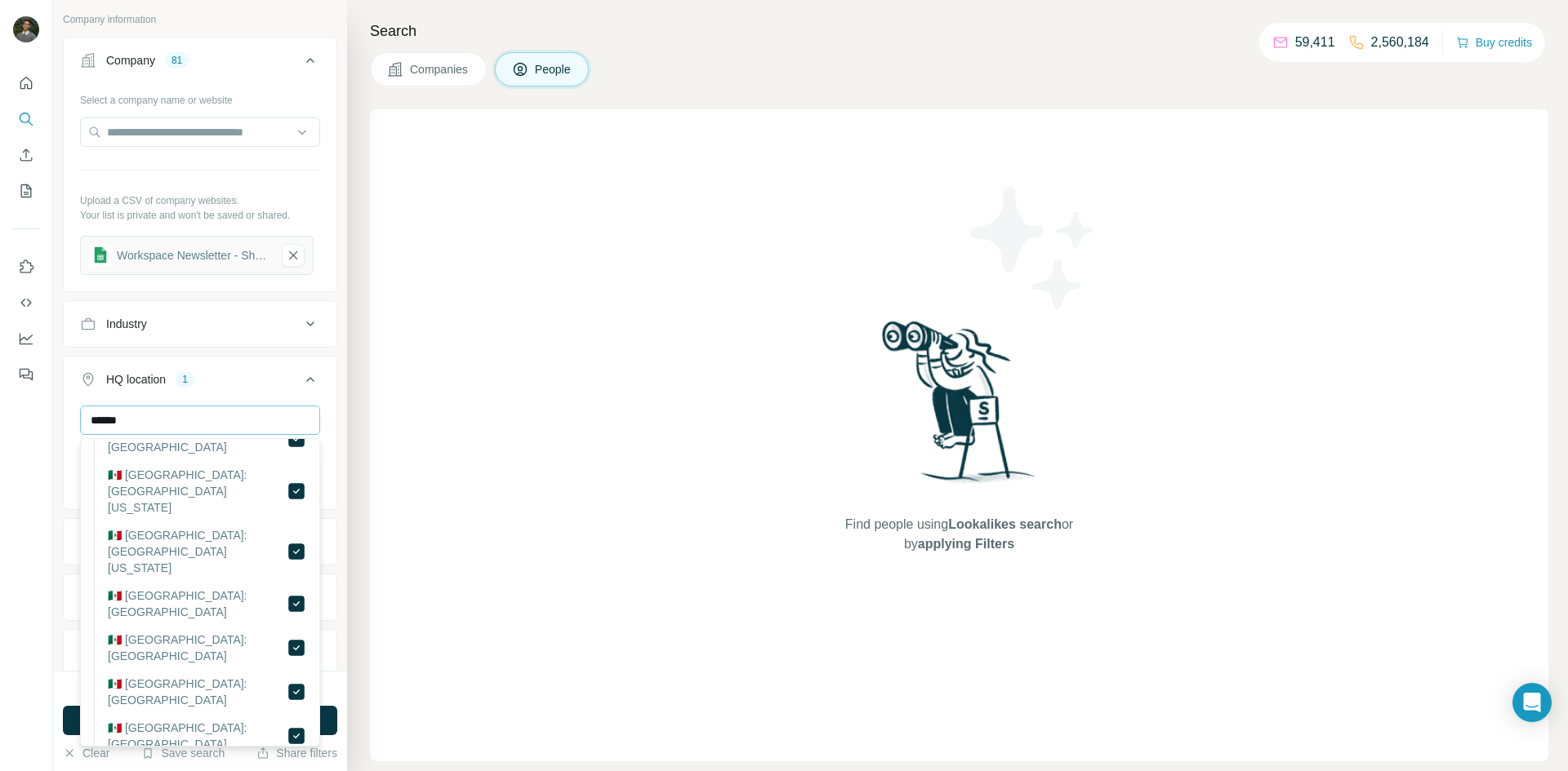
scroll to position [183, 0]
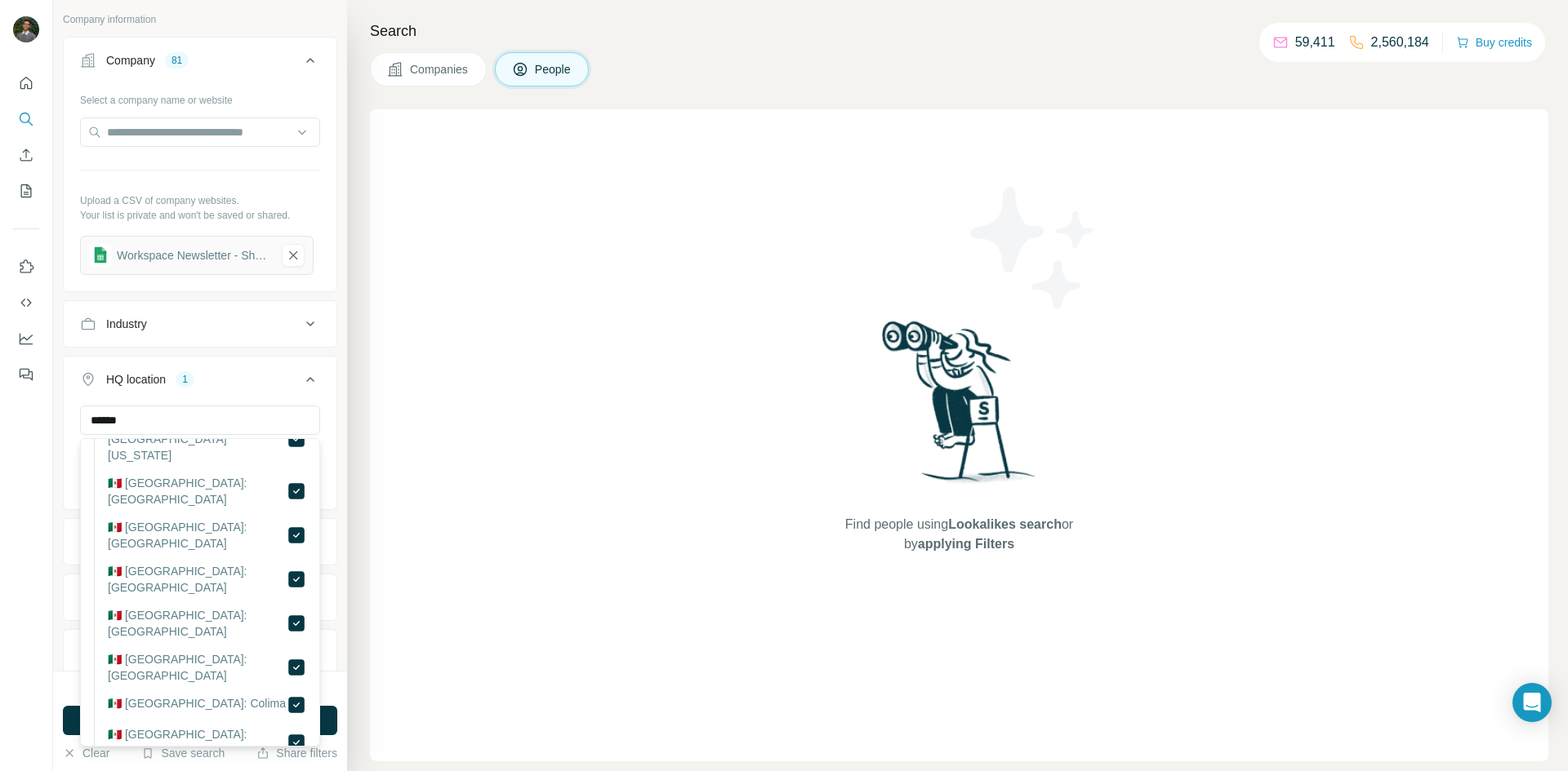
click at [275, 384] on div "HQ location 1" at bounding box center [191, 378] width 221 height 16
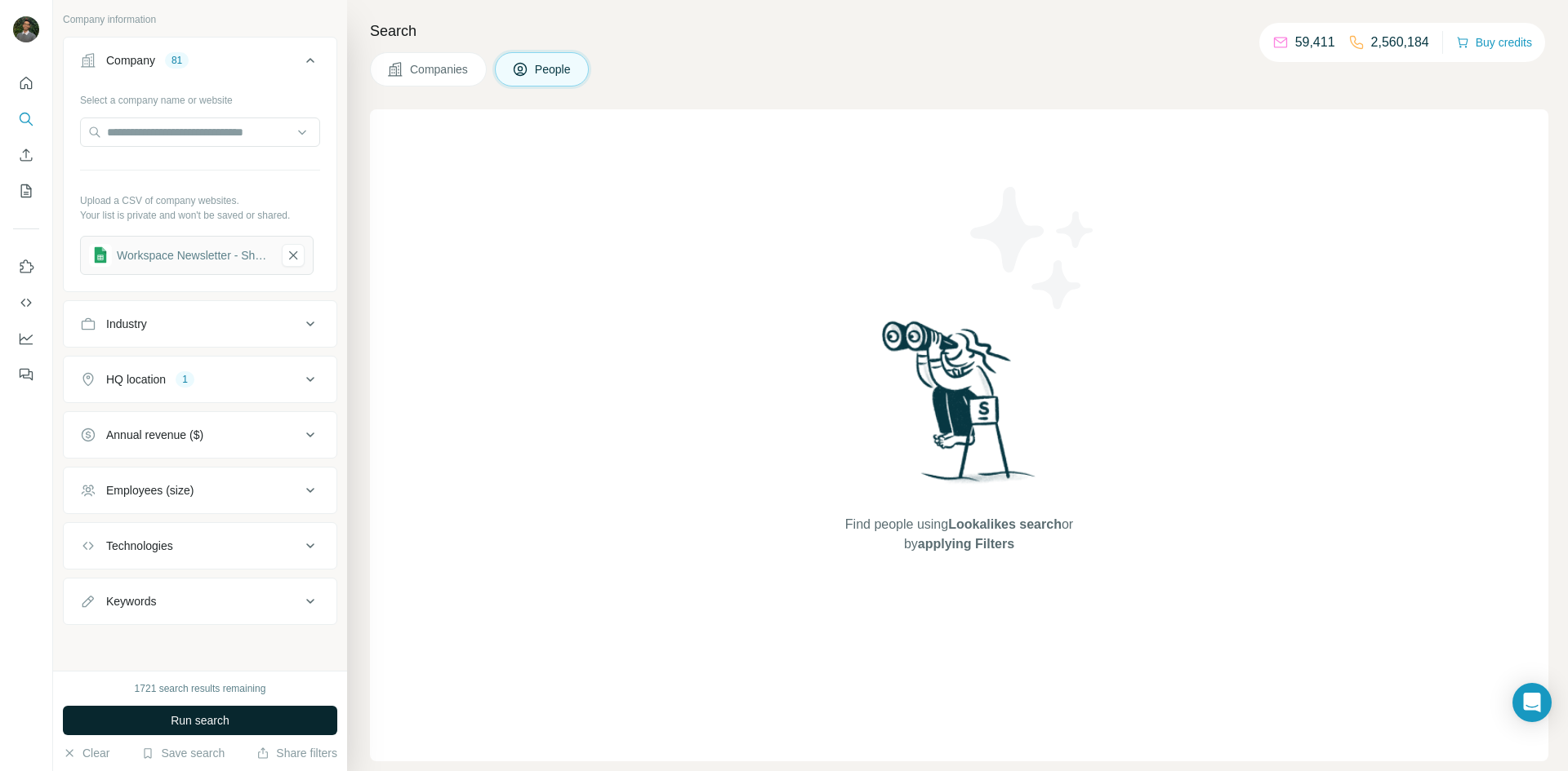
click at [204, 722] on span "Run search" at bounding box center [200, 721] width 59 height 16
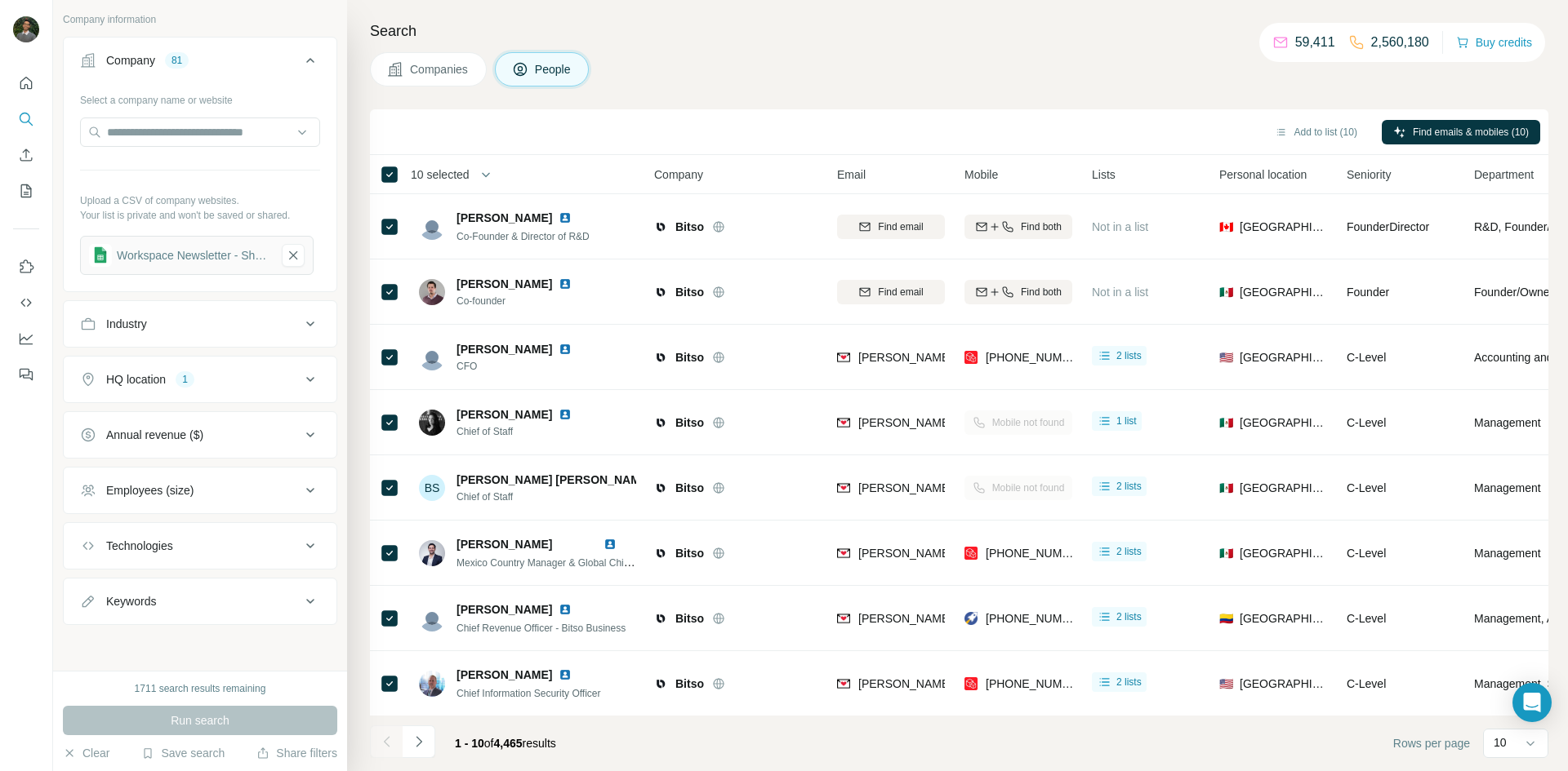
click at [457, 173] on span "10 selected" at bounding box center [439, 174] width 59 height 16
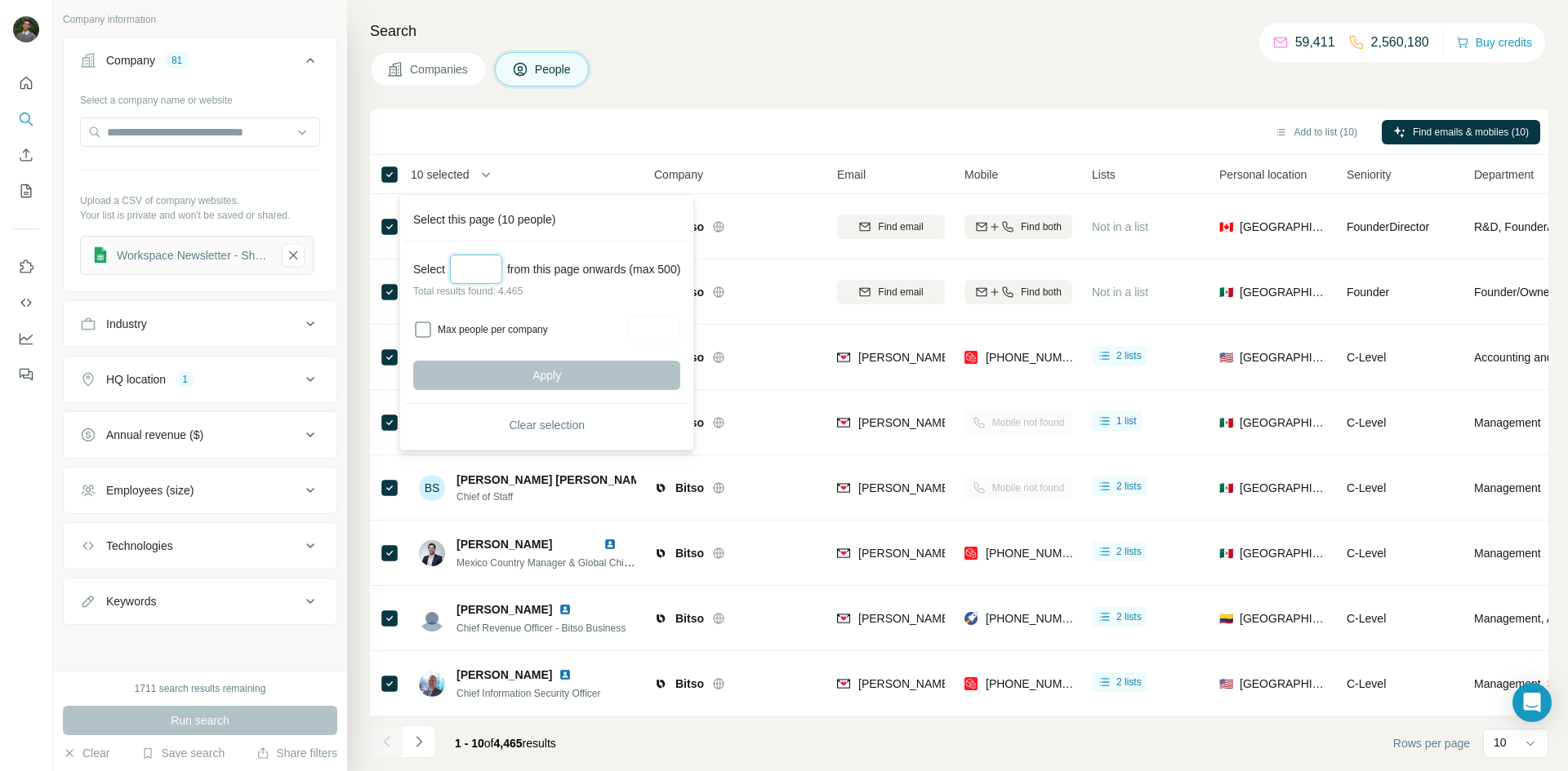
click at [479, 264] on input "Select a number (up to 500)" at bounding box center [476, 269] width 52 height 29
click at [397, 180] on icon at bounding box center [389, 174] width 20 height 20
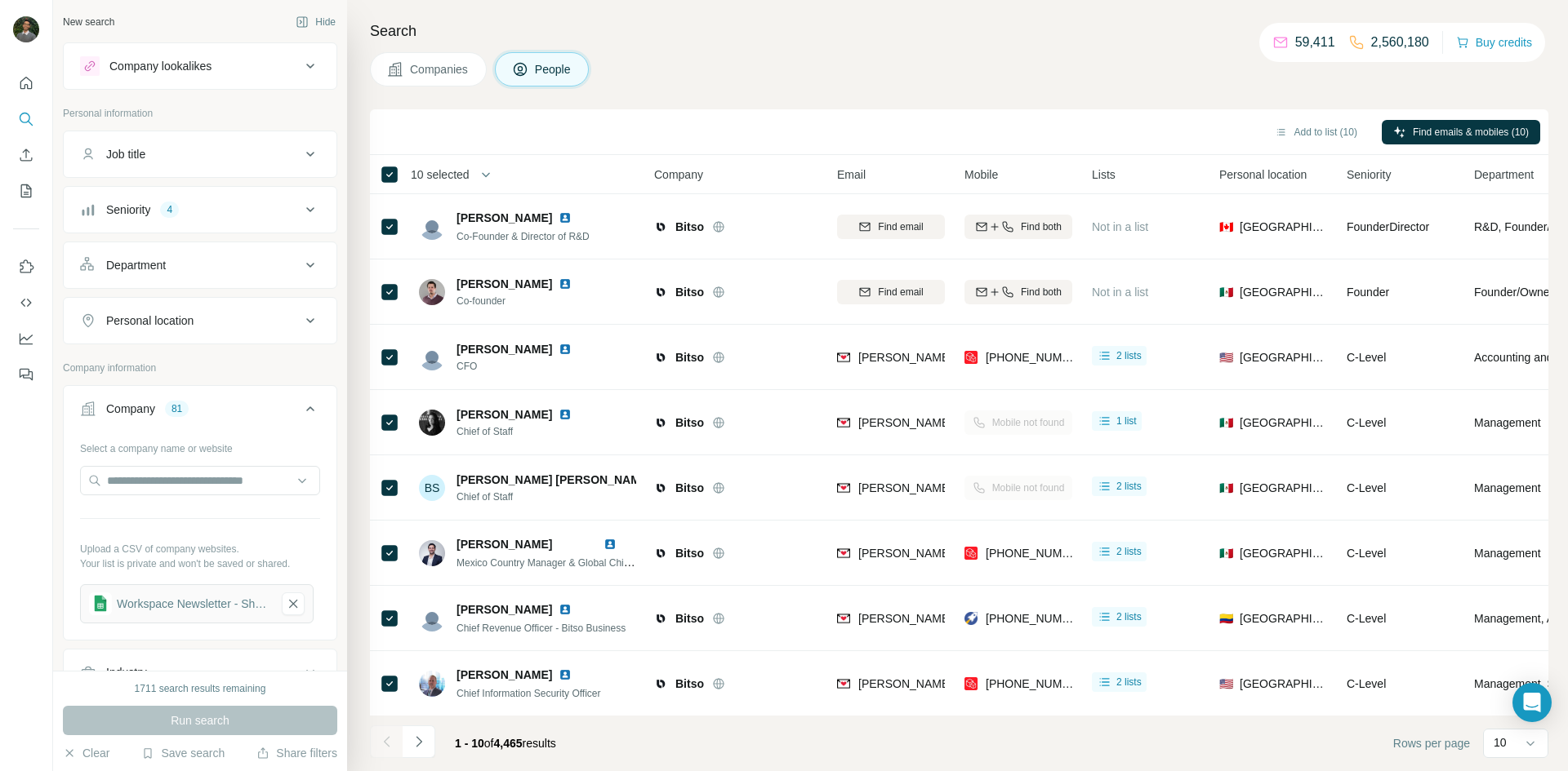
click at [241, 199] on button "Seniority 4" at bounding box center [200, 210] width 273 height 39
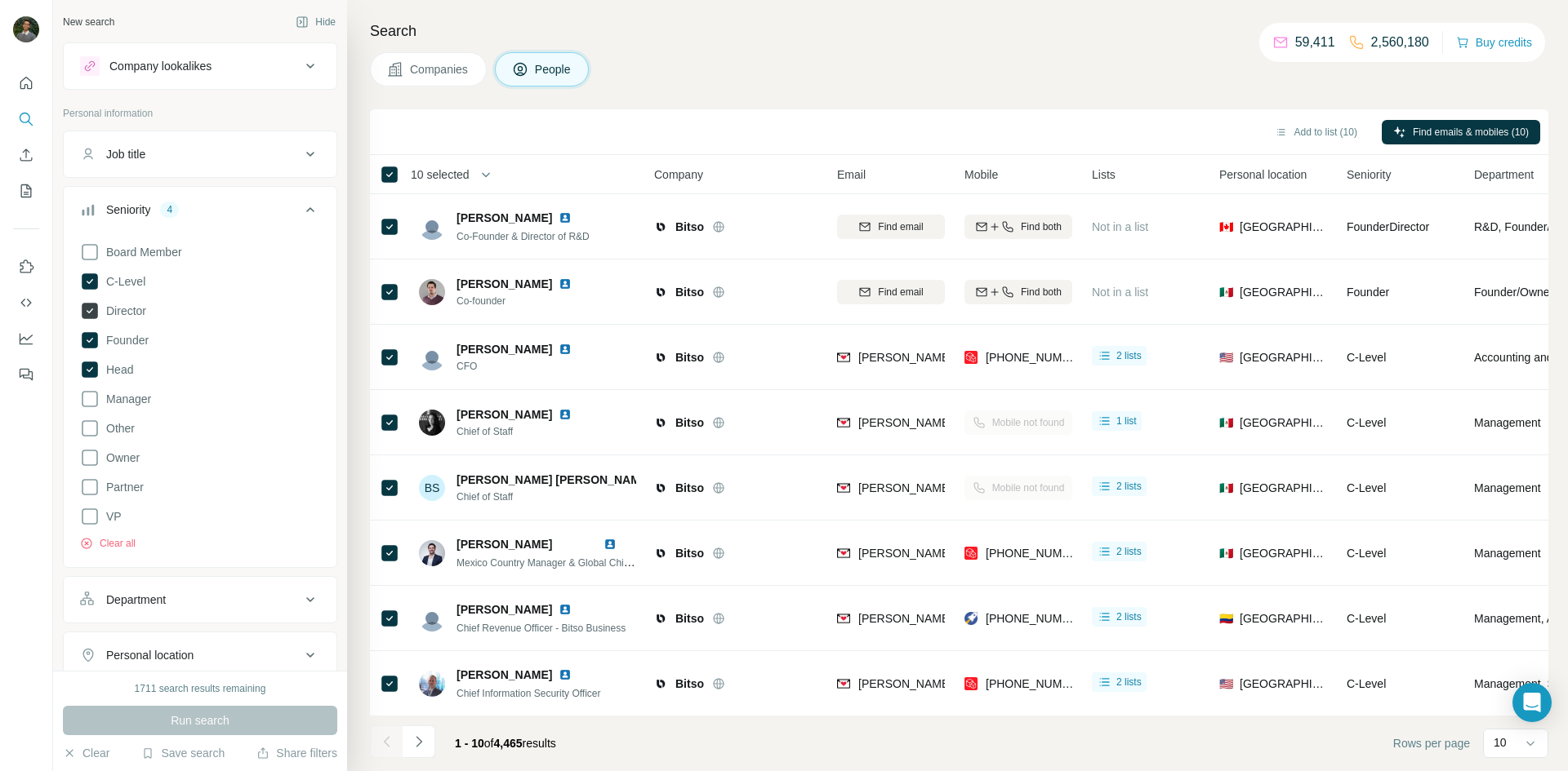
click at [93, 314] on icon at bounding box center [89, 310] width 16 height 16
click at [203, 716] on span "Run search" at bounding box center [200, 721] width 59 height 16
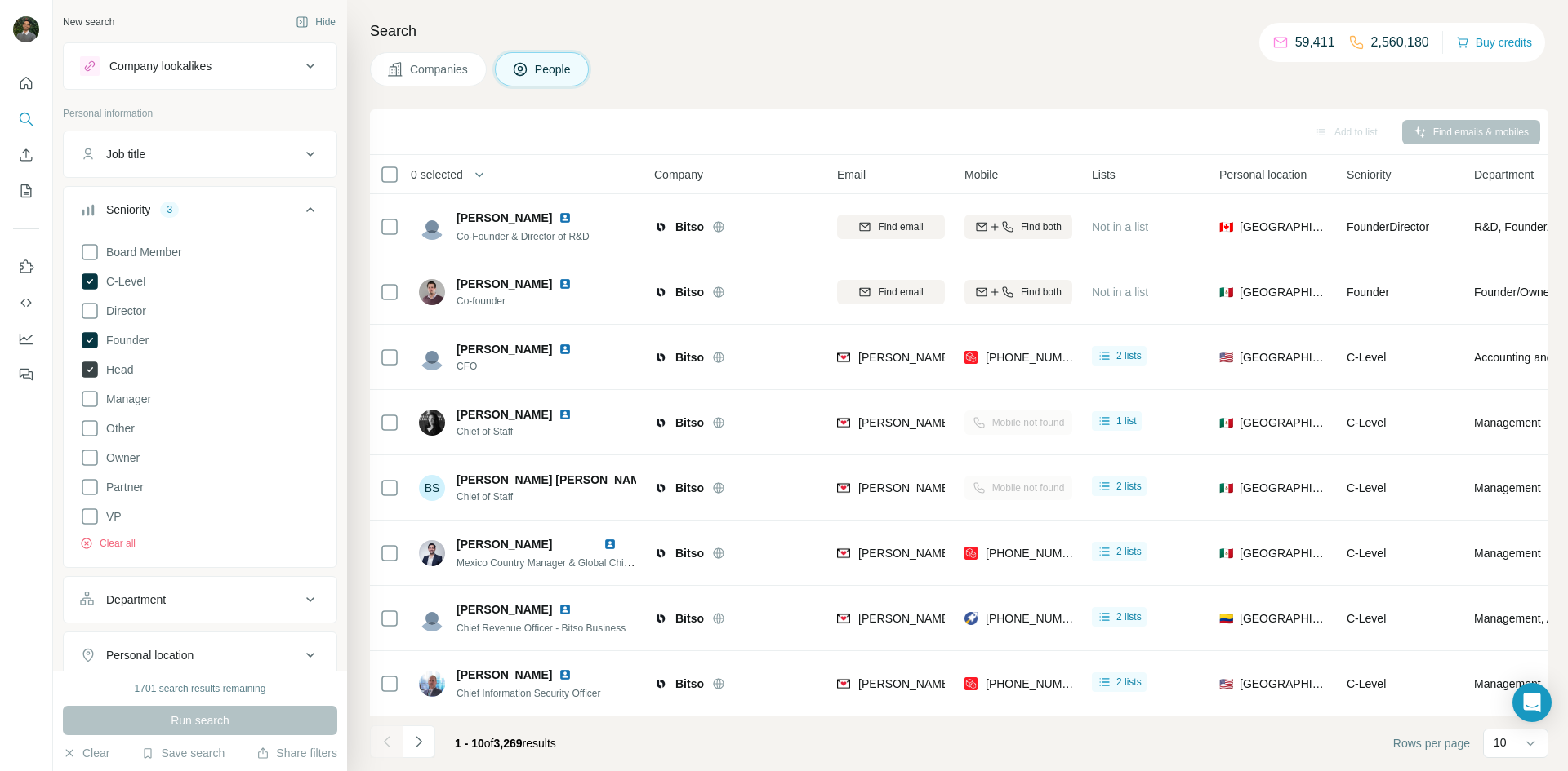
click at [101, 378] on label "Head" at bounding box center [107, 369] width 53 height 20
click at [218, 720] on span "Run search" at bounding box center [200, 721] width 59 height 16
click at [94, 371] on icon at bounding box center [90, 369] width 20 height 20
click at [89, 344] on icon at bounding box center [89, 340] width 16 height 16
click at [186, 720] on span "Run search" at bounding box center [200, 721] width 59 height 16
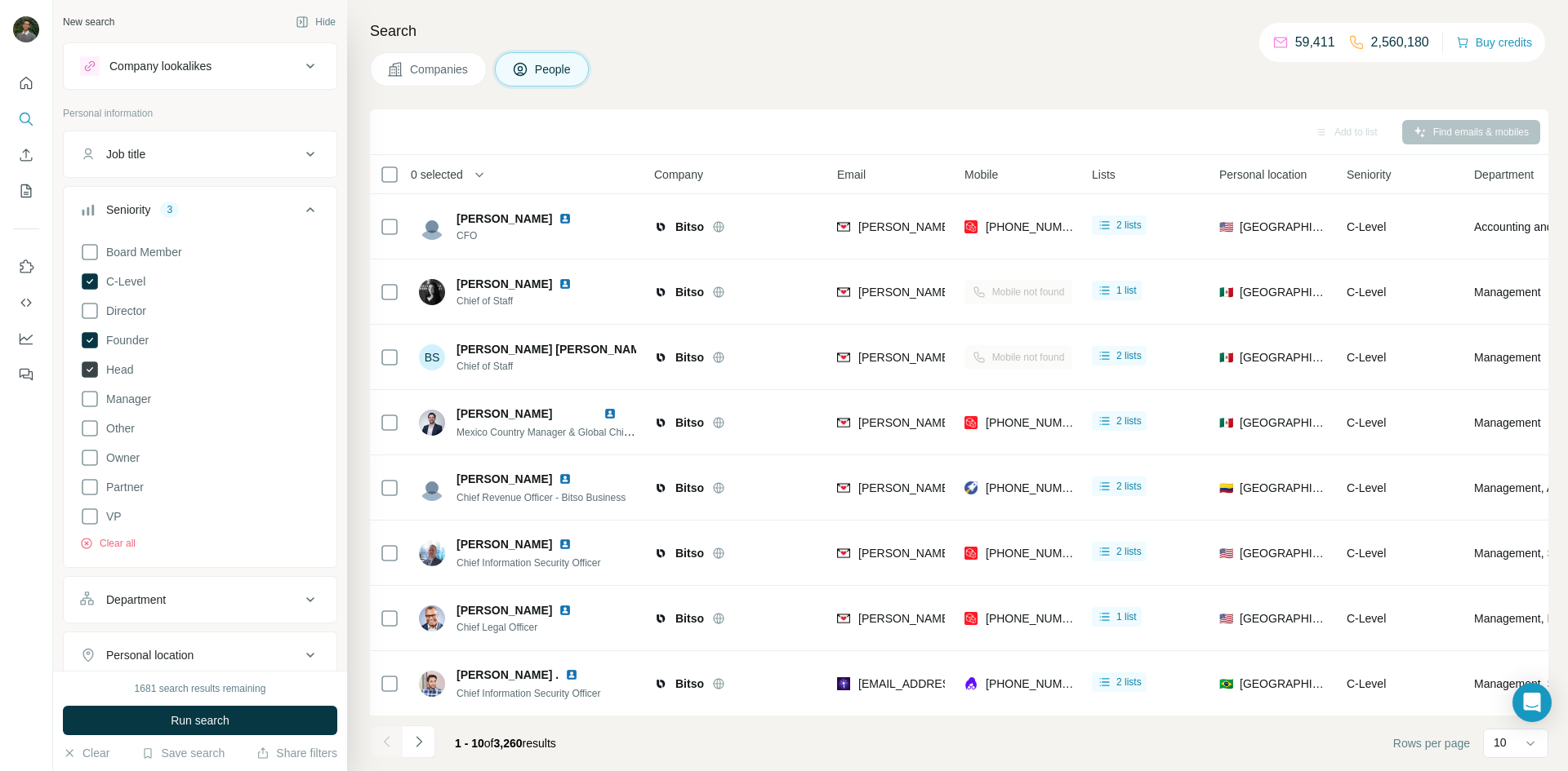
click at [93, 377] on icon at bounding box center [89, 369] width 16 height 16
click at [206, 713] on span "Run search" at bounding box center [200, 721] width 59 height 16
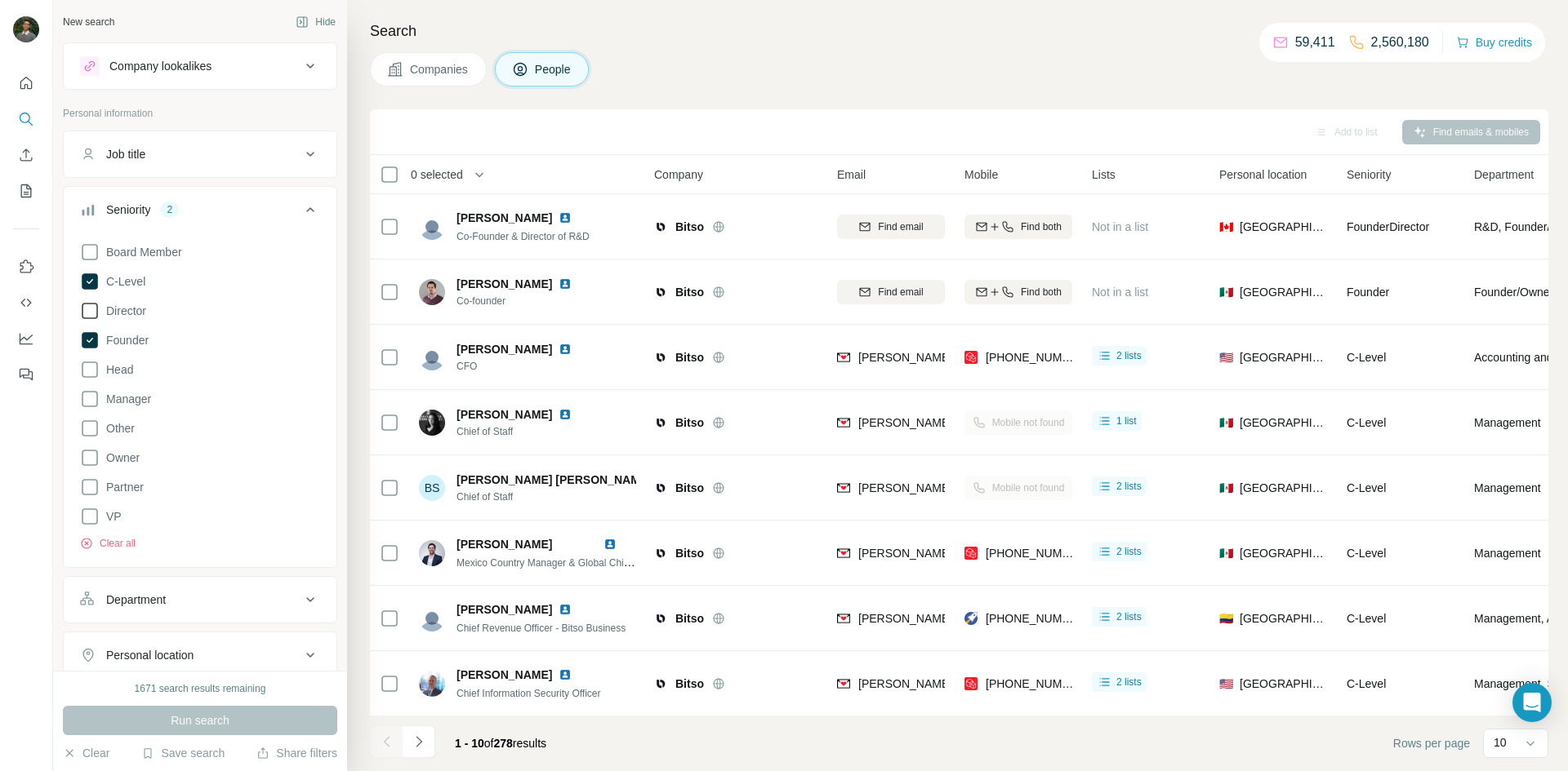
click at [94, 316] on icon at bounding box center [90, 310] width 20 height 20
click at [184, 720] on span "Run search" at bounding box center [200, 721] width 59 height 16
click at [399, 173] on div "0 selected" at bounding box center [431, 174] width 64 height 16
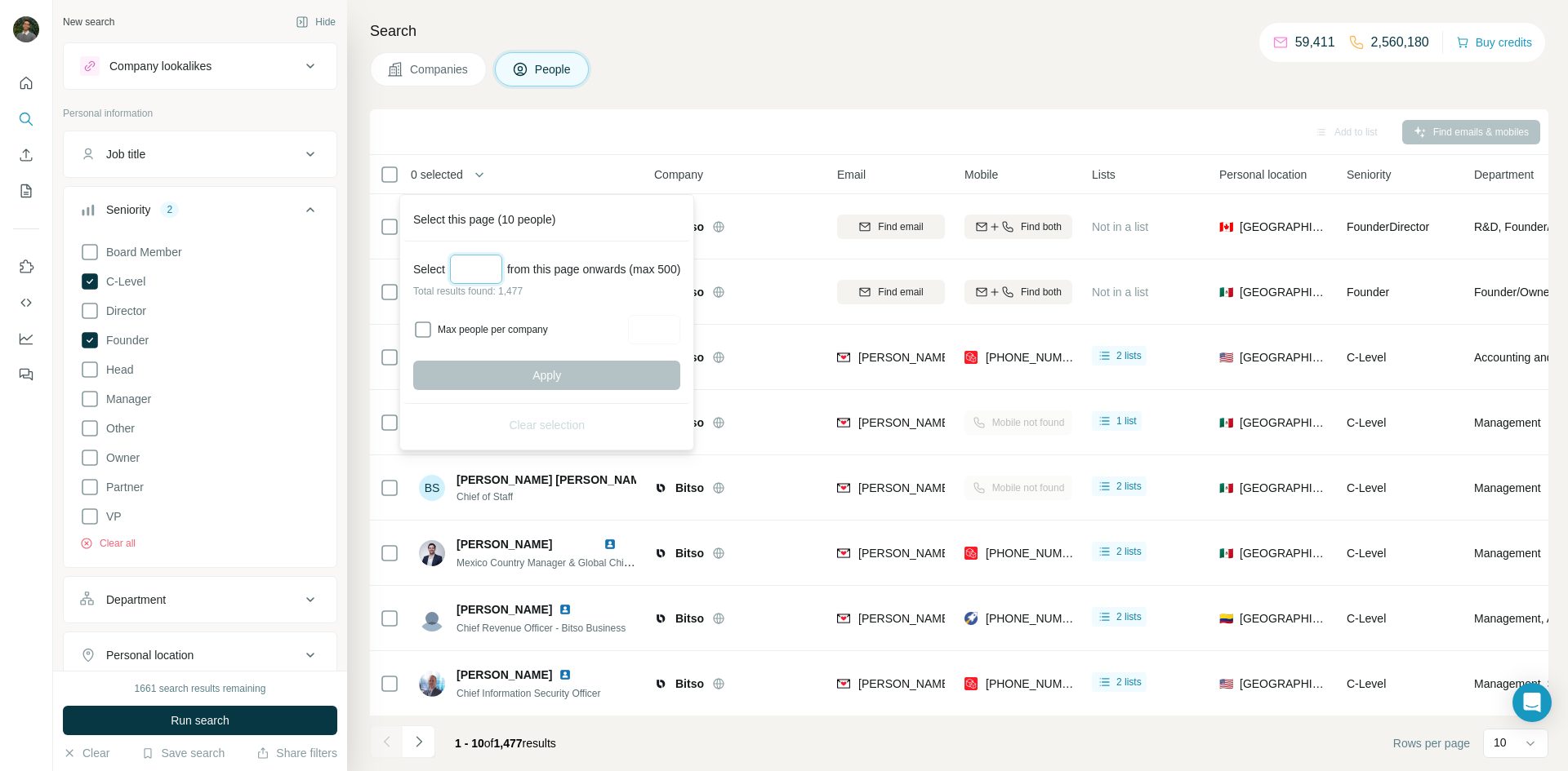
click at [488, 274] on input "Select a number (up to 500)" at bounding box center [476, 269] width 52 height 29
click at [224, 730] on button "Run search" at bounding box center [199, 721] width 274 height 29
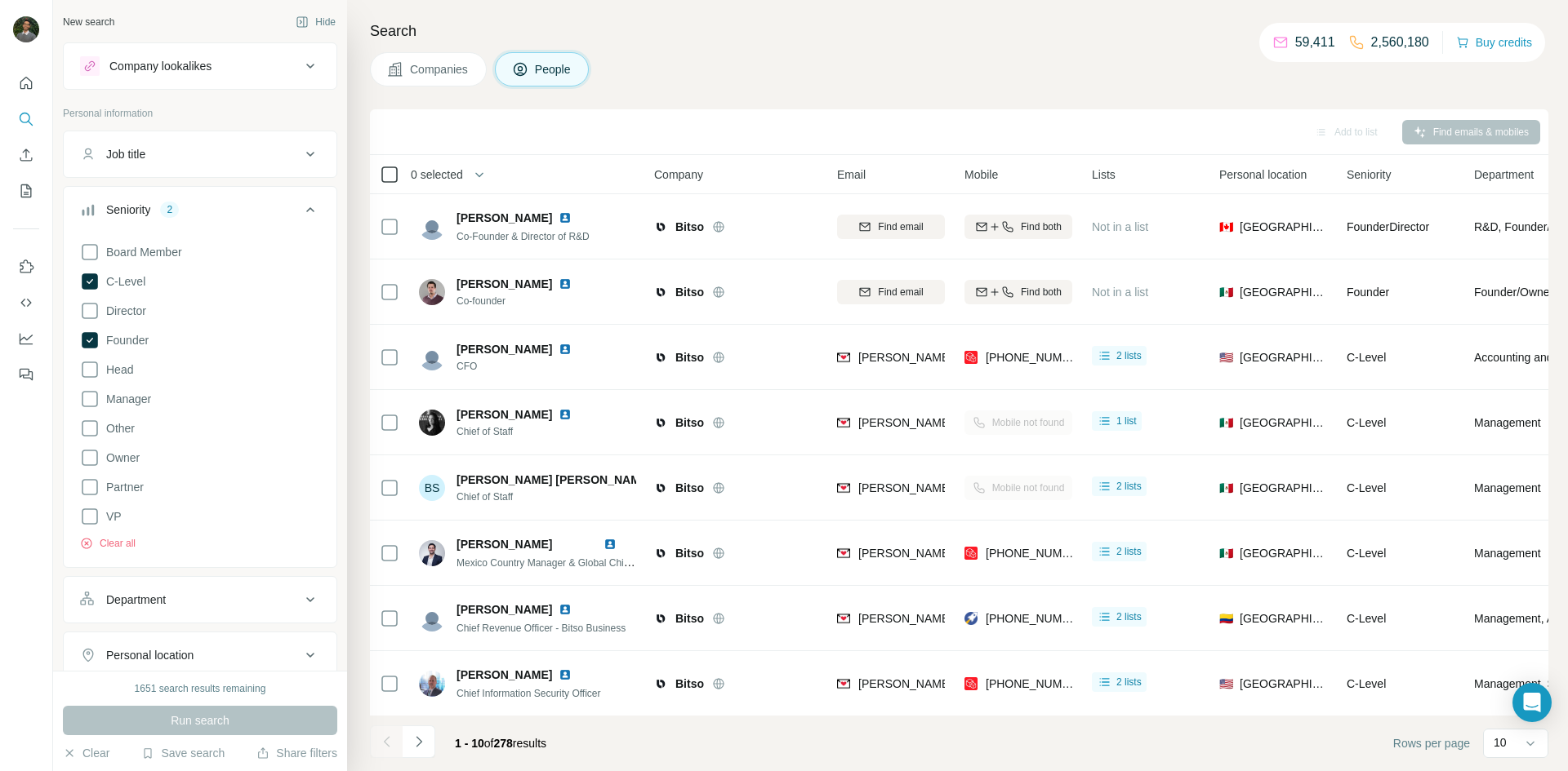
click at [391, 164] on icon at bounding box center [389, 174] width 20 height 20
click at [443, 179] on span "0 selected" at bounding box center [437, 174] width 52 height 16
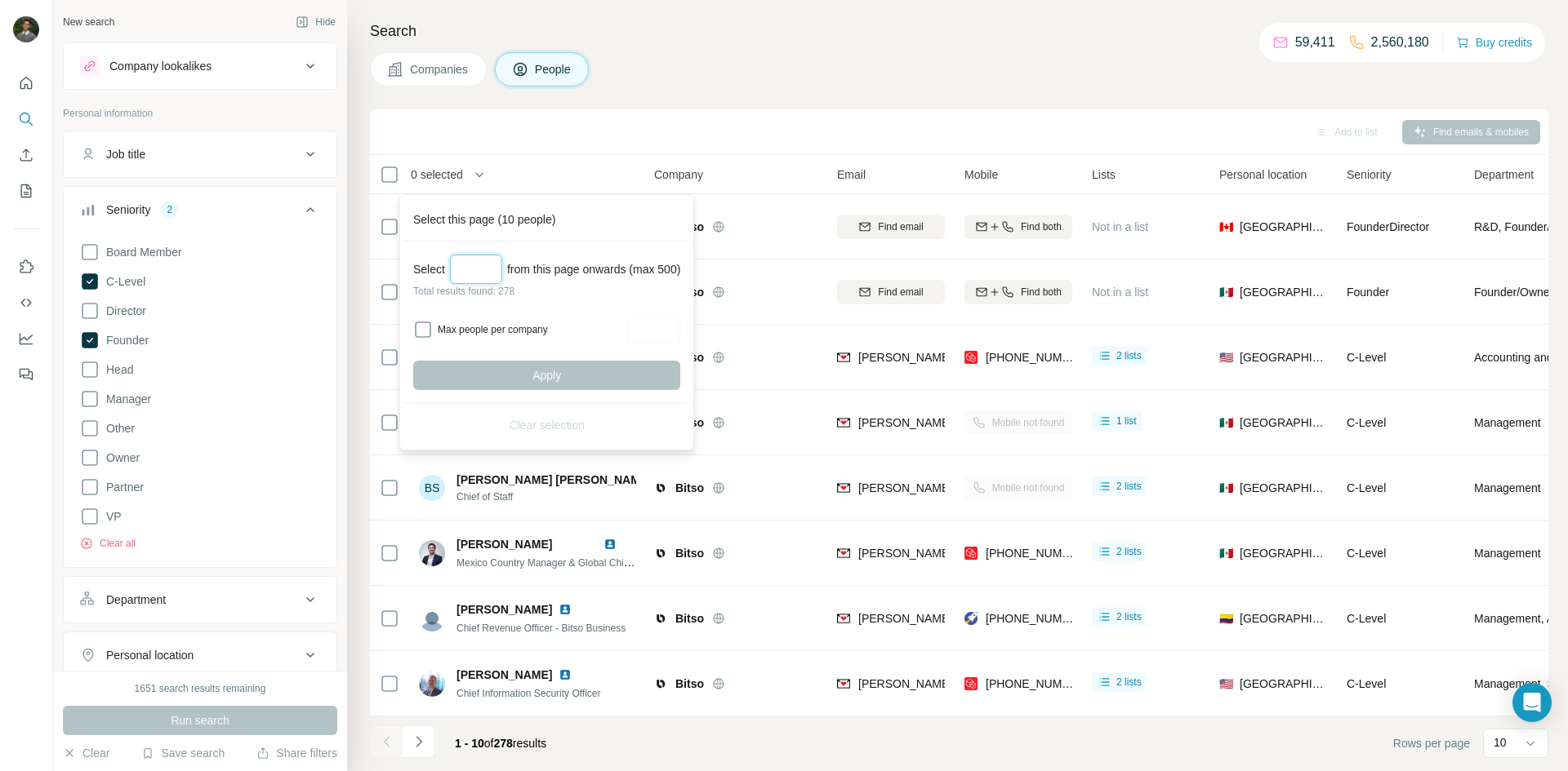
click at [486, 268] on input "Select a number (up to 500)" at bounding box center [476, 269] width 52 height 29
type input "***"
click at [544, 373] on span "Apply" at bounding box center [547, 375] width 29 height 16
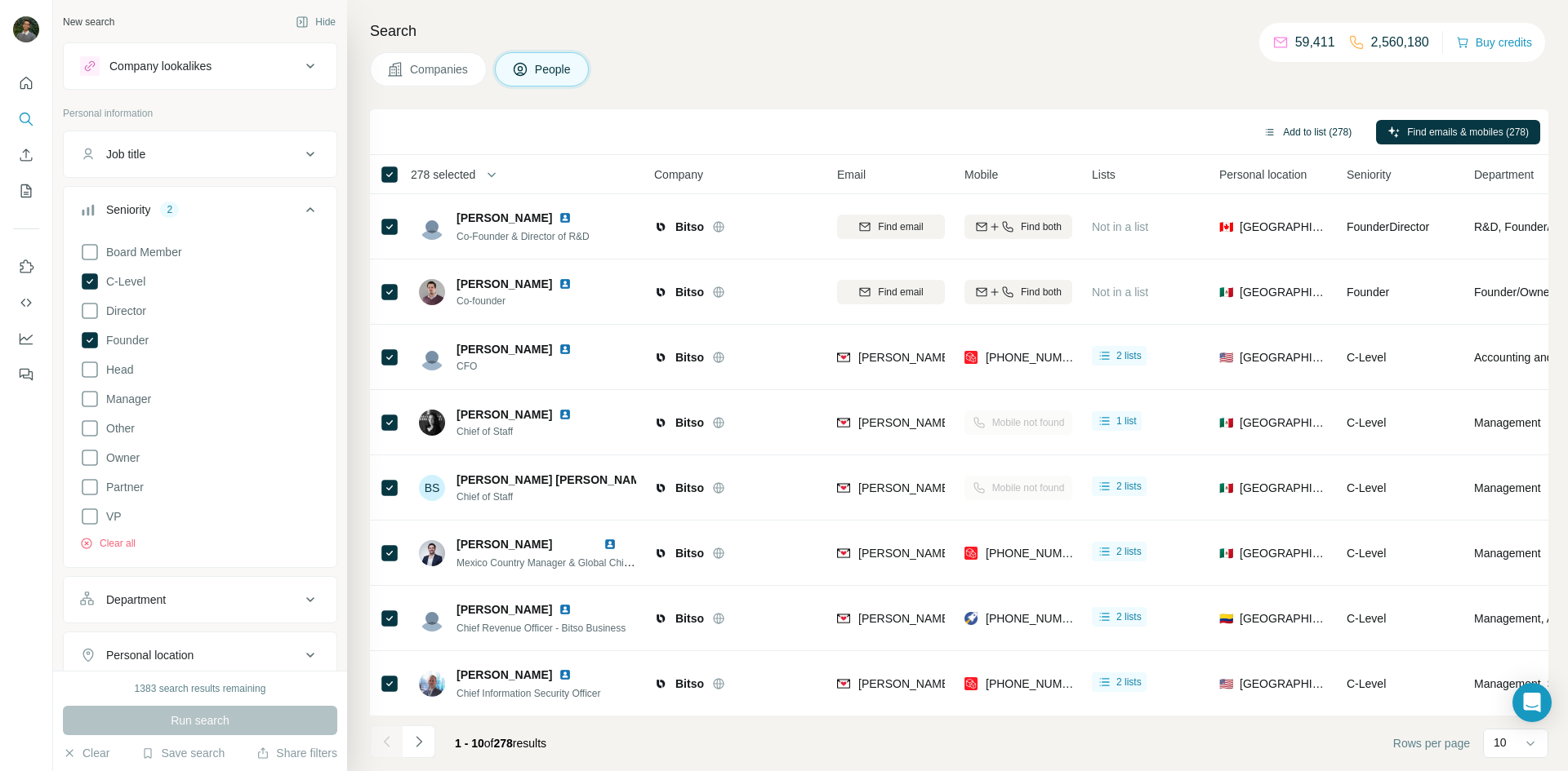
click at [1275, 135] on button "Add to list (278)" at bounding box center [1307, 132] width 111 height 24
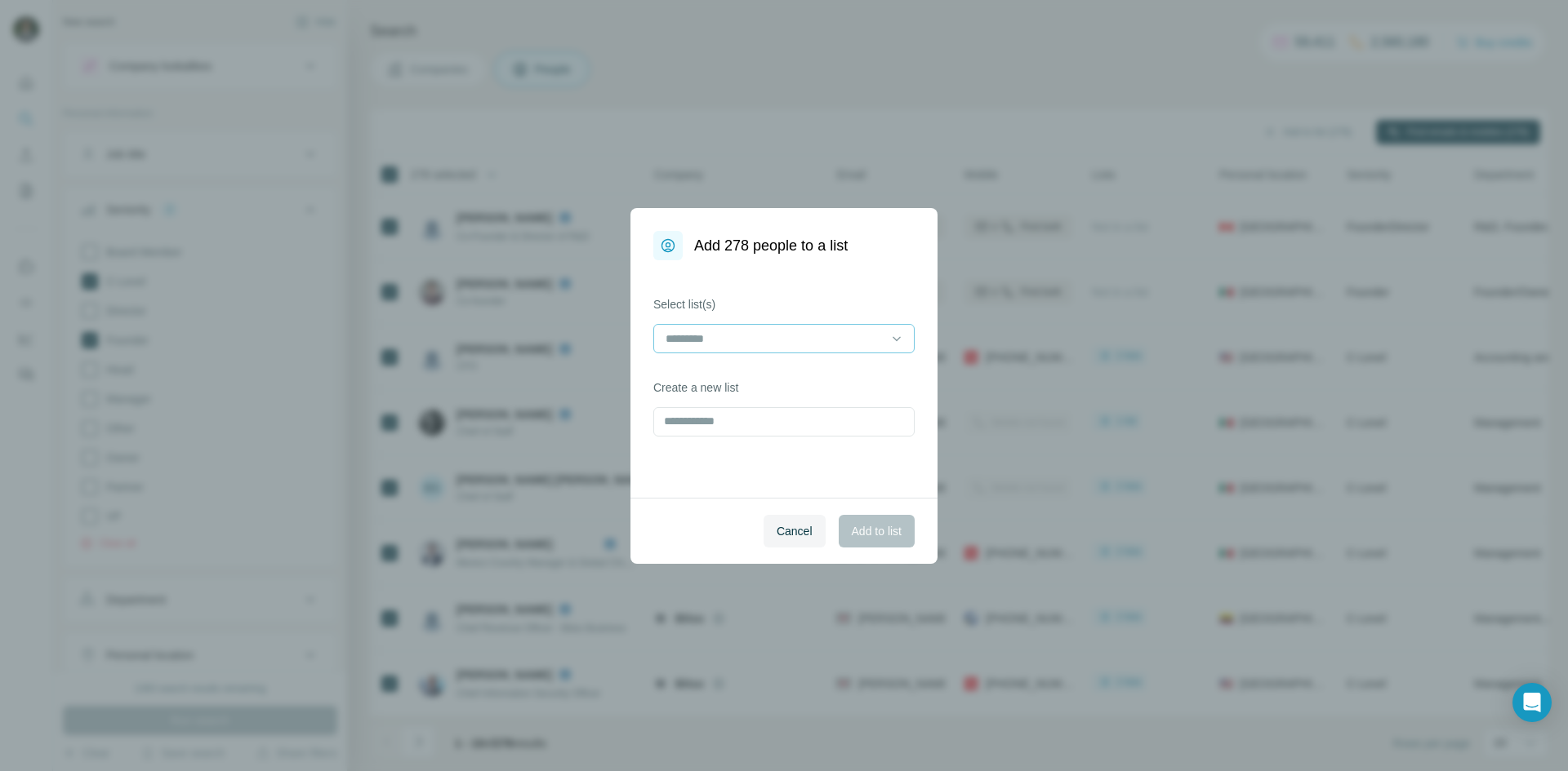
click at [801, 333] on input at bounding box center [774, 338] width 221 height 18
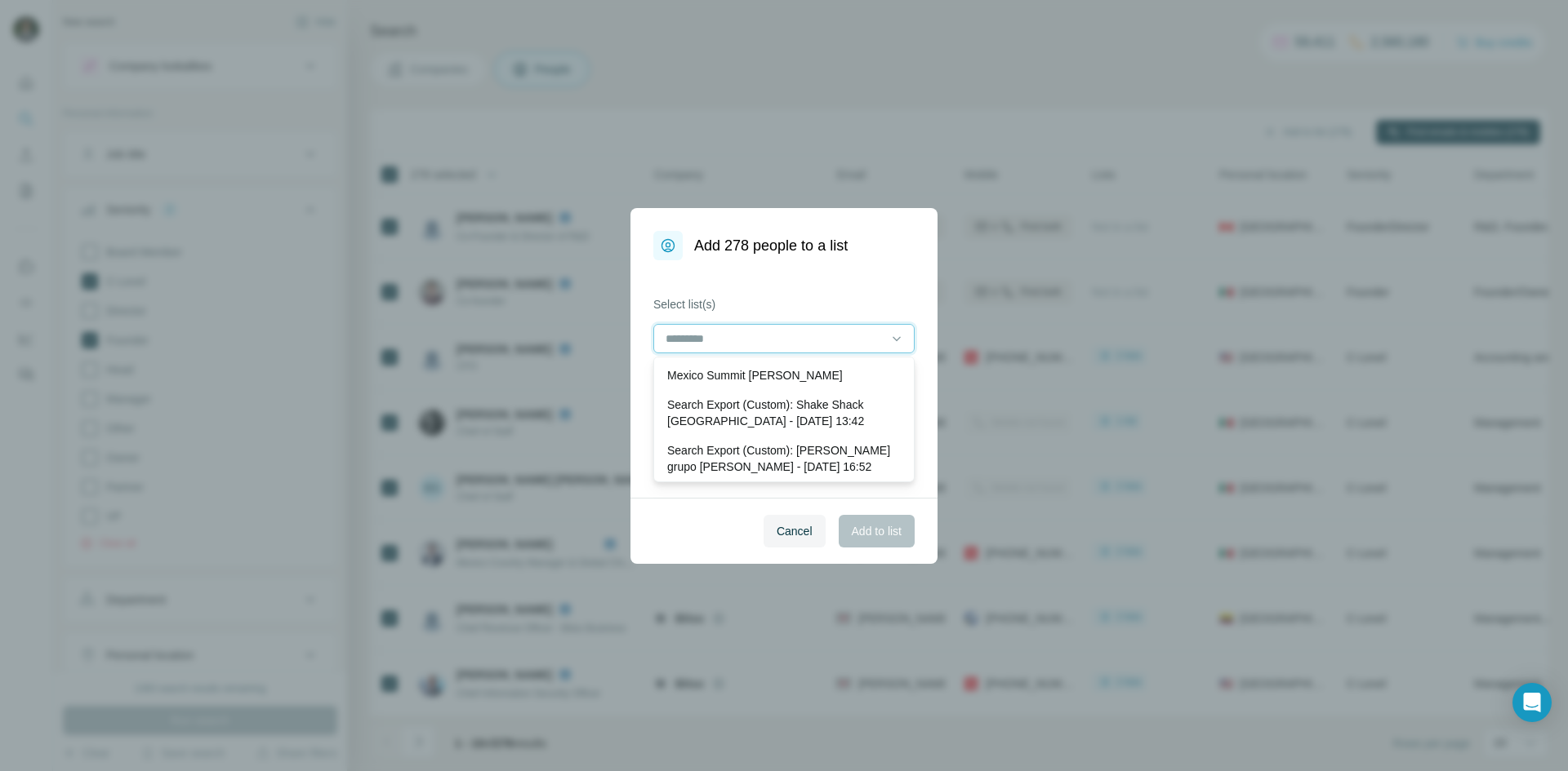
click at [827, 340] on input at bounding box center [774, 338] width 221 height 18
click at [789, 296] on label "Select list(s)" at bounding box center [784, 304] width 262 height 16
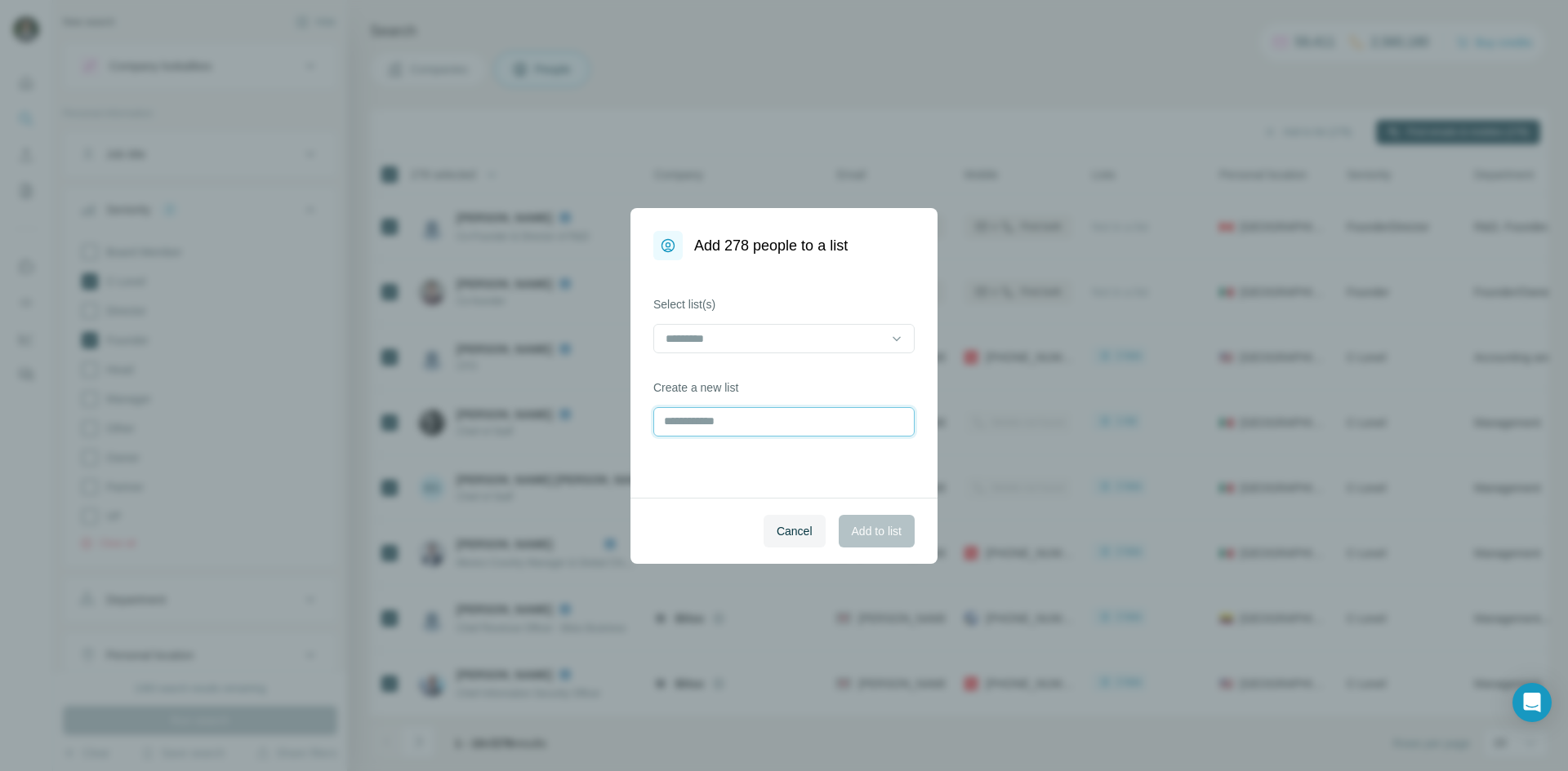
click at [728, 429] on input "text" at bounding box center [784, 421] width 262 height 29
click at [751, 431] on input "*********" at bounding box center [784, 421] width 262 height 29
type input "**********"
click at [870, 542] on button "Add to list" at bounding box center [876, 531] width 76 height 33
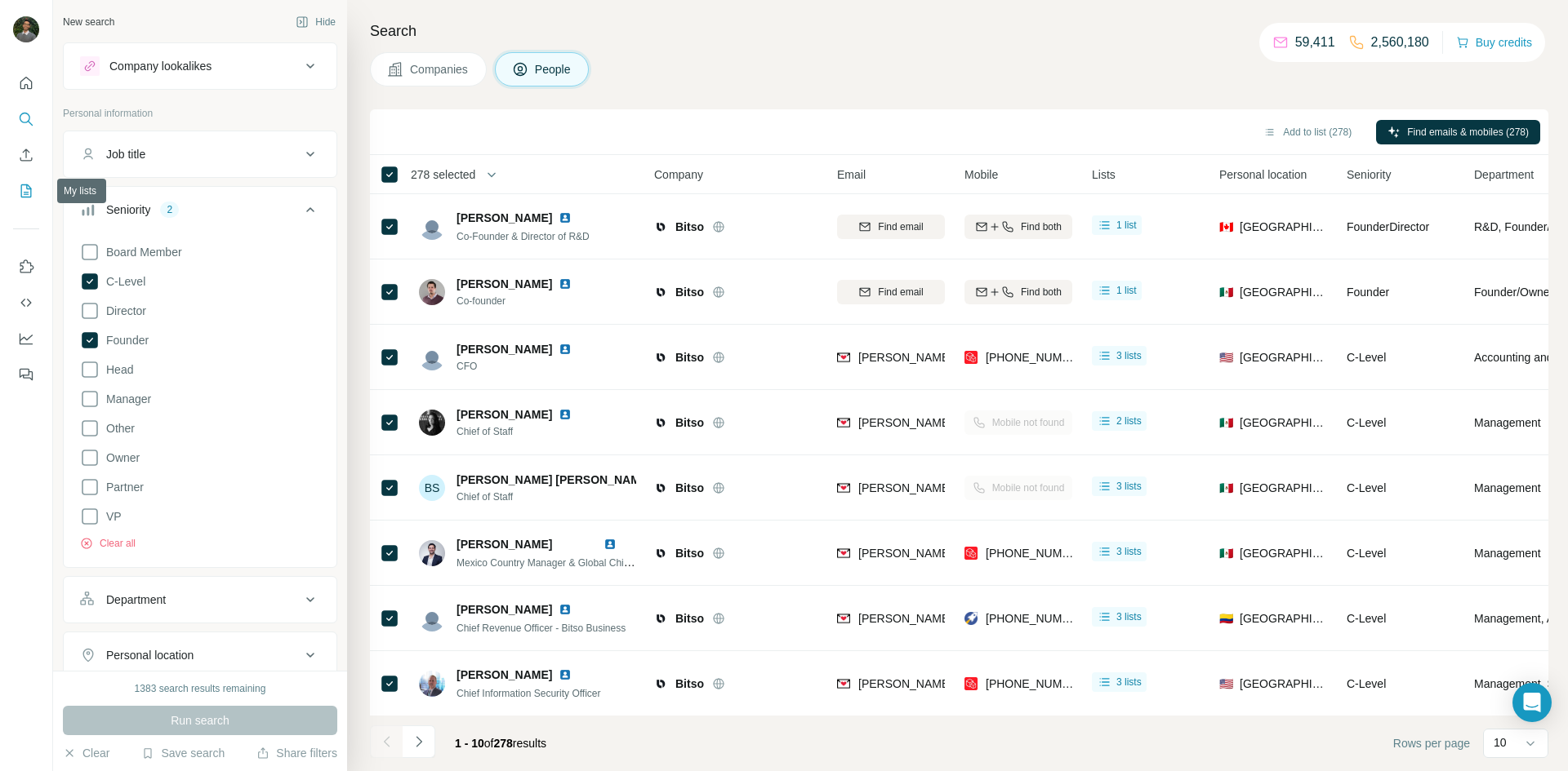
click at [33, 184] on icon "My lists" at bounding box center [25, 191] width 16 height 16
click at [29, 191] on icon "My lists" at bounding box center [25, 191] width 16 height 16
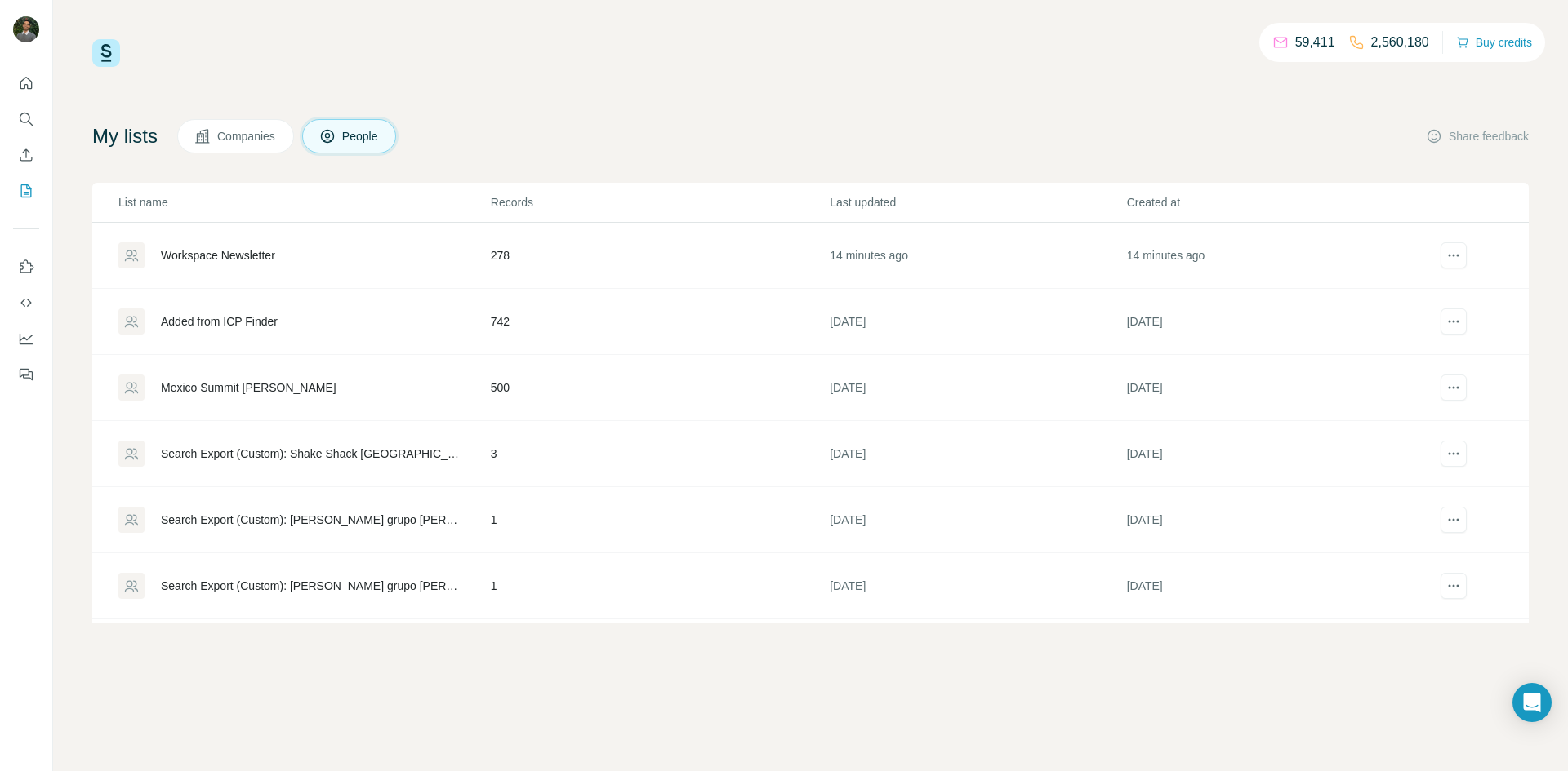
click at [237, 253] on div "Workspace Newsletter" at bounding box center [218, 255] width 114 height 16
click at [223, 256] on div "Workspace Newsletter" at bounding box center [218, 255] width 114 height 16
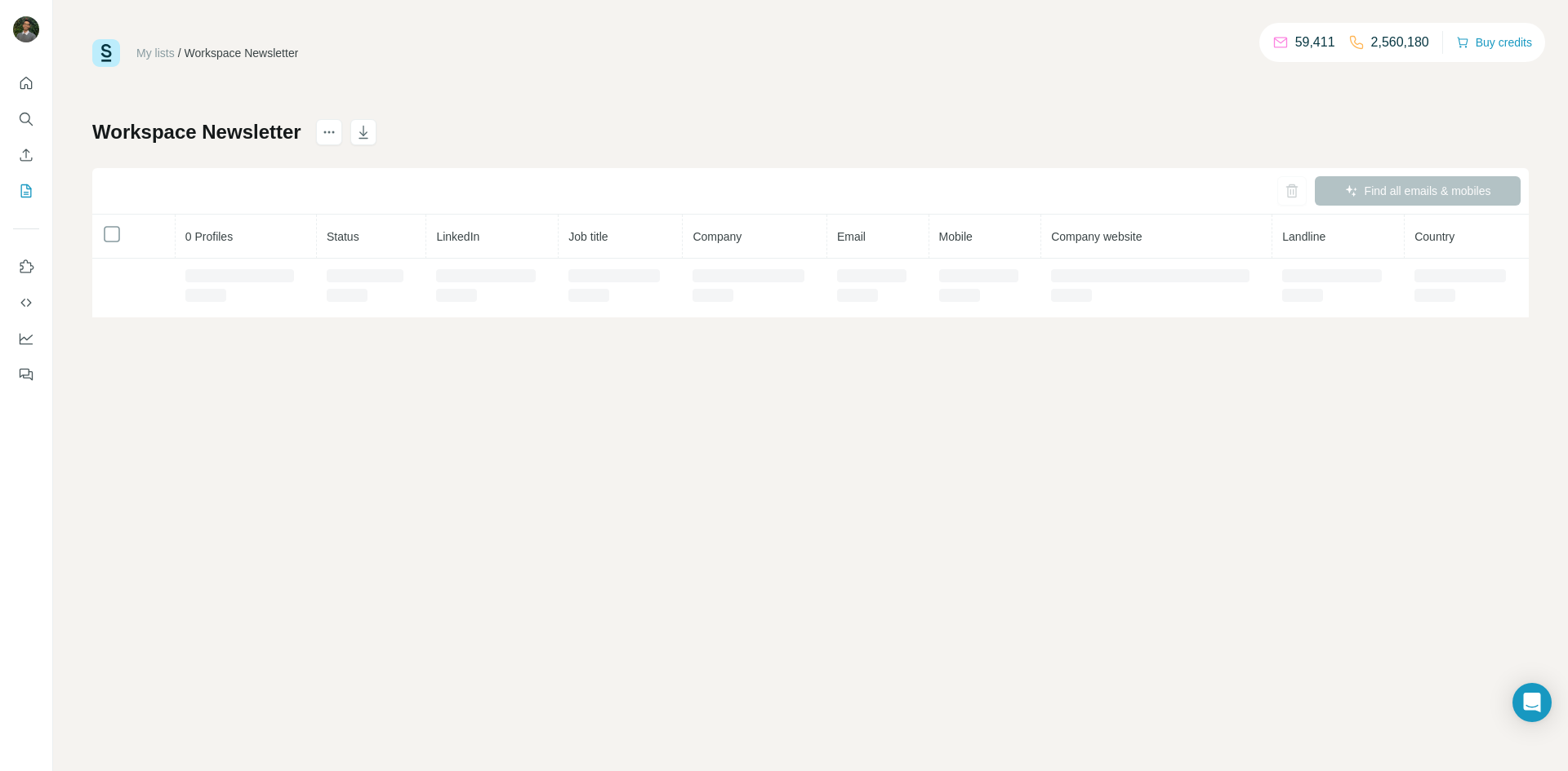
click at [1459, 264] on td at bounding box center [1466, 288] width 124 height 59
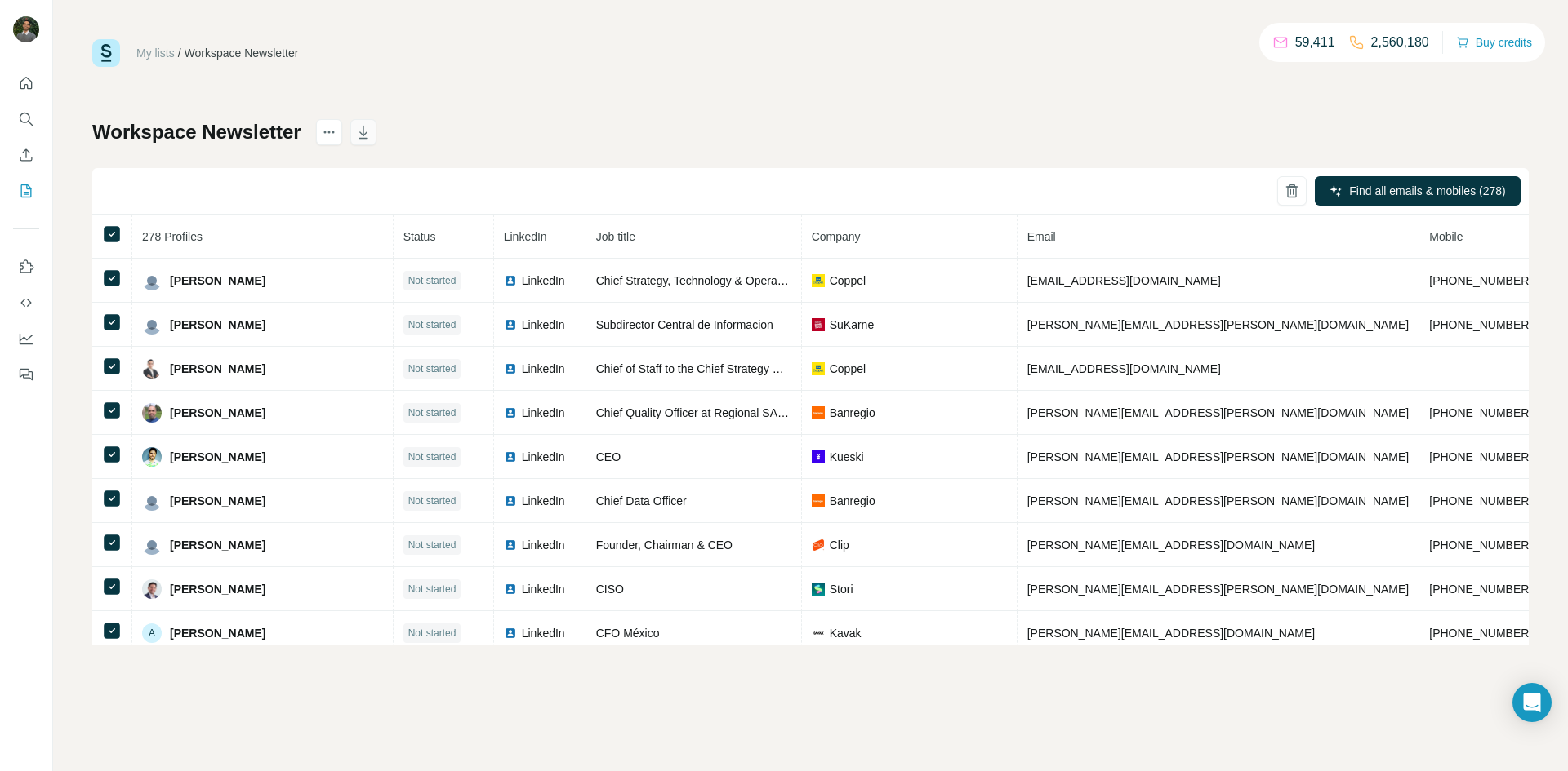
click at [367, 138] on icon "button" at bounding box center [363, 133] width 9 height 13
